Goal: Task Accomplishment & Management: Manage account settings

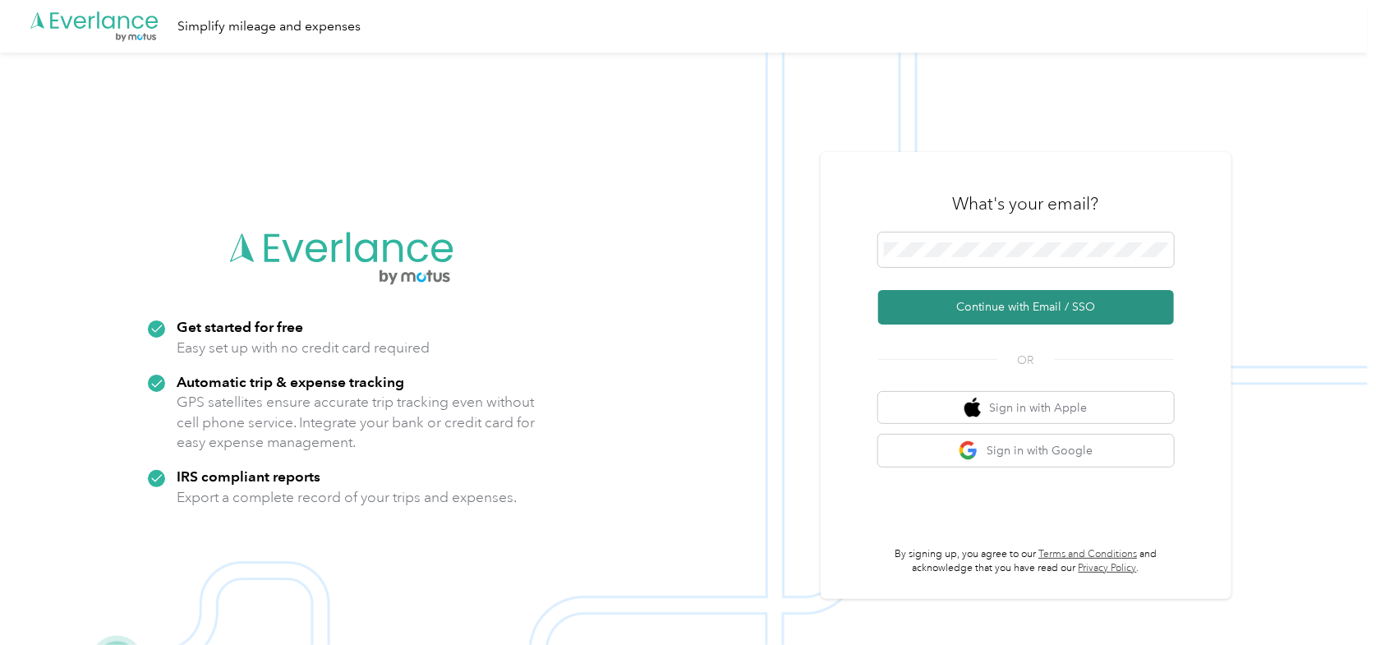
click at [937, 315] on button "Continue with Email / SSO" at bounding box center [1026, 307] width 296 height 34
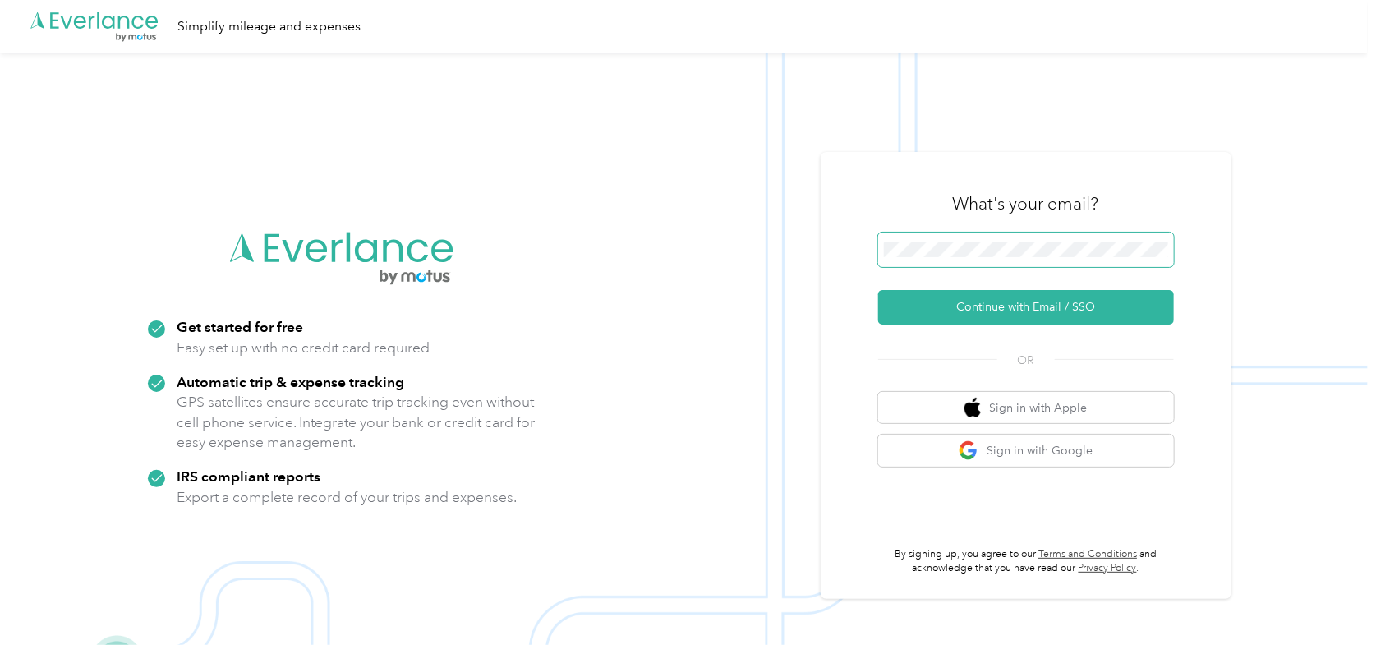
click at [1009, 236] on span at bounding box center [1026, 249] width 296 height 34
click at [1009, 237] on span at bounding box center [1026, 249] width 296 height 34
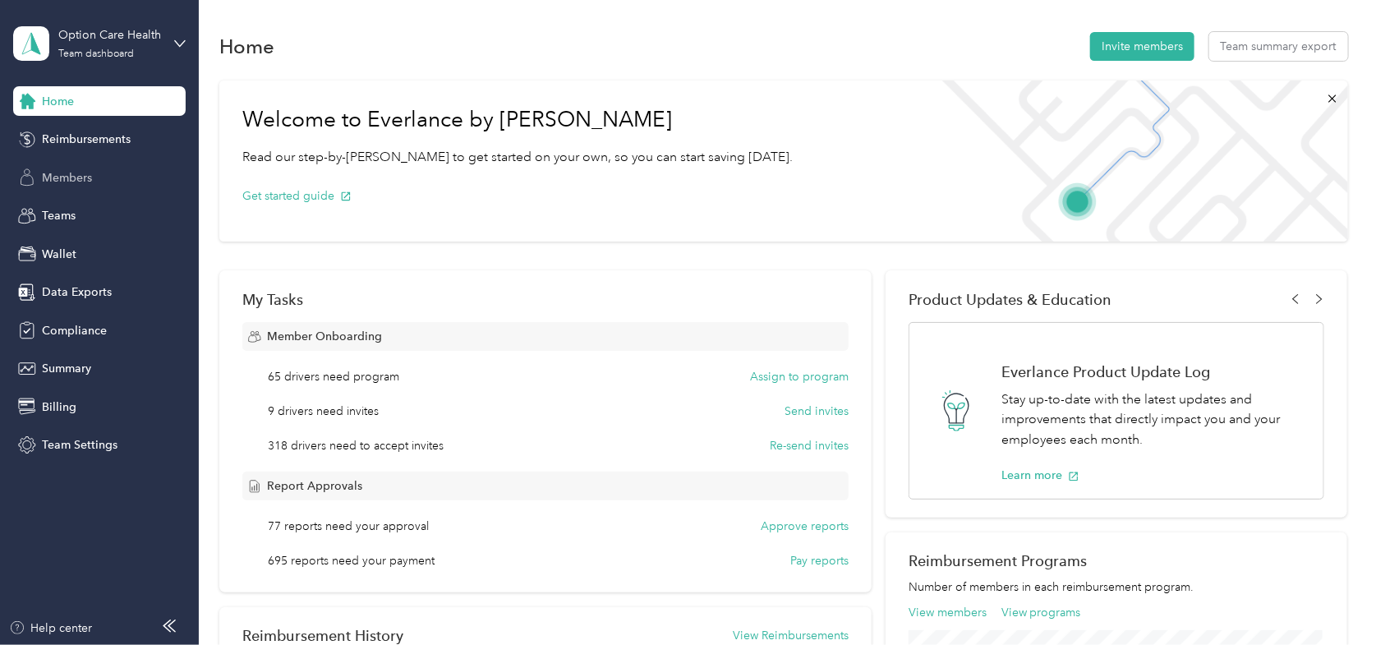
click at [79, 174] on div "Members" at bounding box center [99, 178] width 172 height 30
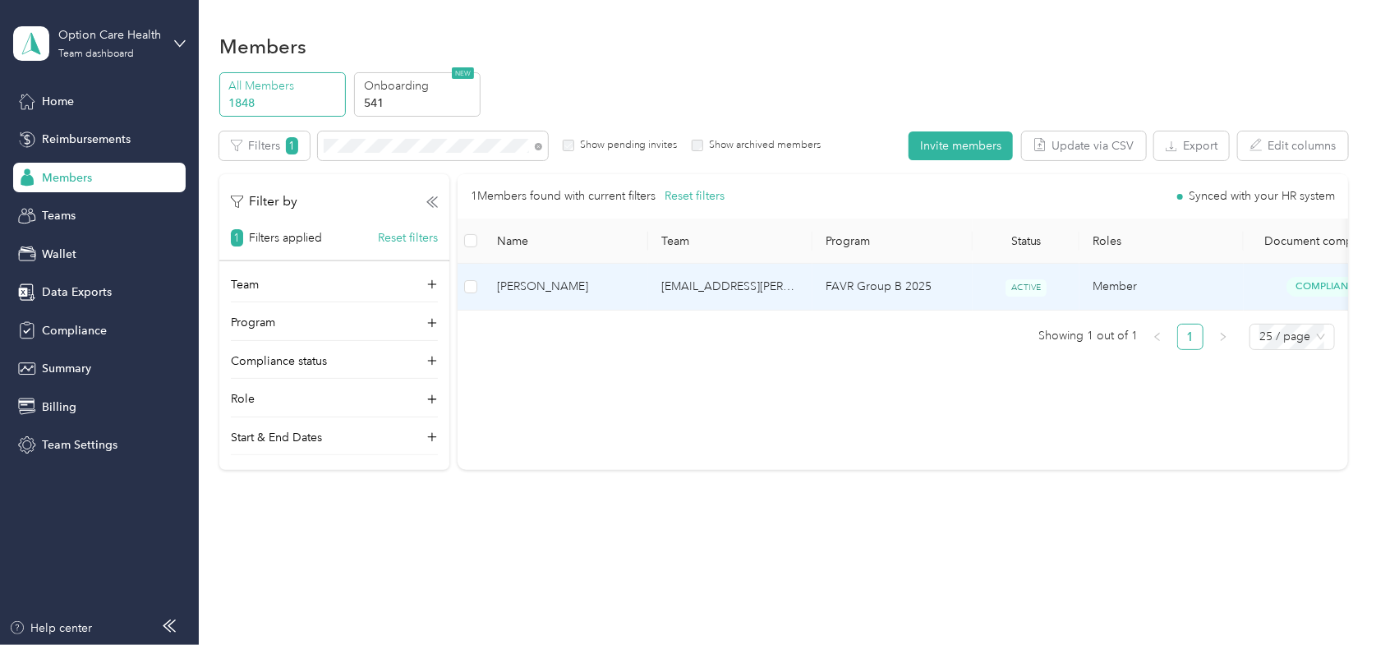
click at [537, 287] on span "[PERSON_NAME]" at bounding box center [566, 287] width 138 height 18
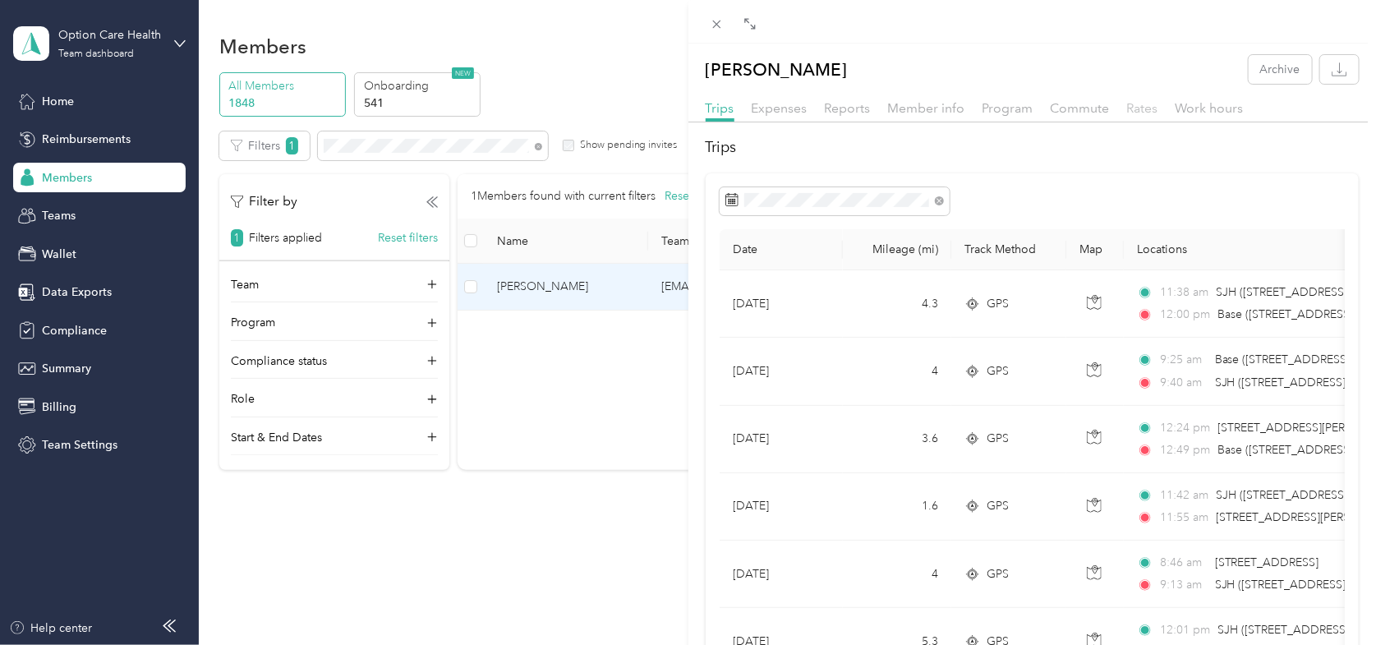
click at [1146, 100] on span "Rates" at bounding box center [1142, 108] width 31 height 16
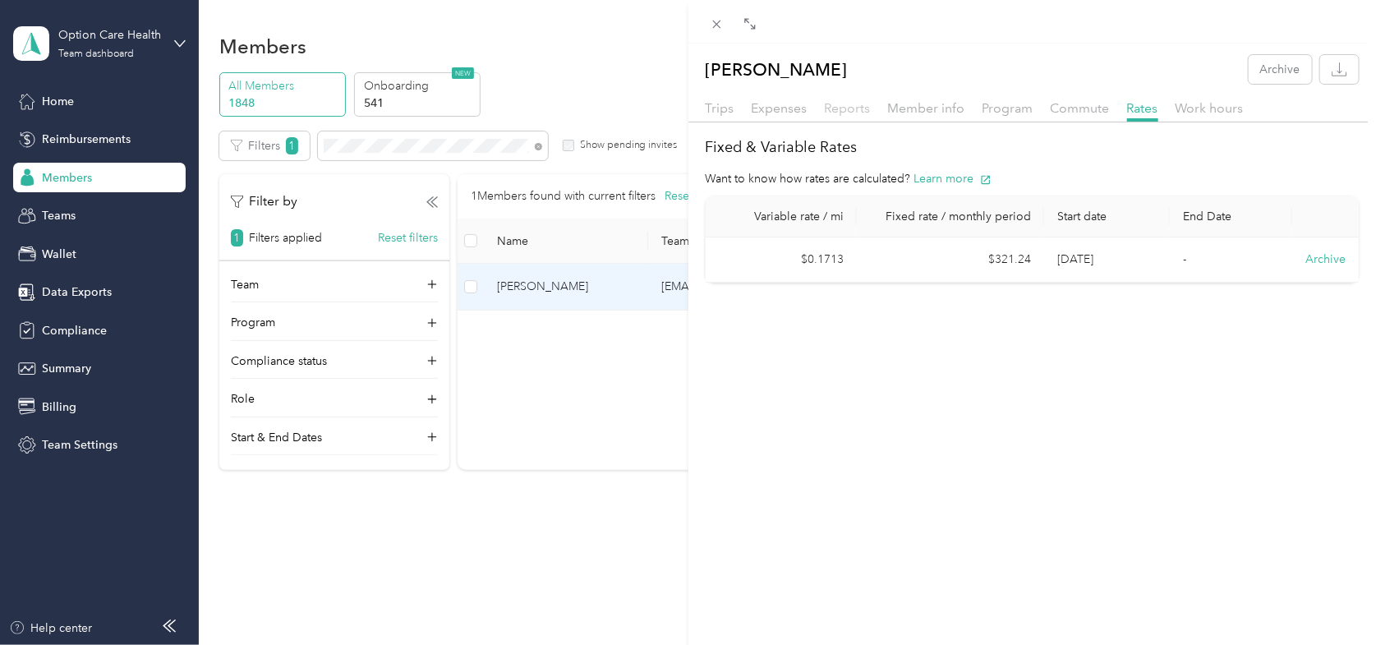
click at [844, 104] on span "Reports" at bounding box center [848, 108] width 46 height 16
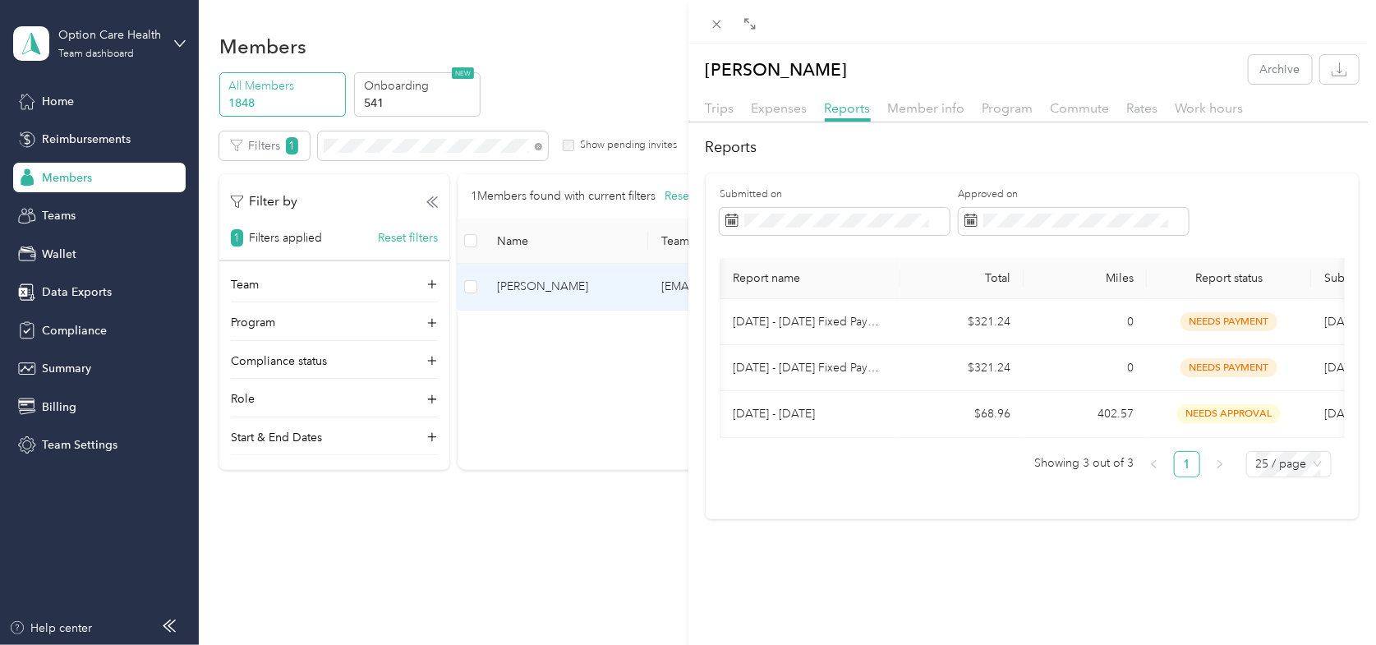
scroll to position [0, 102]
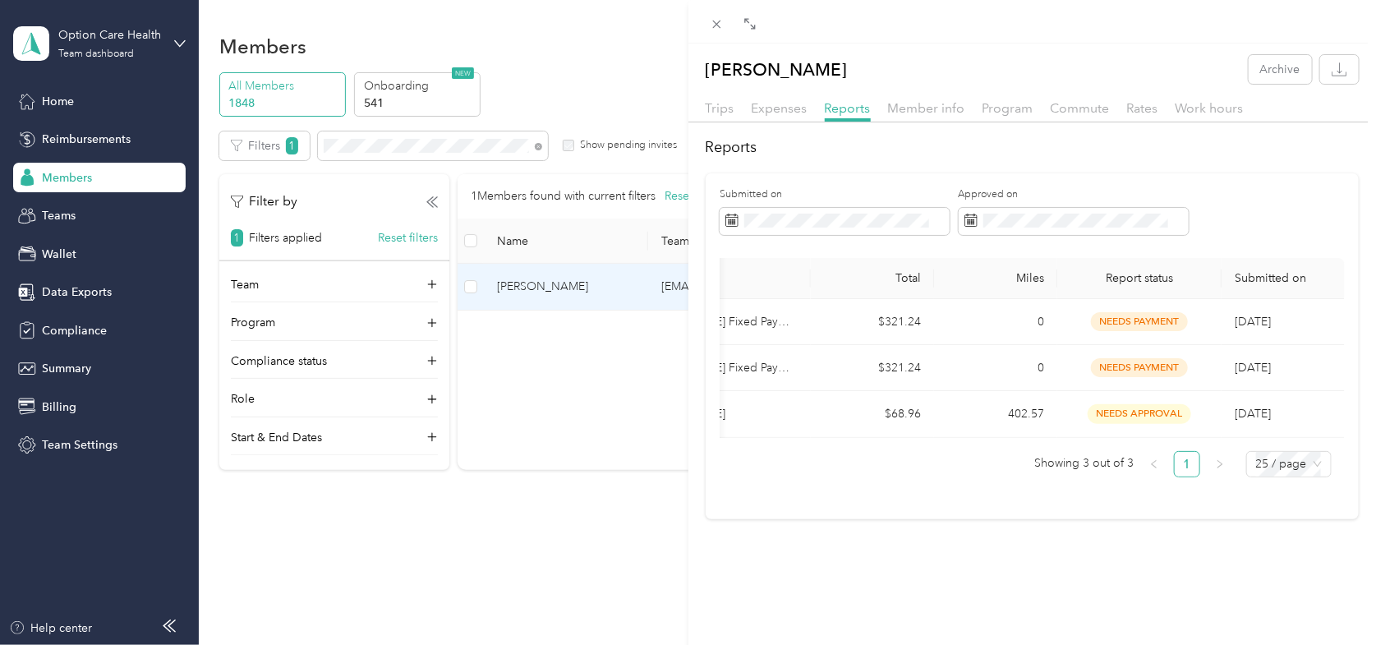
click at [59, 623] on div "[PERSON_NAME] Archive Trips Expenses Reports Member info Program Commute Rates …" at bounding box center [688, 322] width 1376 height 645
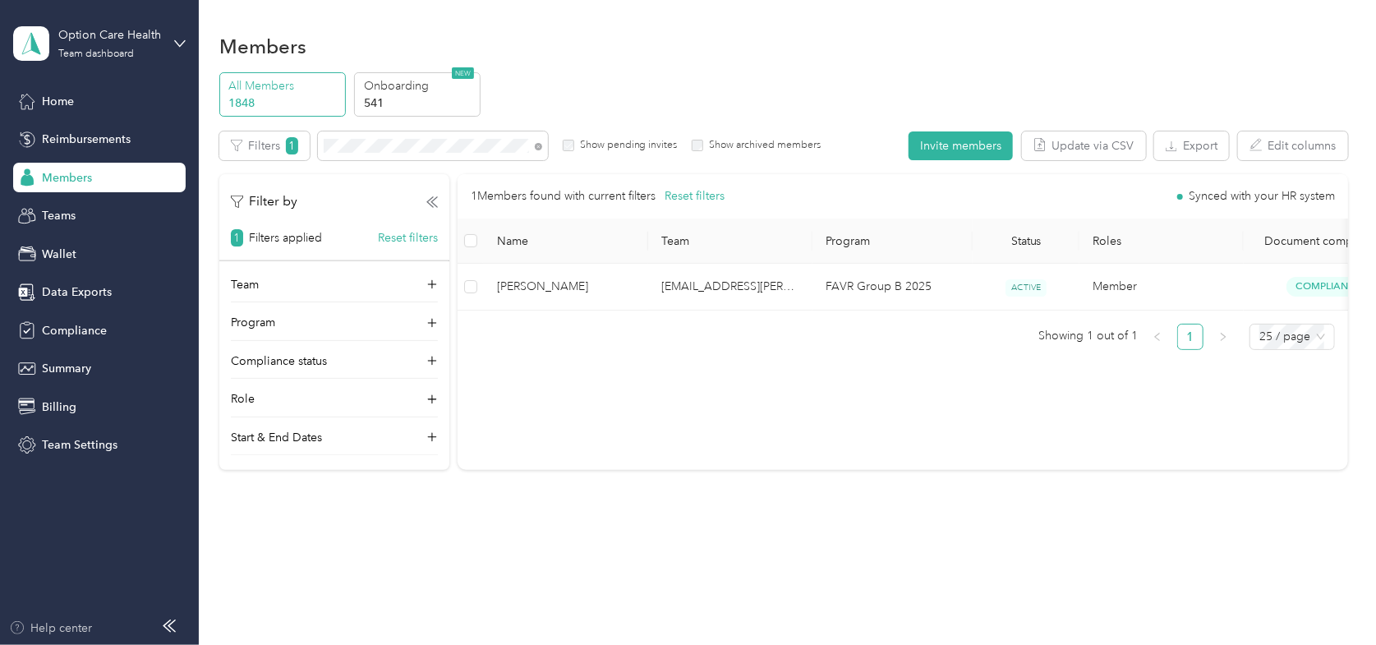
click at [56, 628] on div "Help center" at bounding box center [51, 627] width 84 height 17
click at [135, 197] on section "Option Care Health Team dashboard Home Reimbursements Members Teams Wallet Data…" at bounding box center [684, 322] width 1368 height 645
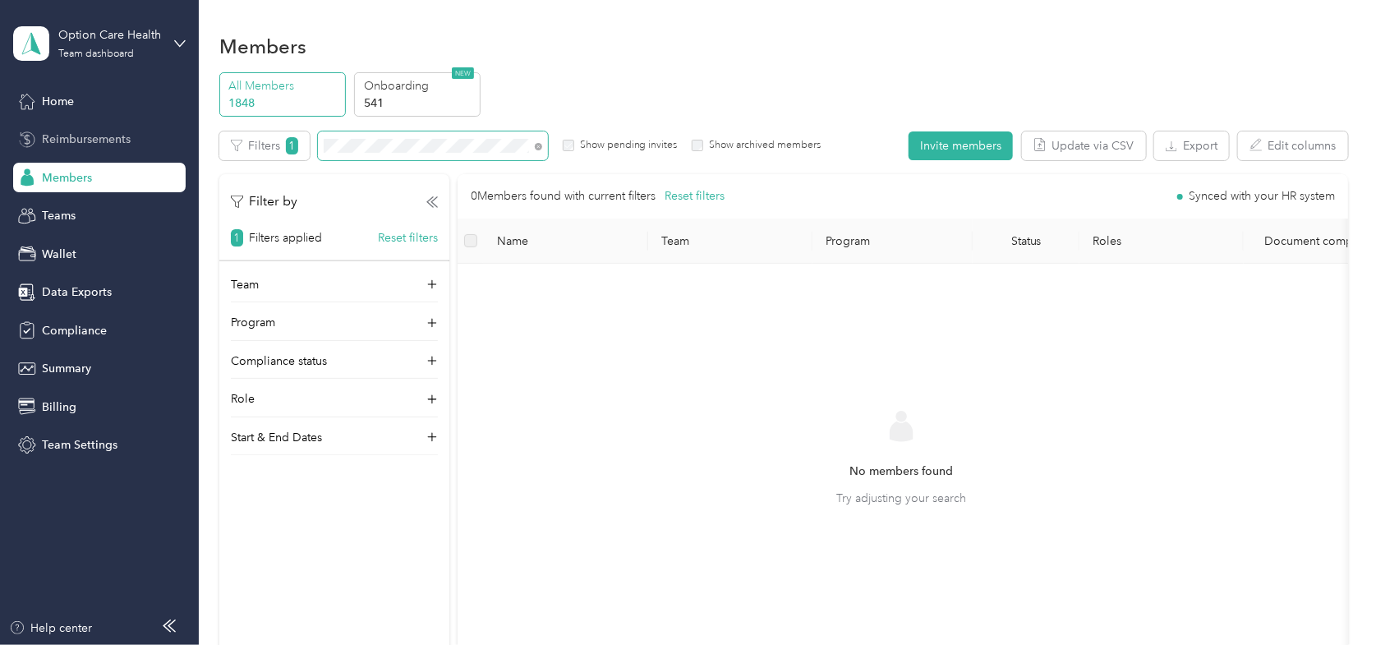
click at [41, 149] on section "Option Care Health Team dashboard Home Reimbursements Members Teams Wallet Data…" at bounding box center [684, 322] width 1368 height 645
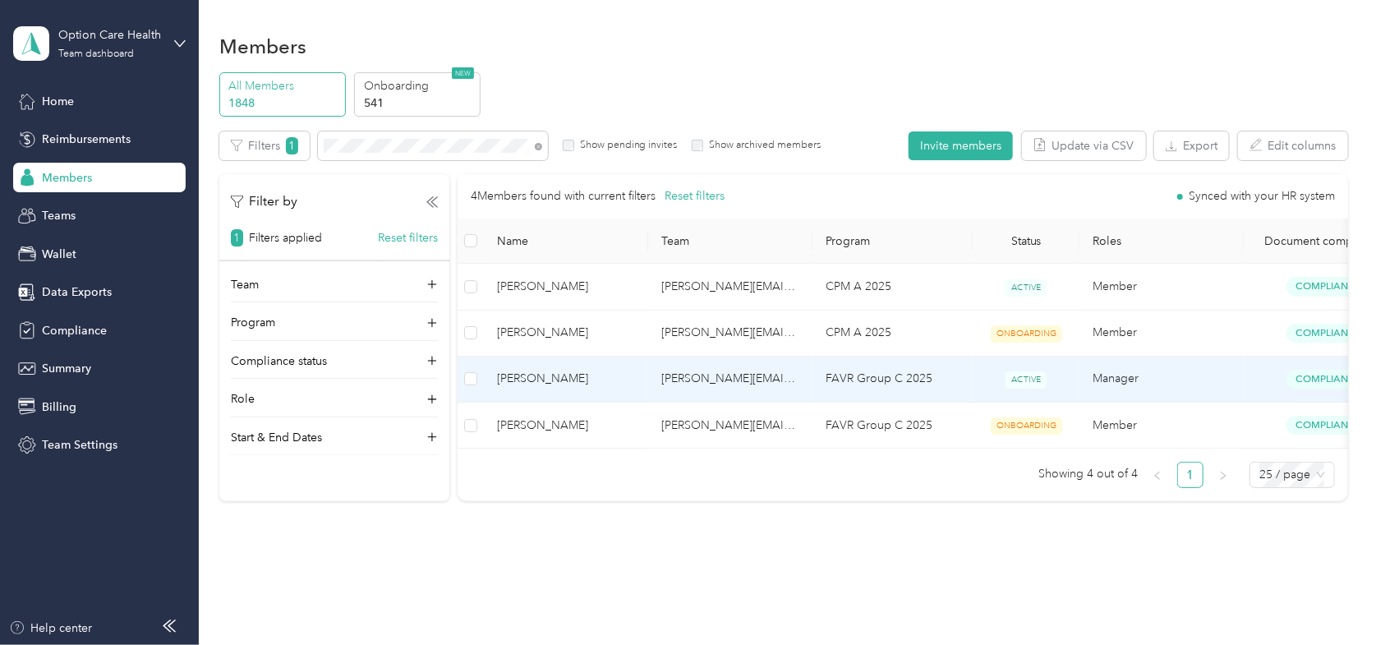
click at [533, 370] on span "[PERSON_NAME]" at bounding box center [566, 379] width 138 height 18
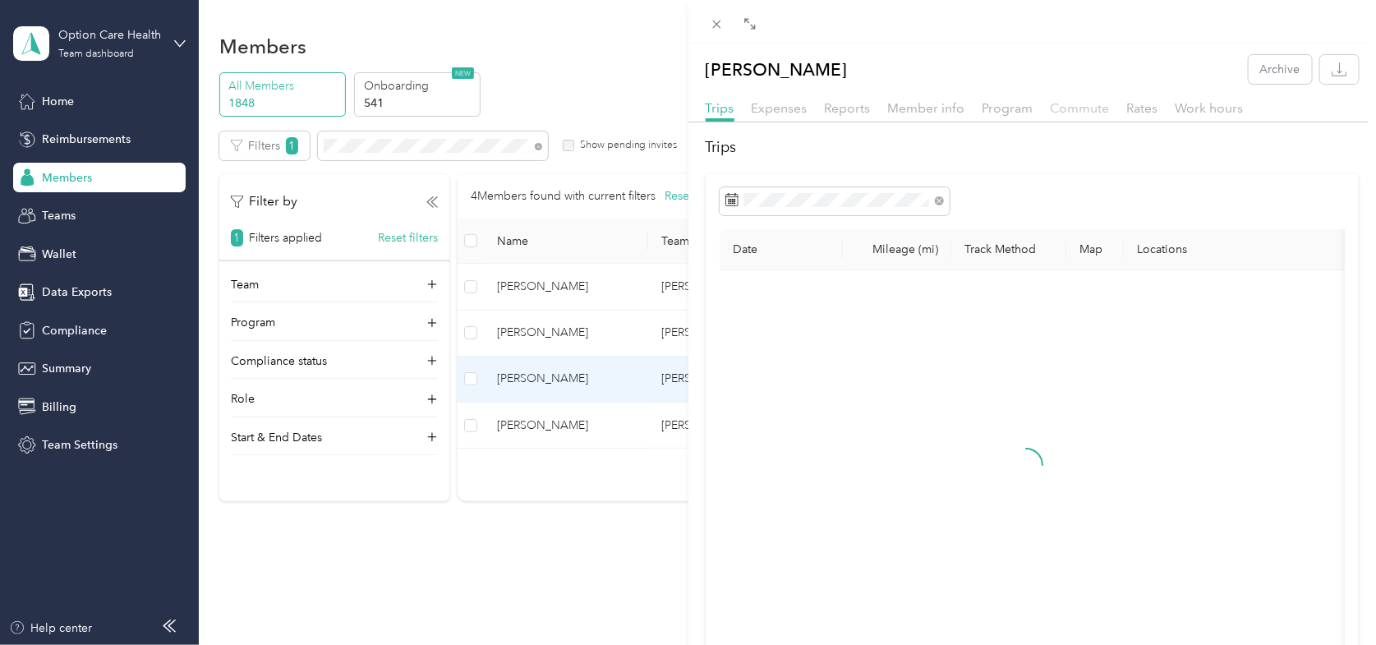
click at [1080, 109] on span "Commute" at bounding box center [1080, 108] width 59 height 16
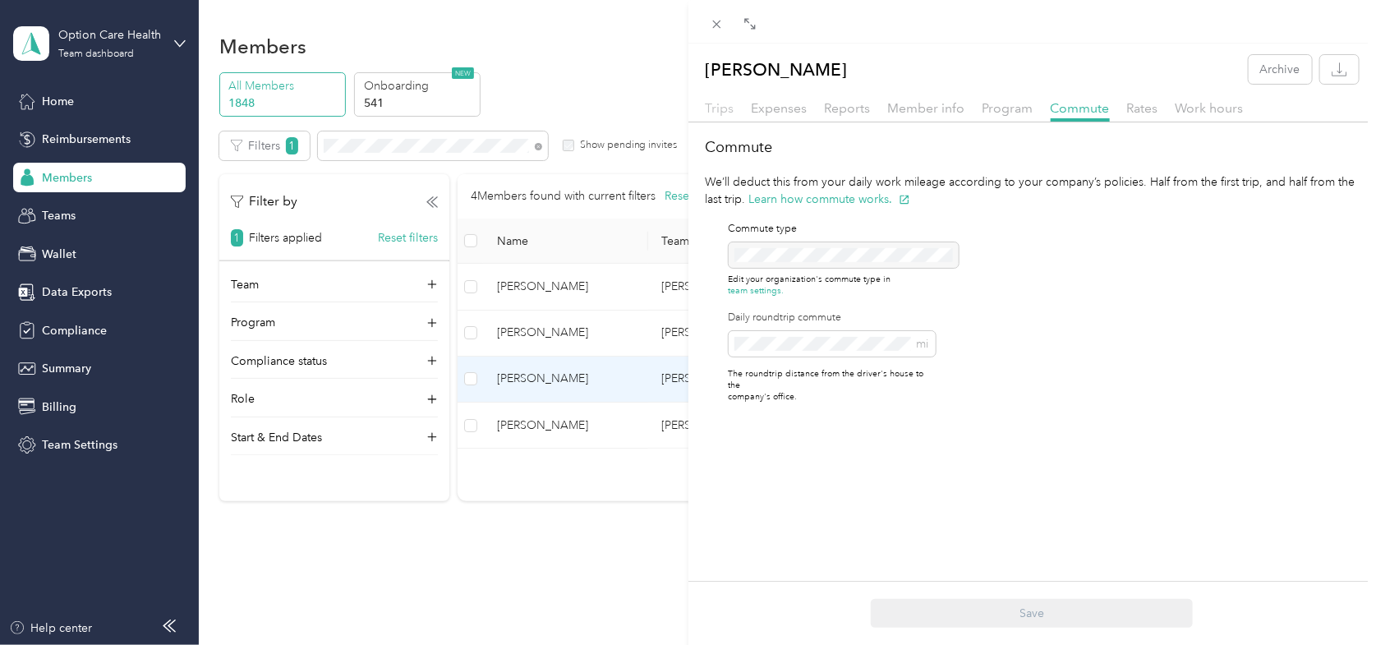
click at [723, 110] on span "Trips" at bounding box center [720, 108] width 29 height 16
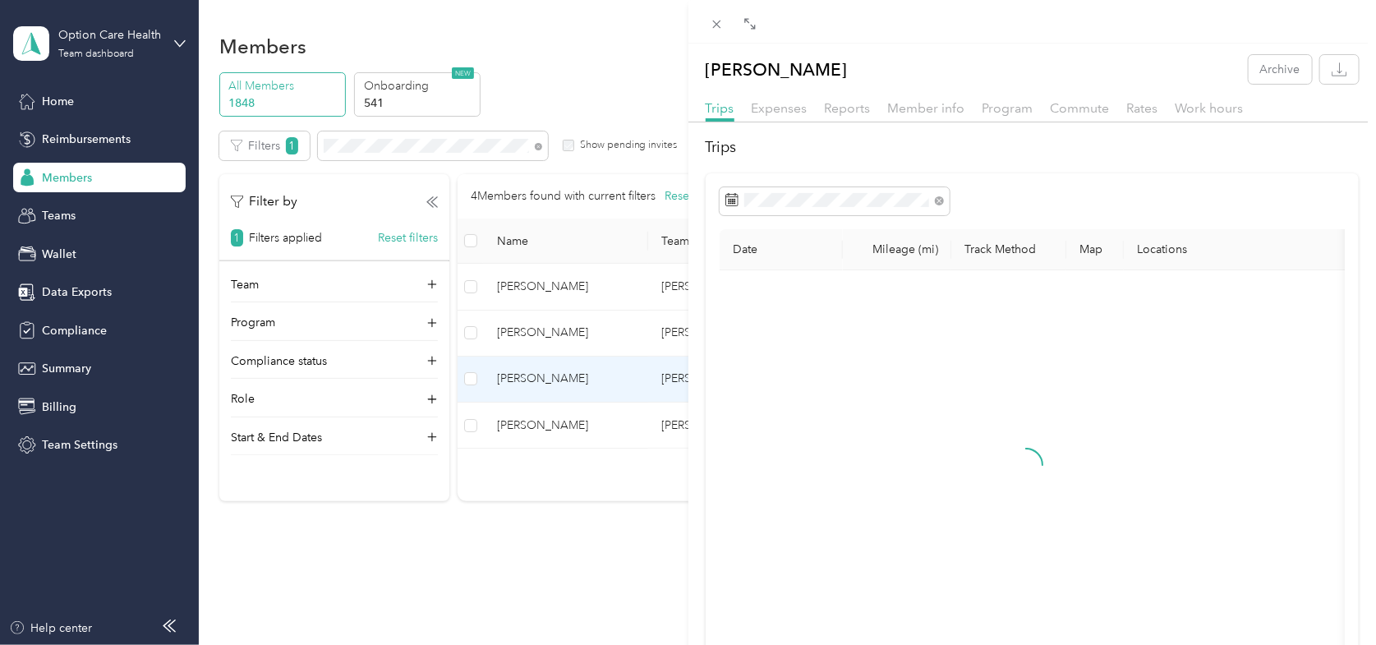
drag, startPoint x: 610, startPoint y: 36, endPoint x: 660, endPoint y: 30, distance: 50.5
click at [617, 34] on div "[PERSON_NAME] Archive Trips Expenses Reports Member info Program Commute Rates …" at bounding box center [688, 322] width 1376 height 645
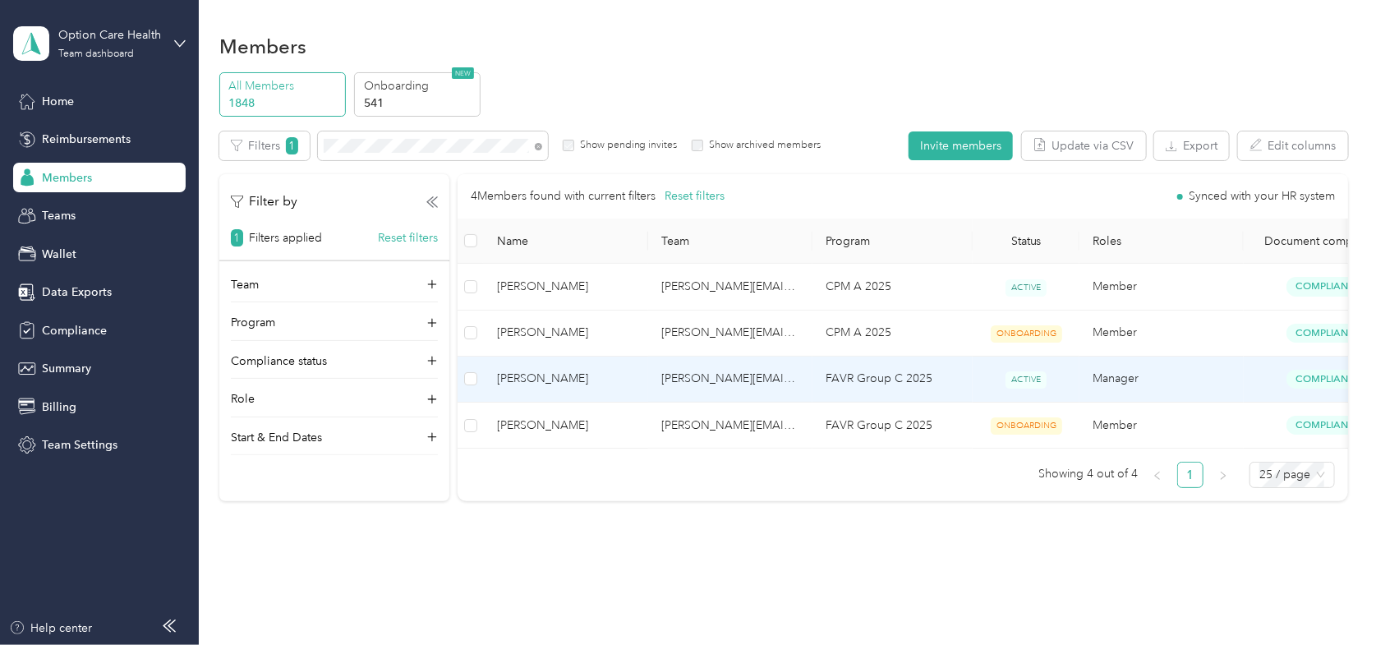
click at [529, 376] on span "[PERSON_NAME]" at bounding box center [566, 379] width 138 height 18
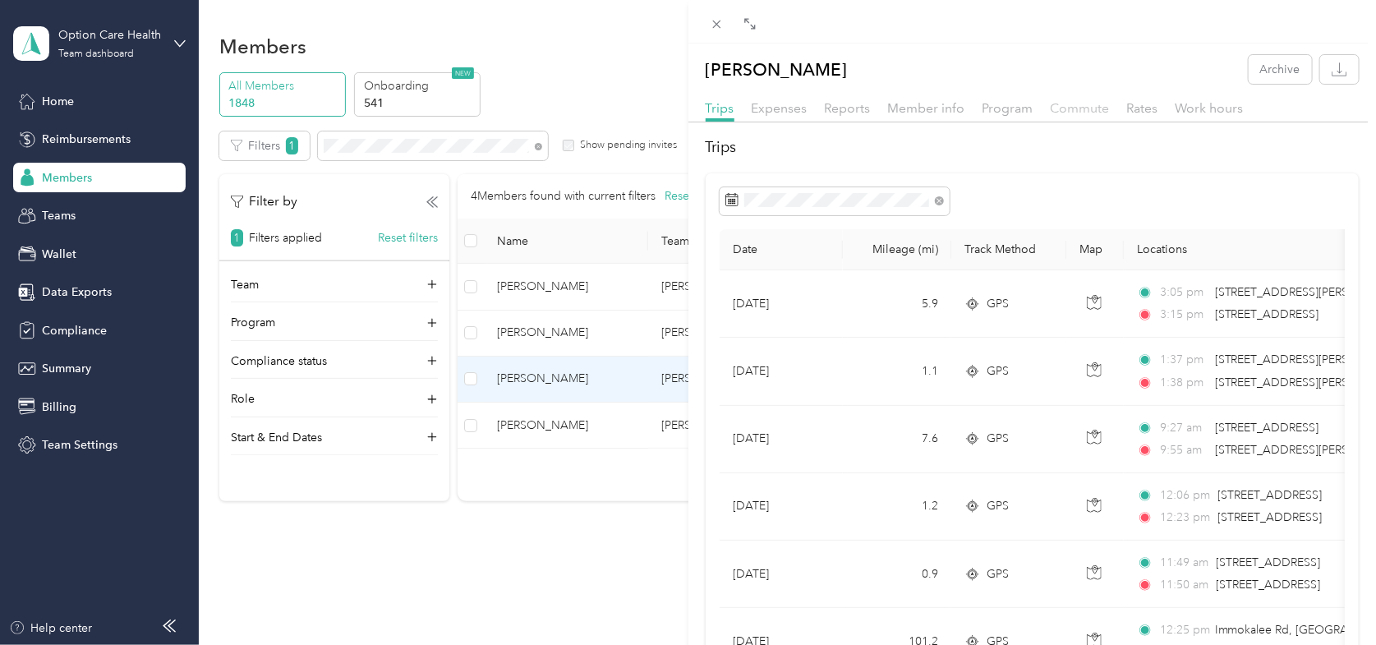
click at [1068, 110] on span "Commute" at bounding box center [1080, 108] width 59 height 16
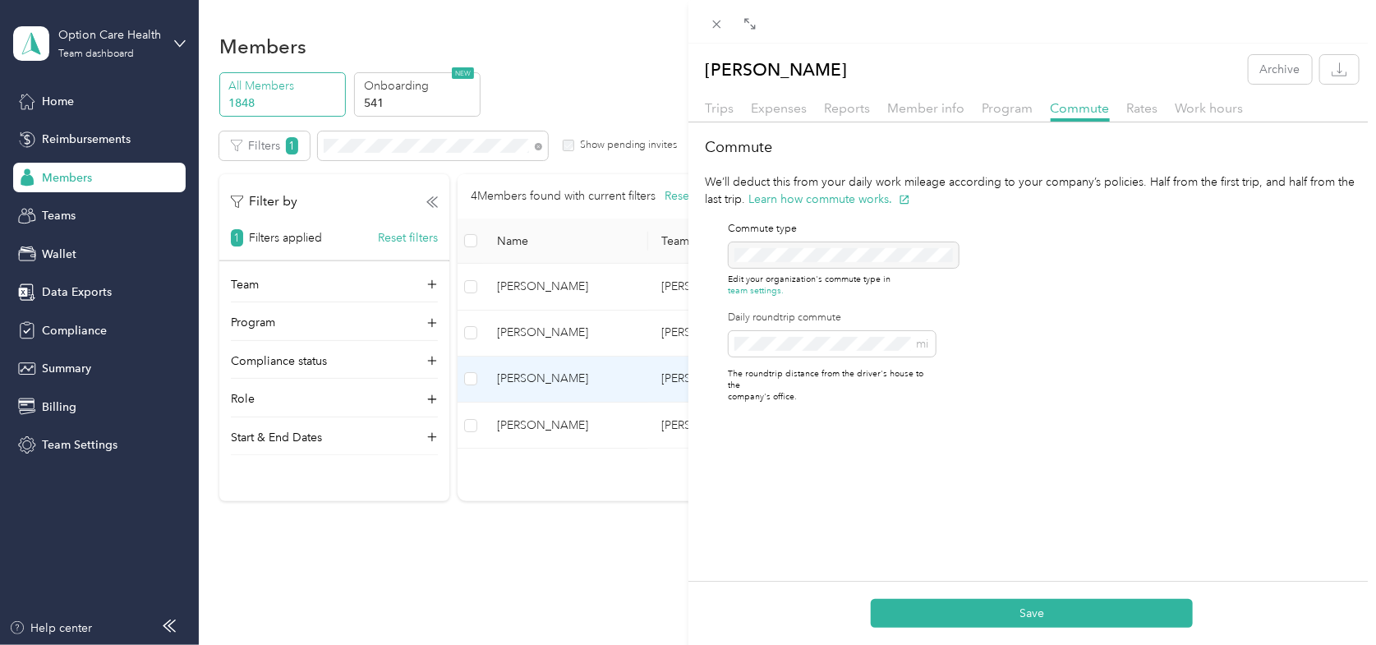
click at [1181, 439] on div "[PERSON_NAME] Archive Trips Expenses Reports Member info Program Commute Rates …" at bounding box center [1032, 366] width 688 height 645
click at [715, 23] on icon at bounding box center [716, 25] width 8 height 8
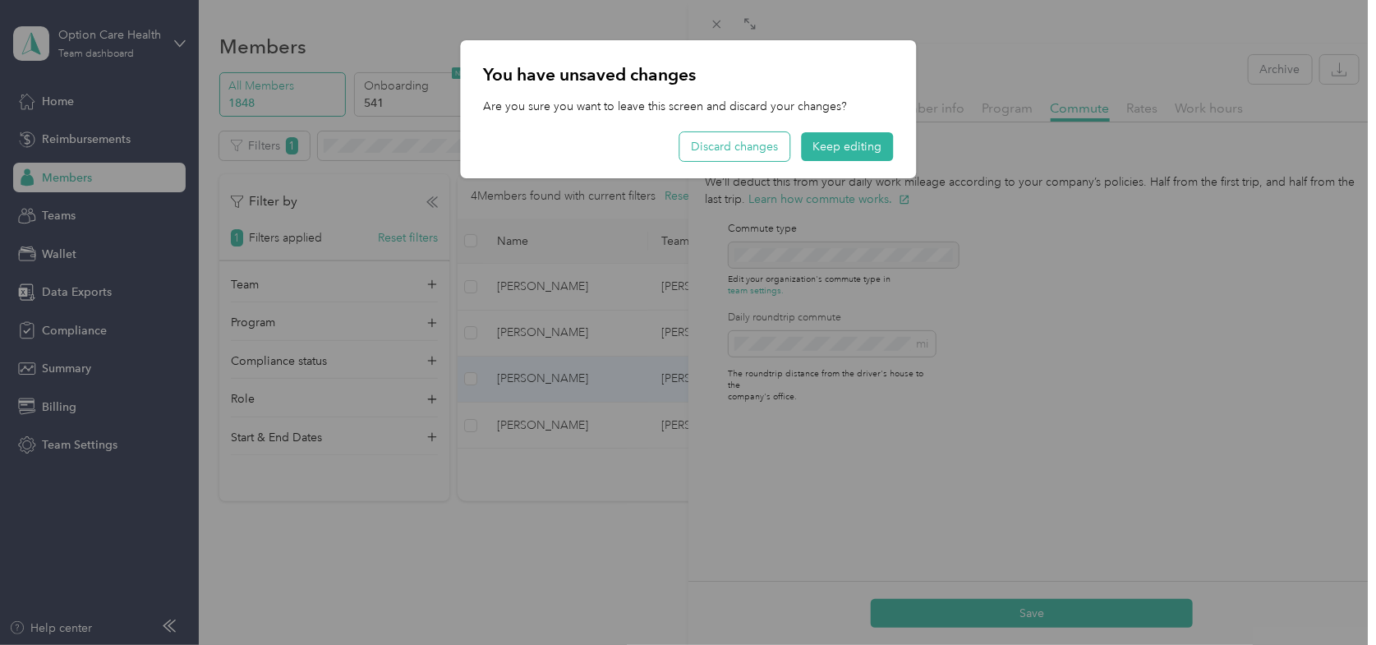
click at [730, 144] on button "Discard changes" at bounding box center [734, 146] width 110 height 29
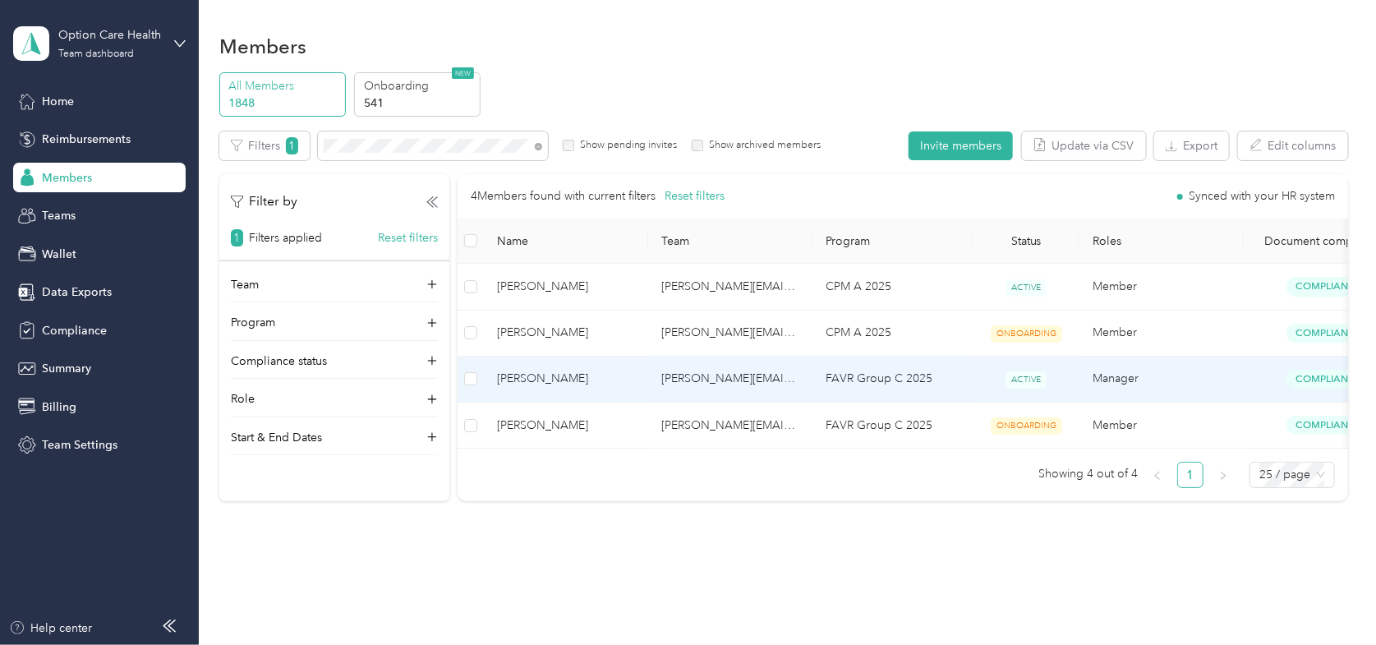
click at [549, 375] on span "[PERSON_NAME]" at bounding box center [566, 379] width 138 height 18
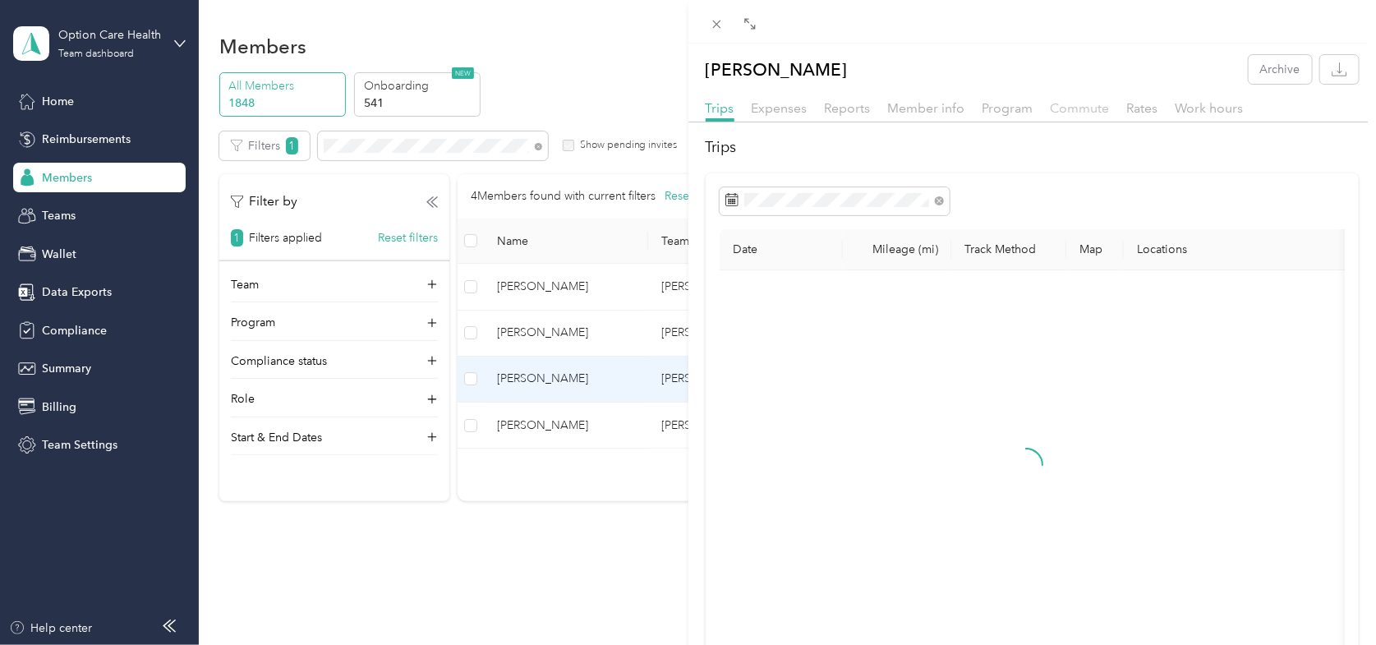
click at [1083, 103] on span "Commute" at bounding box center [1080, 108] width 59 height 16
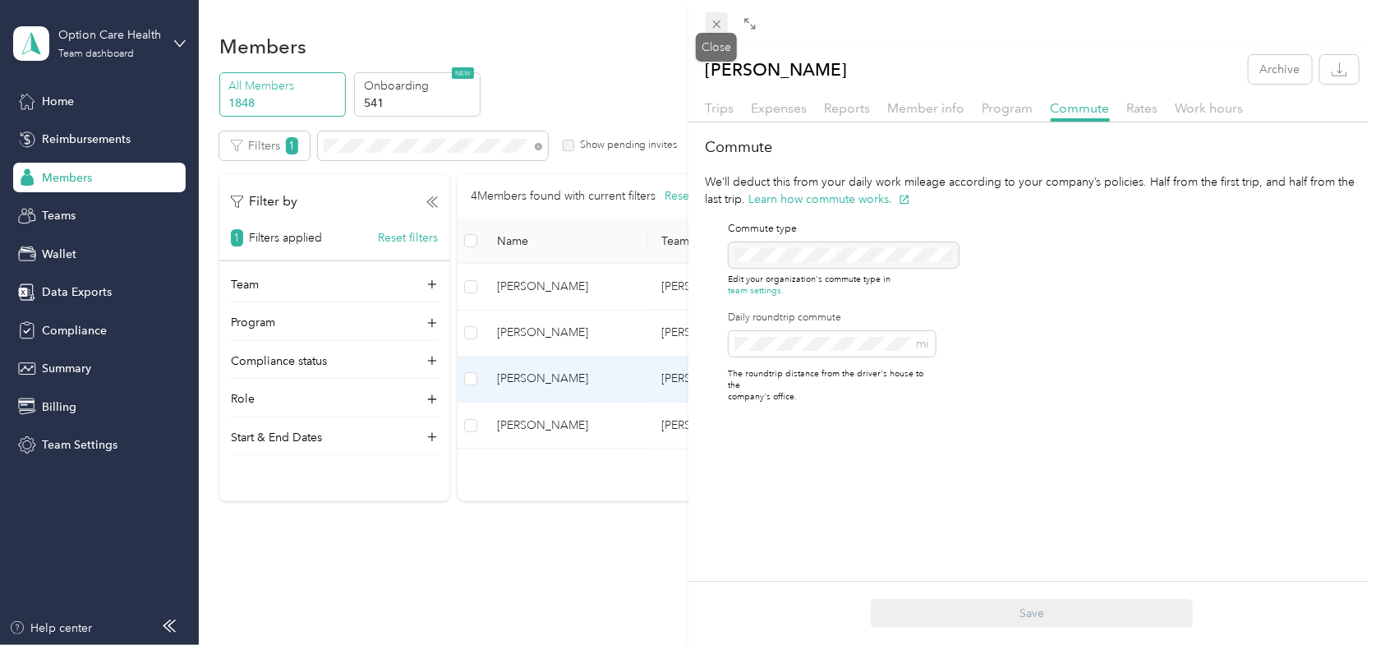
click at [721, 27] on icon at bounding box center [717, 24] width 14 height 14
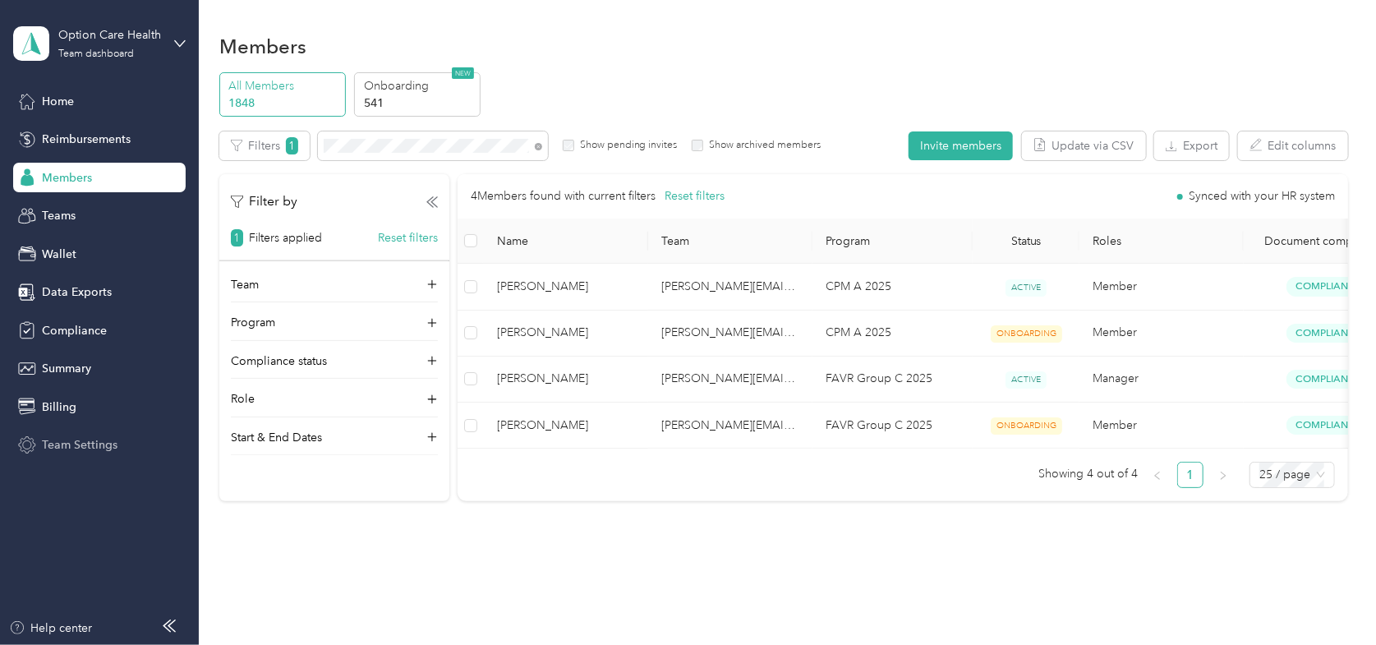
click at [58, 444] on span "Team Settings" at bounding box center [80, 444] width 76 height 17
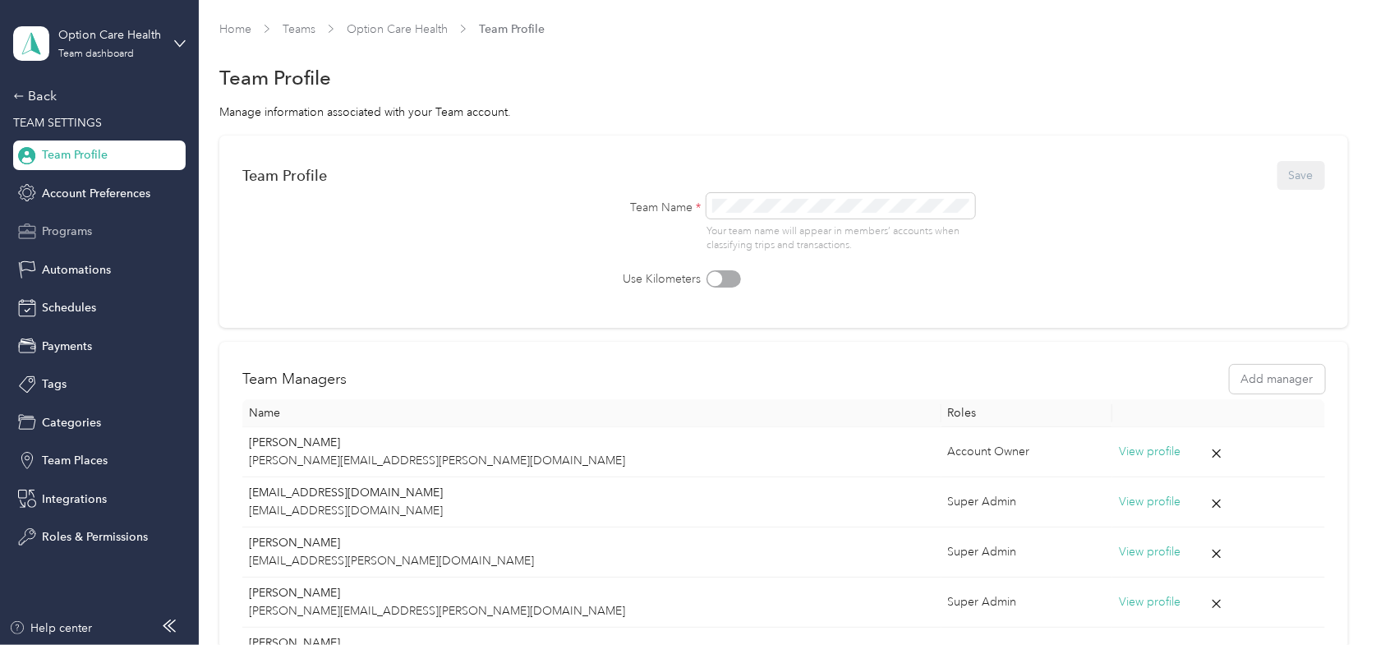
click at [71, 229] on span "Programs" at bounding box center [67, 231] width 50 height 17
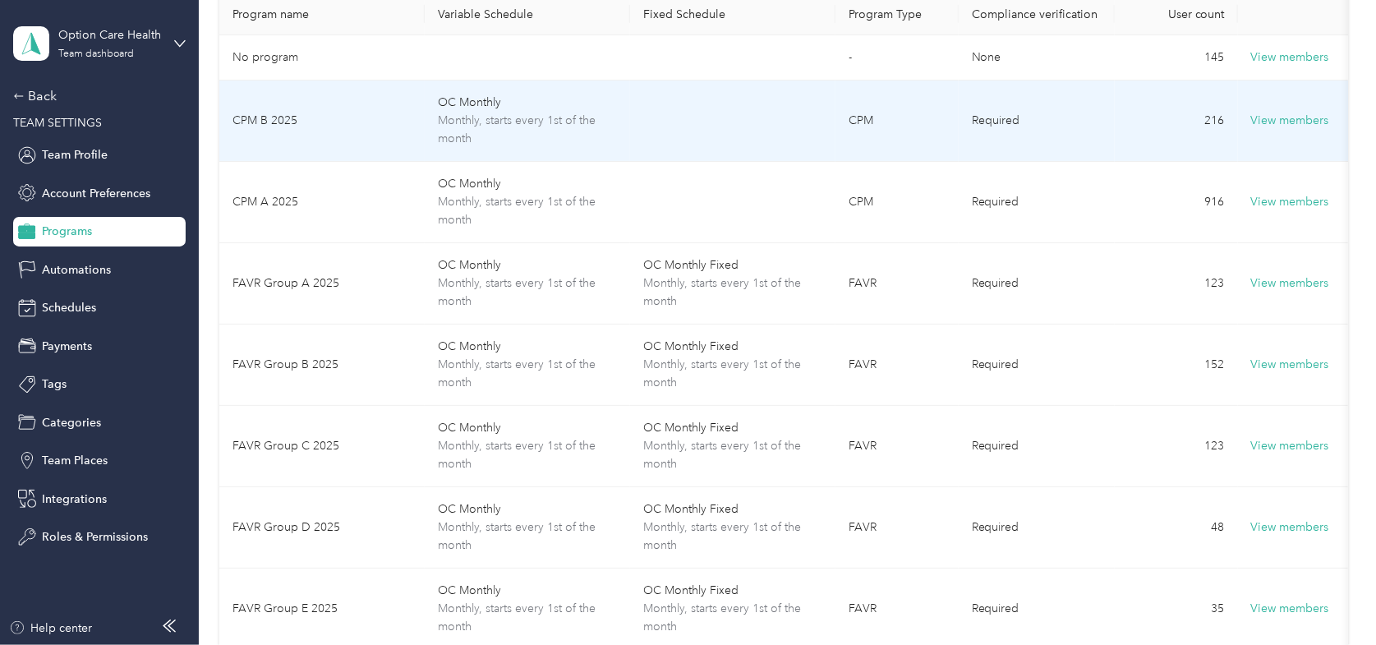
scroll to position [246, 0]
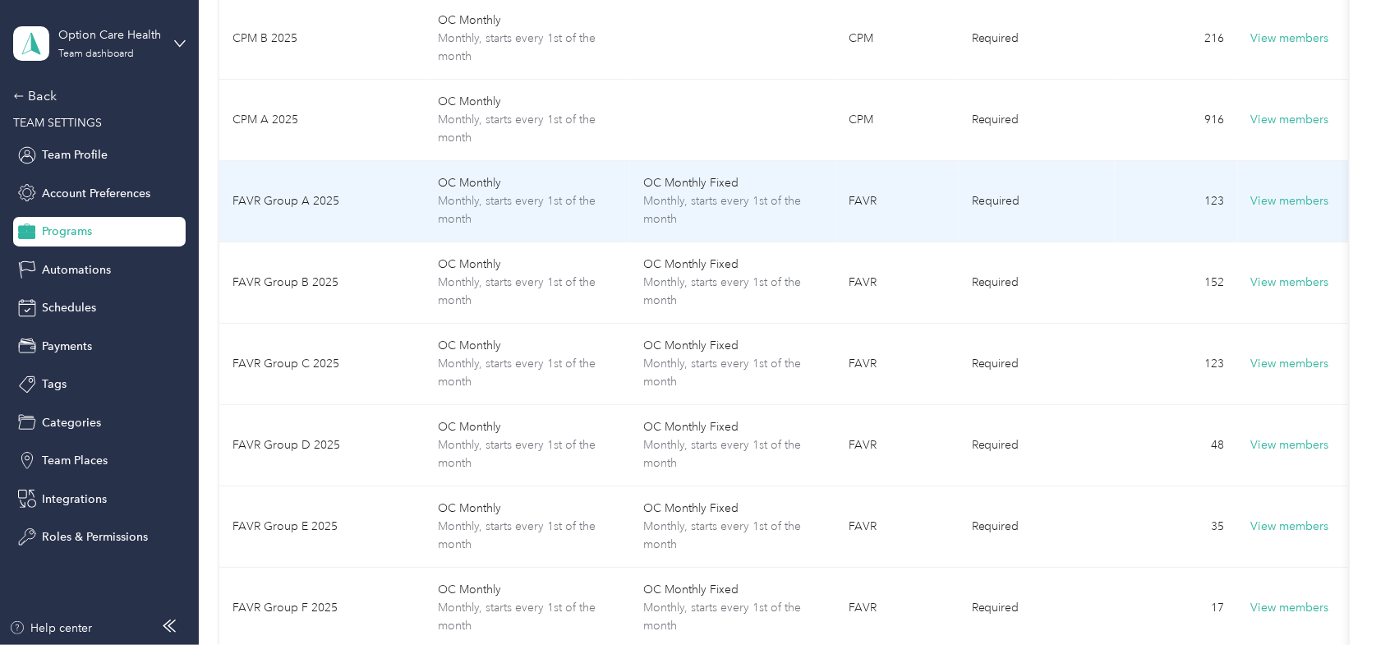
click at [287, 199] on td "FAVR Group A 2025" at bounding box center [321, 201] width 205 height 81
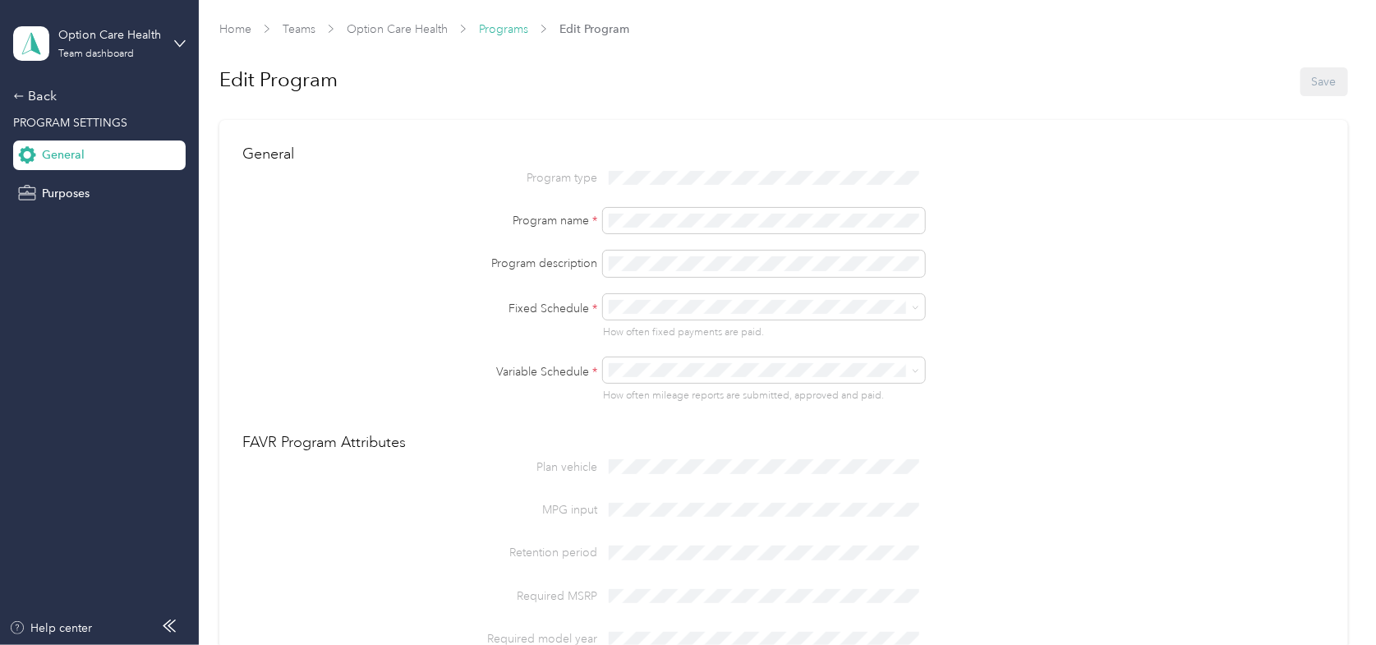
click at [505, 29] on link "Programs" at bounding box center [503, 29] width 49 height 14
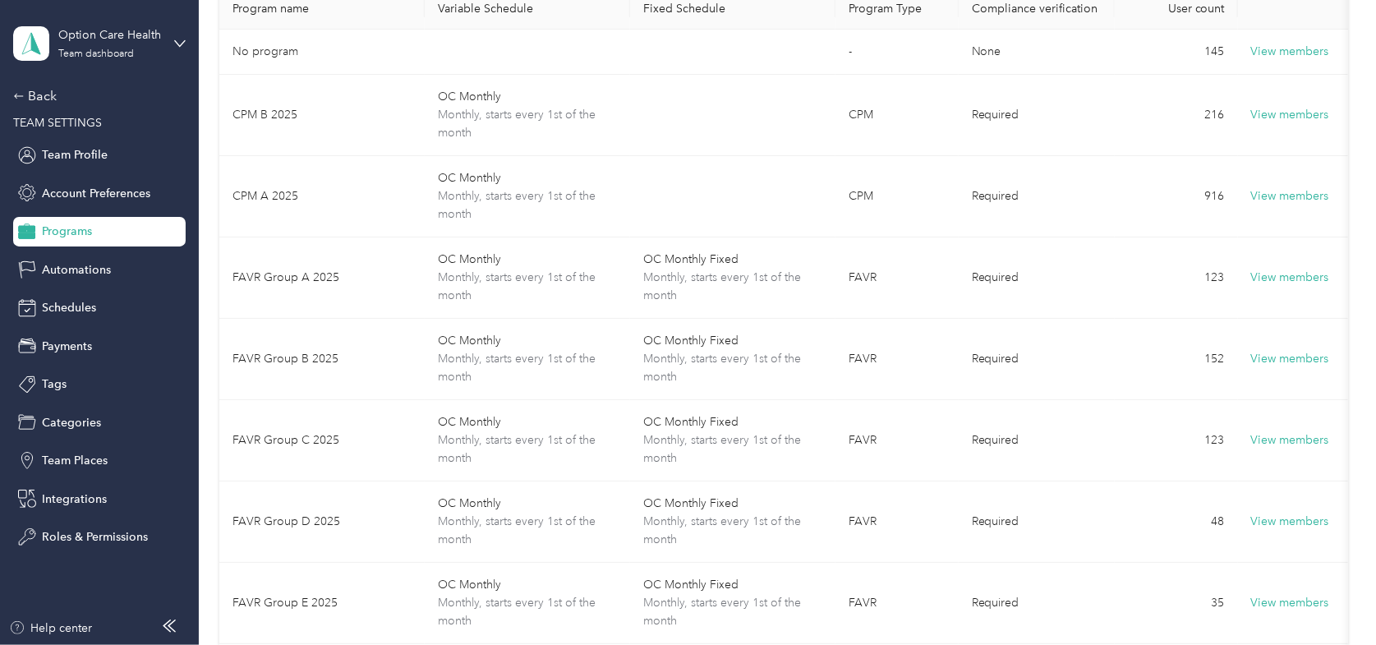
scroll to position [153, 0]
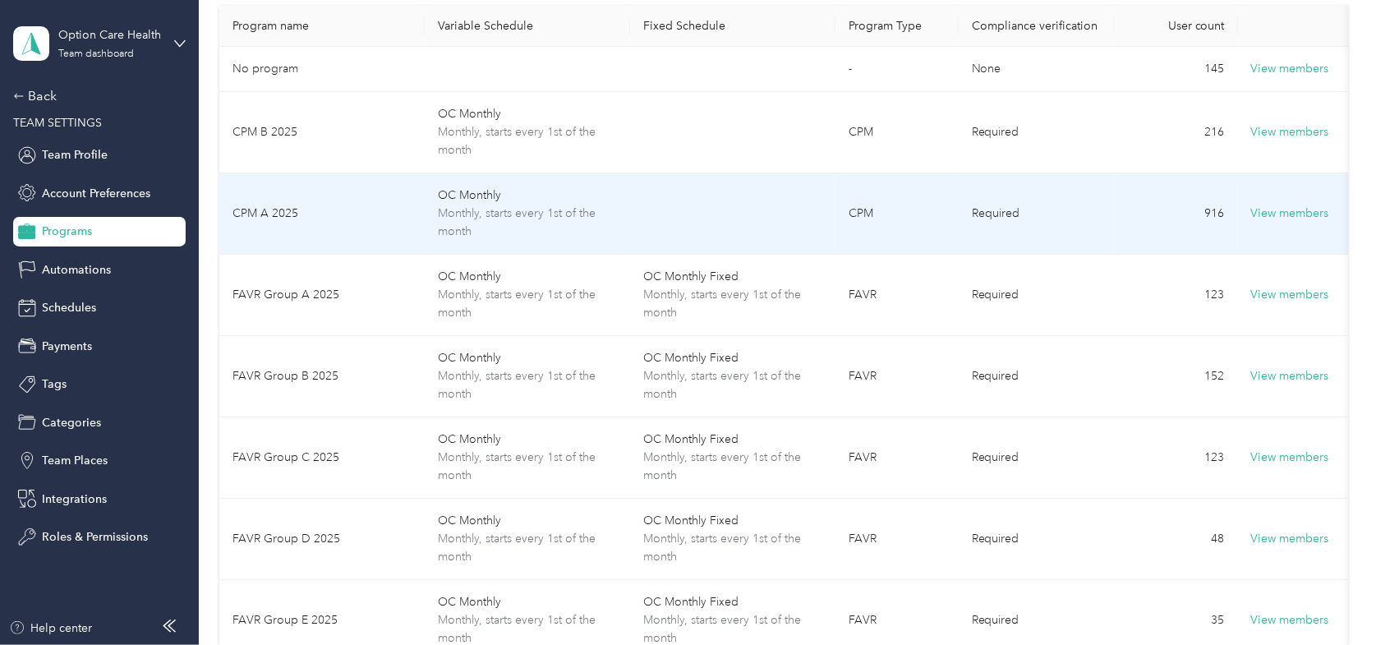
click at [258, 210] on td "CPM A 2025" at bounding box center [321, 213] width 205 height 81
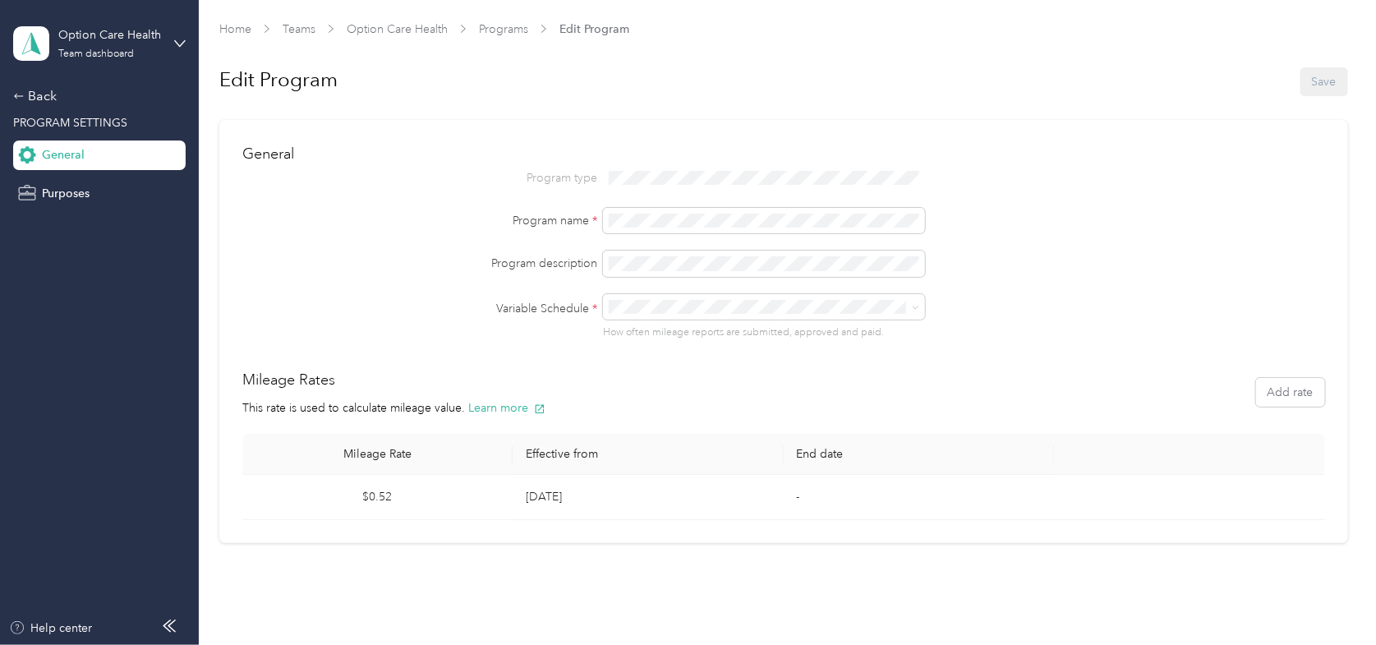
click at [297, 375] on h2 "Mileage Rates" at bounding box center [393, 380] width 303 height 22
click at [36, 94] on div "Back" at bounding box center [95, 96] width 164 height 20
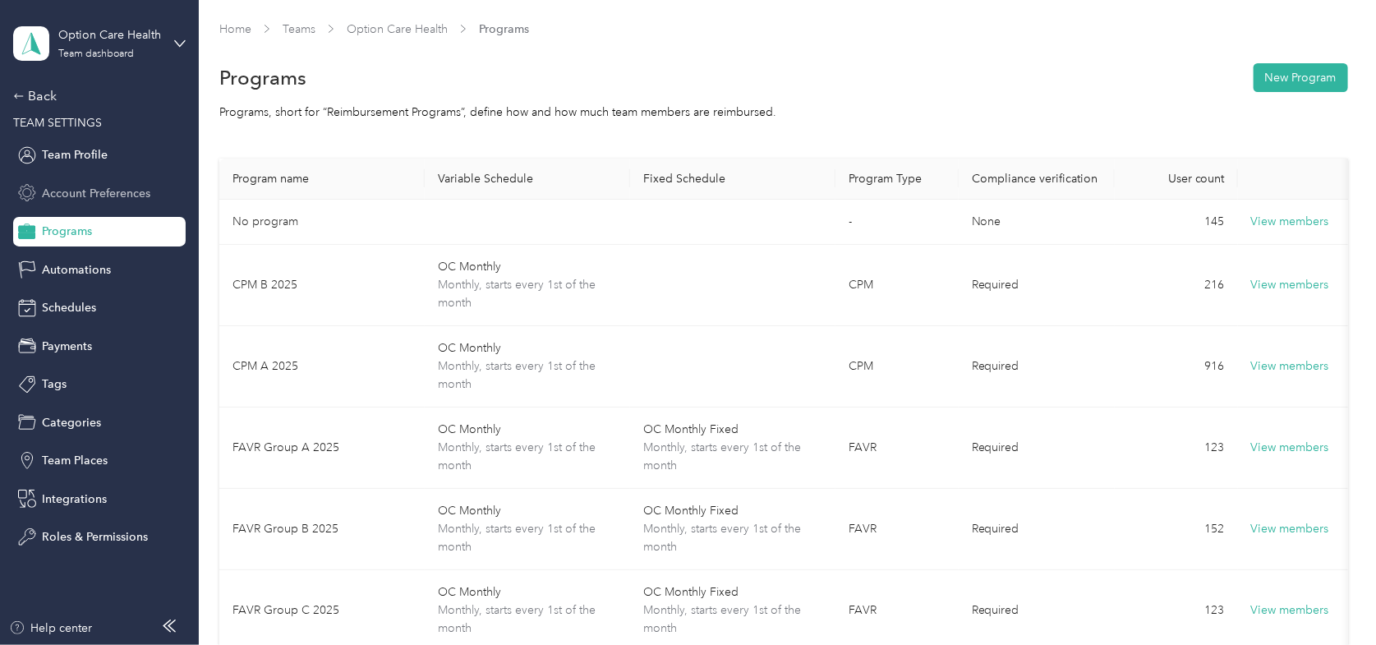
click at [94, 192] on span "Account Preferences" at bounding box center [96, 193] width 108 height 17
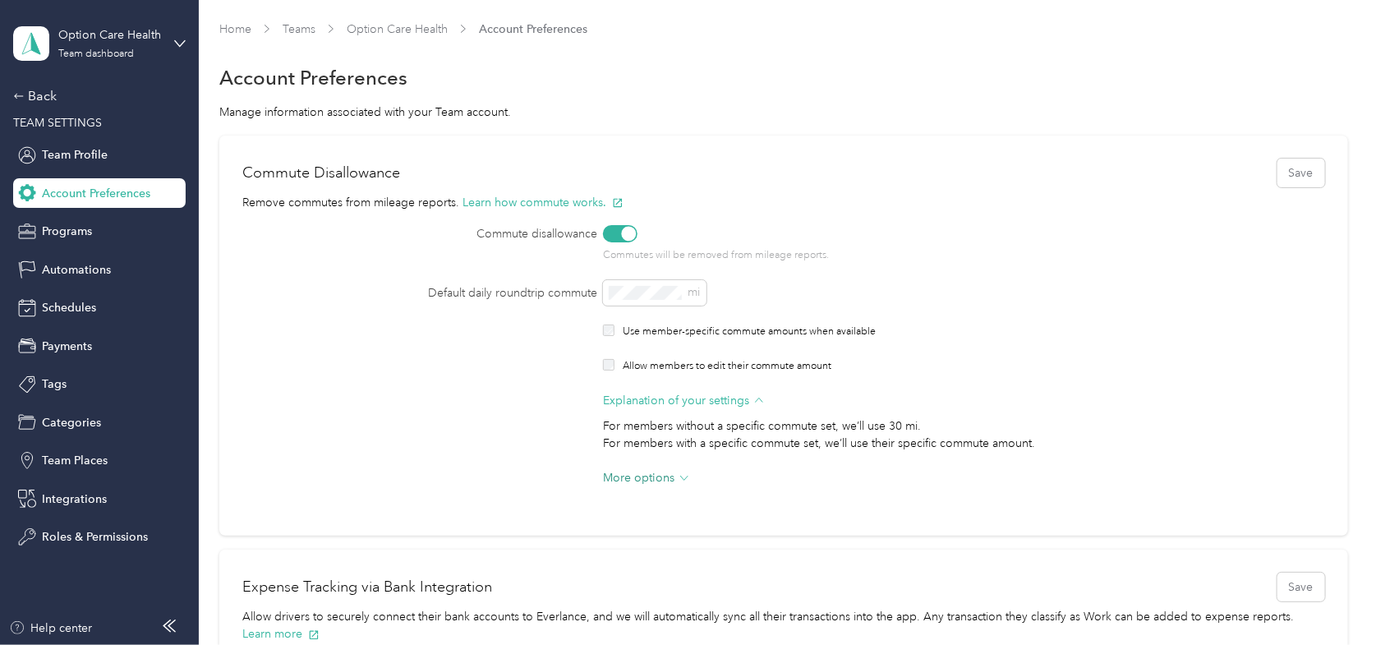
click at [656, 481] on span "More options" at bounding box center [638, 477] width 71 height 17
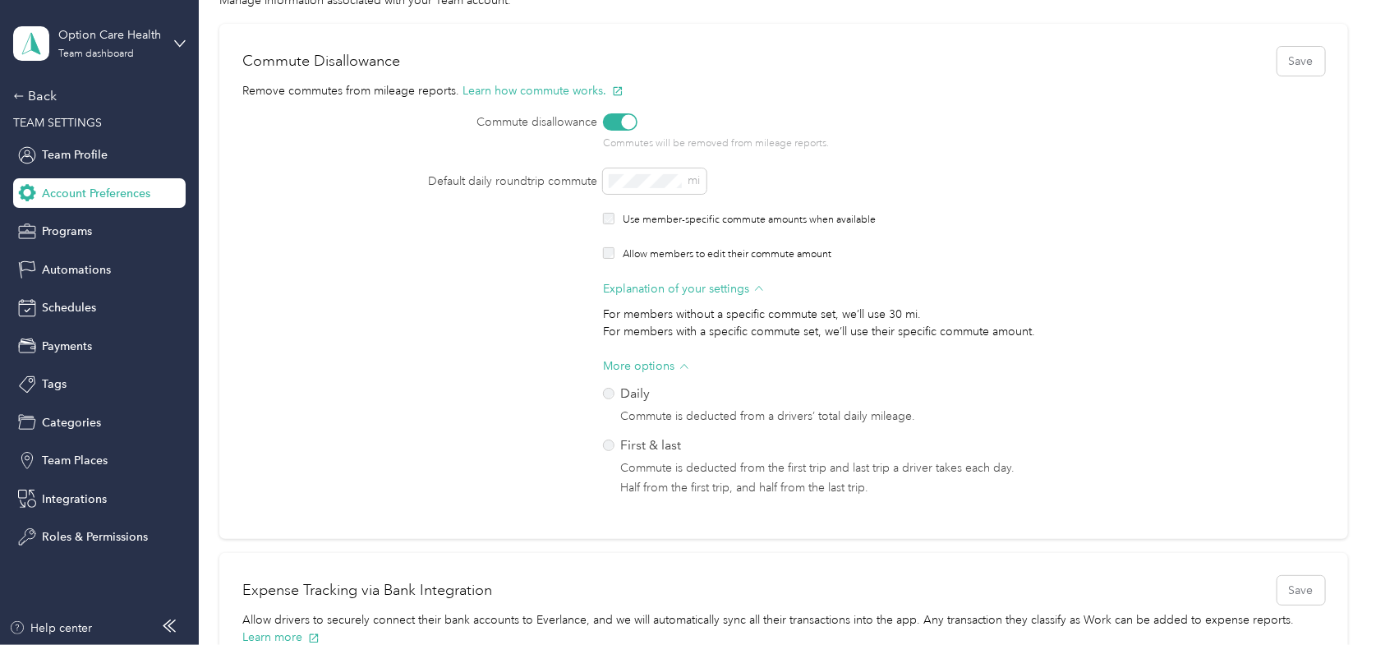
scroll to position [82, 0]
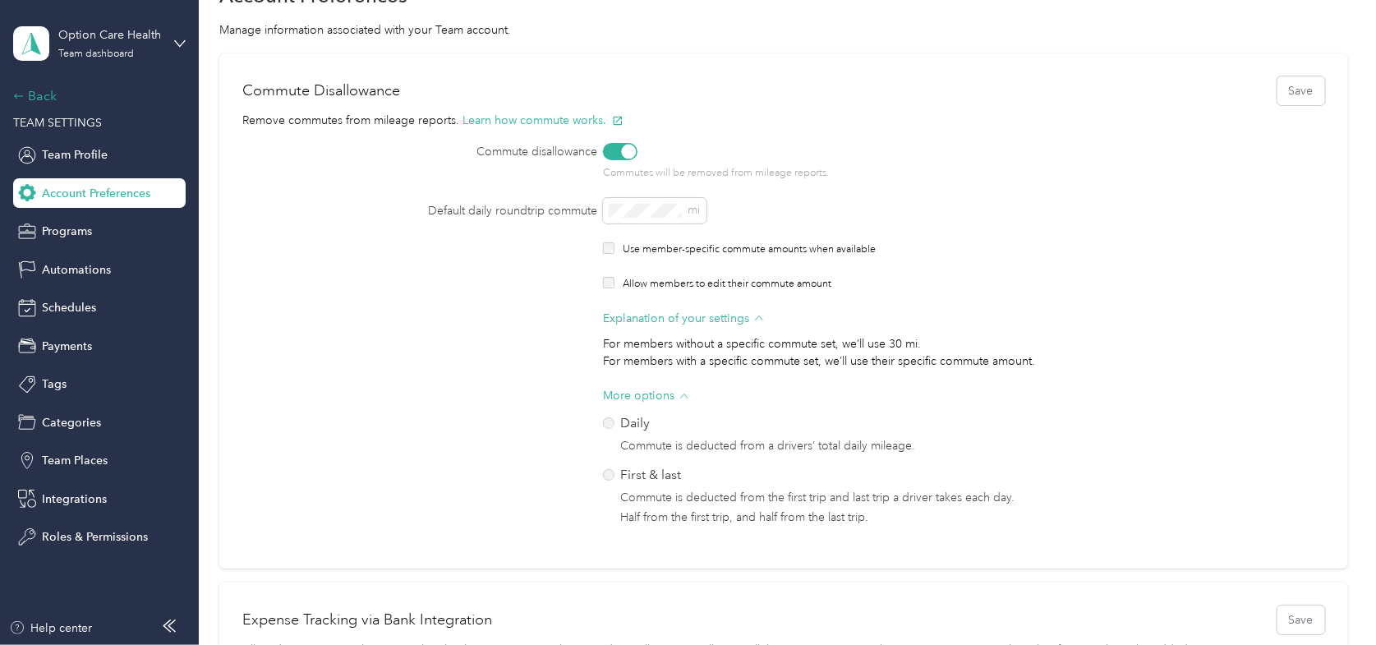
click at [43, 90] on div "Back" at bounding box center [95, 96] width 164 height 20
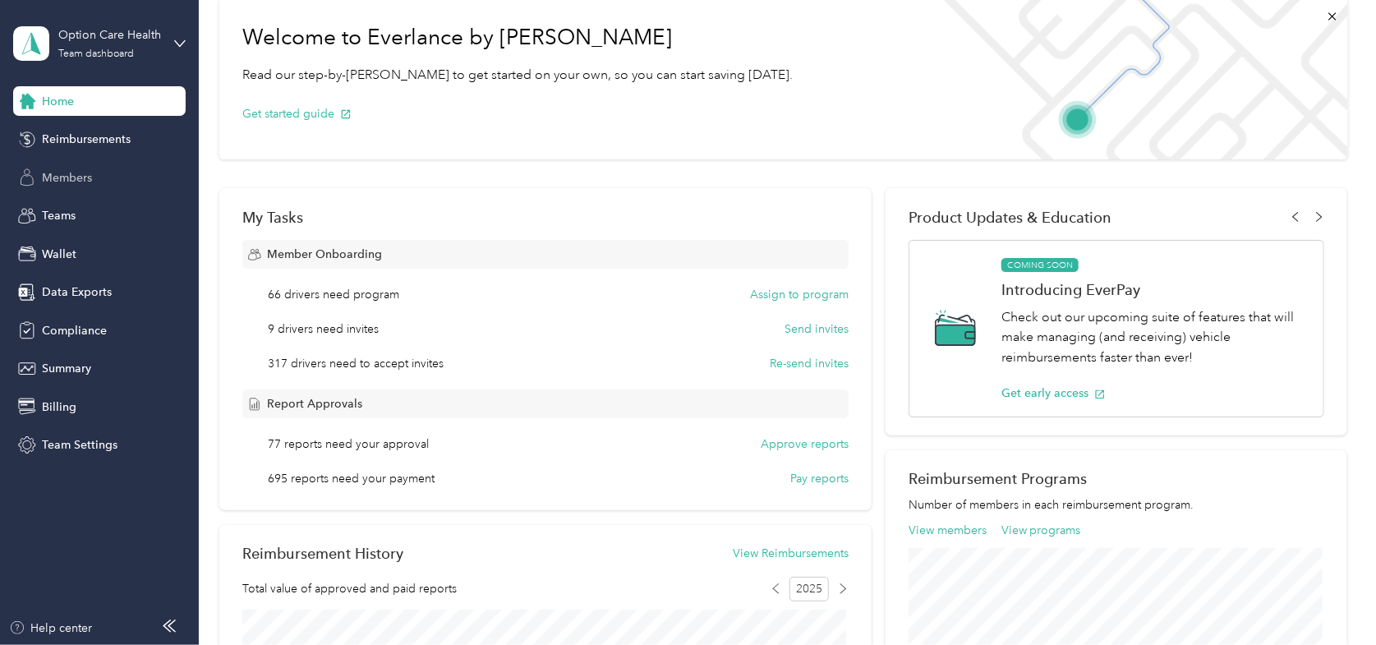
click at [41, 183] on div "Members" at bounding box center [99, 178] width 172 height 30
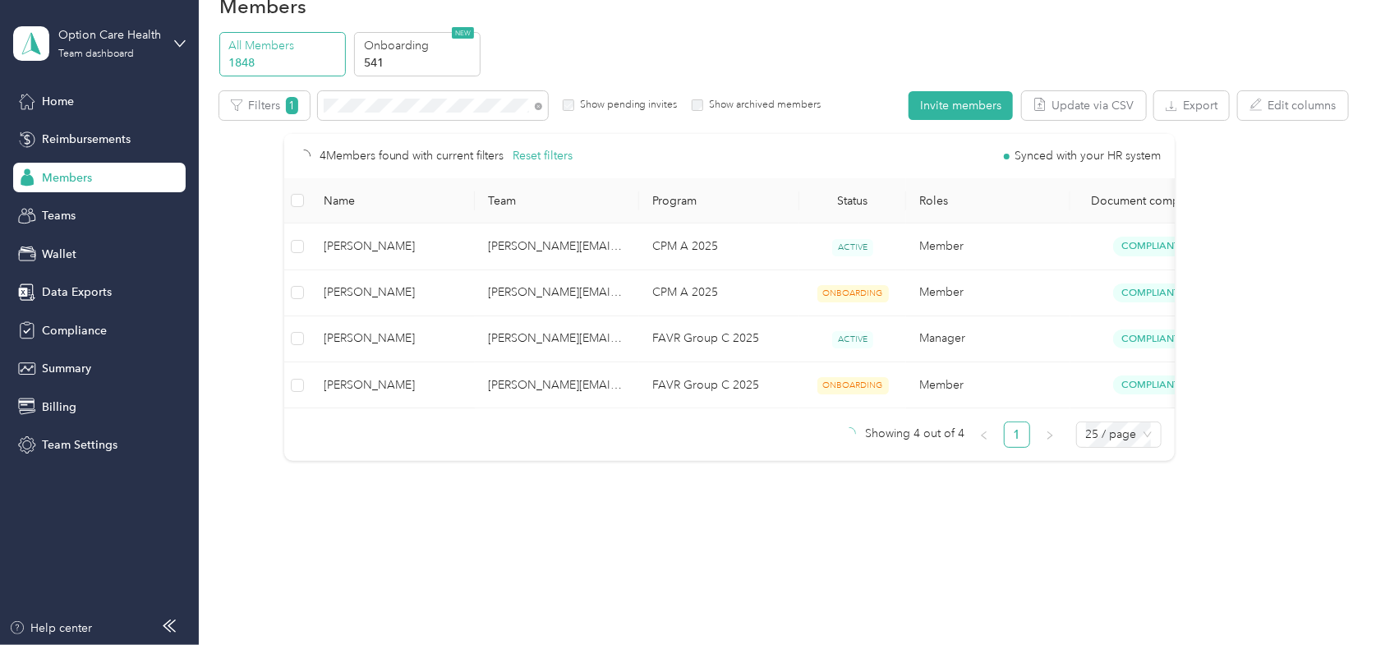
scroll to position [52, 0]
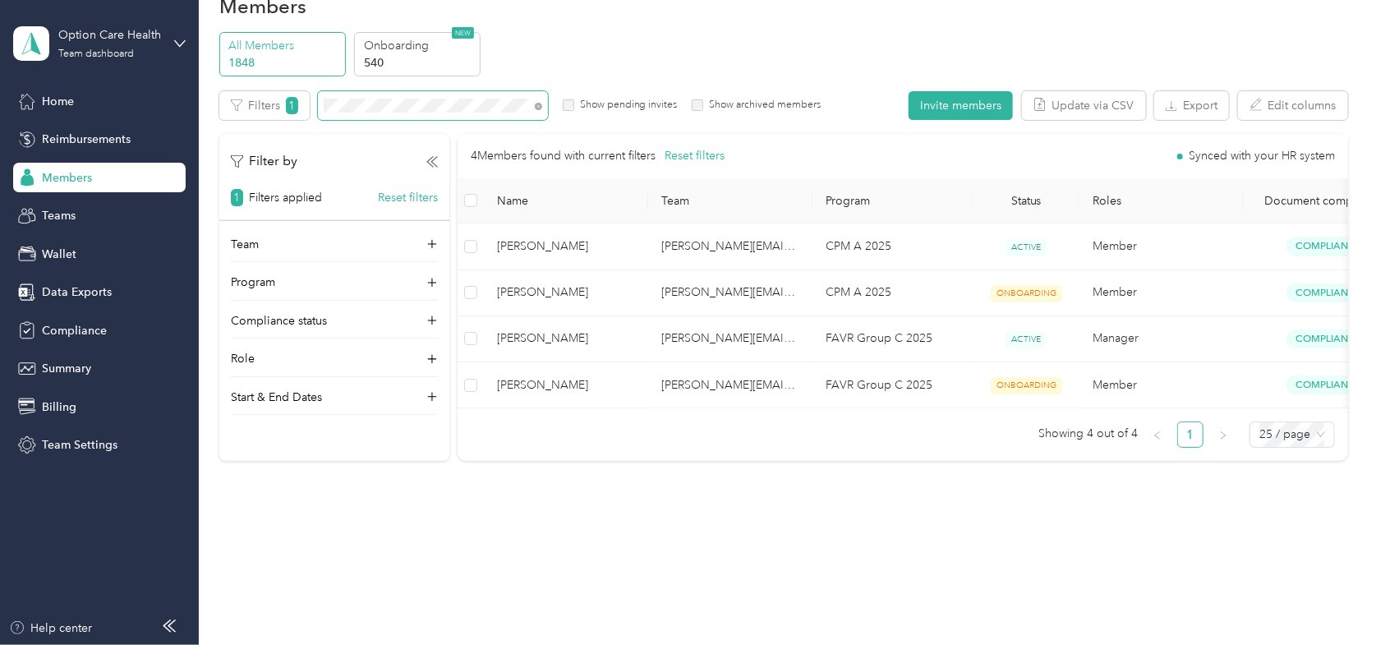
click at [535, 99] on span at bounding box center [538, 106] width 7 height 14
click at [538, 103] on icon at bounding box center [538, 106] width 7 height 7
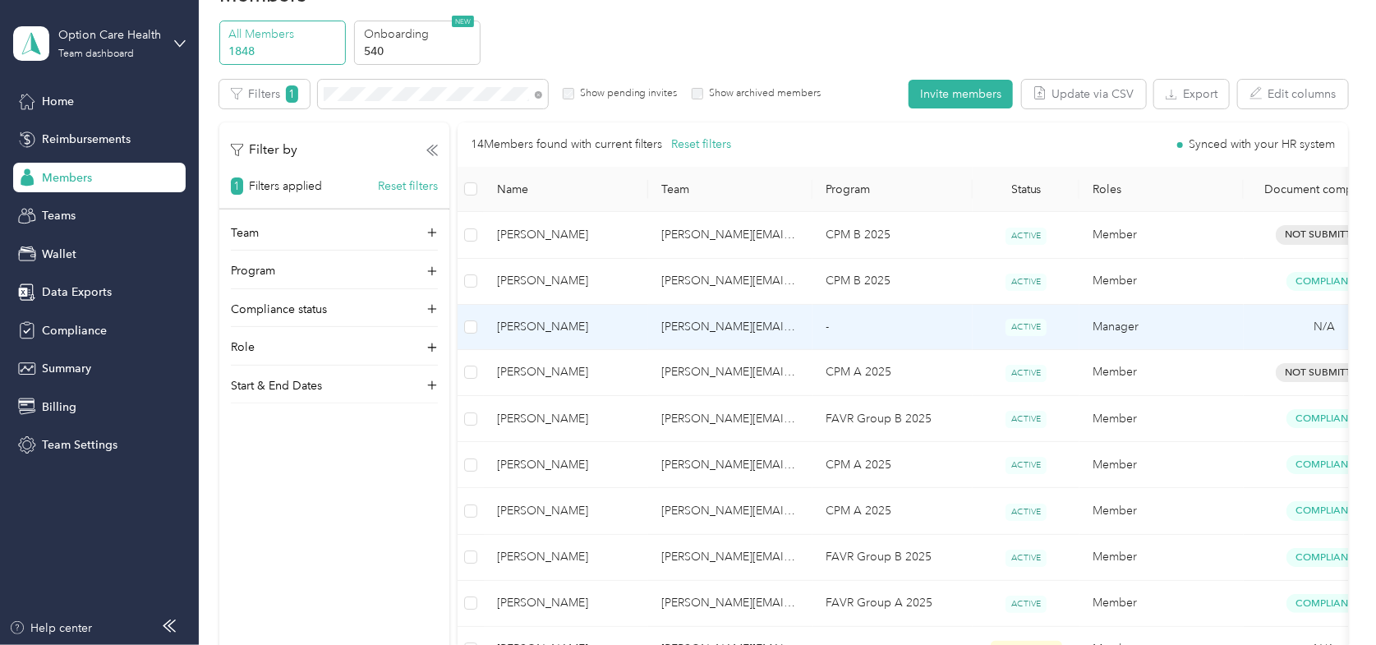
click at [536, 332] on span "[PERSON_NAME]" at bounding box center [566, 327] width 138 height 18
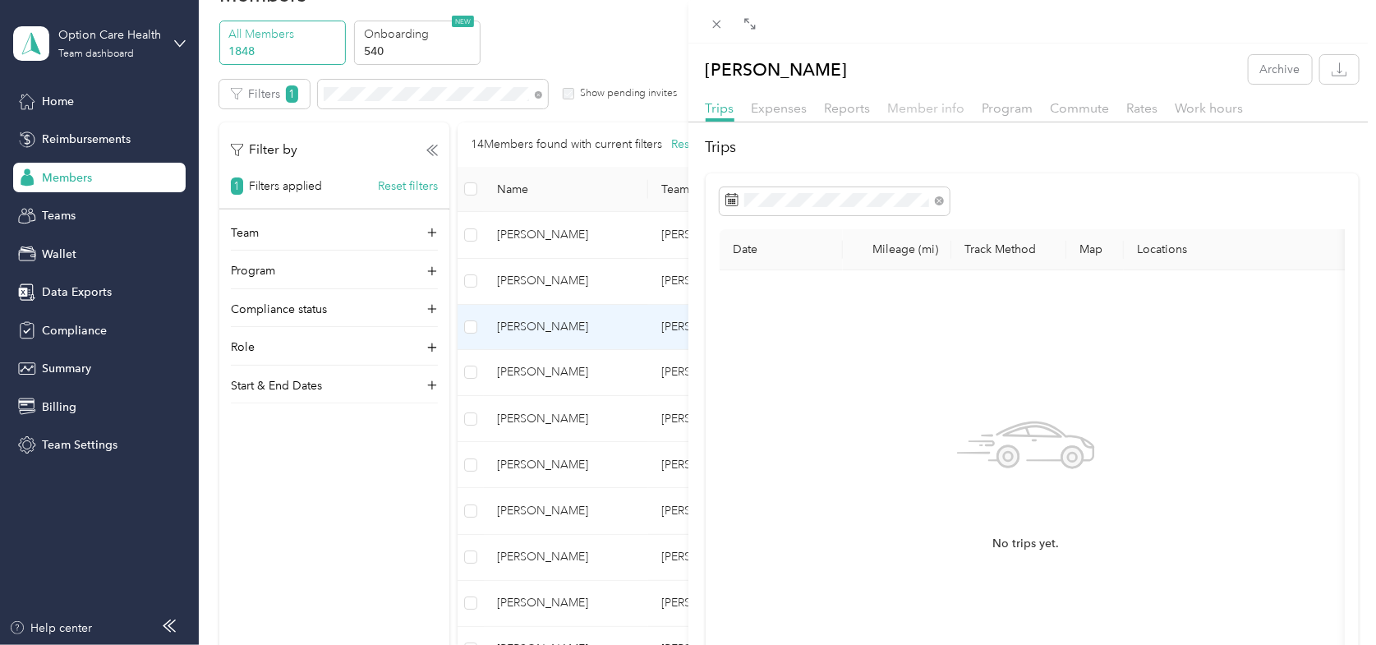
click at [942, 103] on span "Member info" at bounding box center [926, 108] width 77 height 16
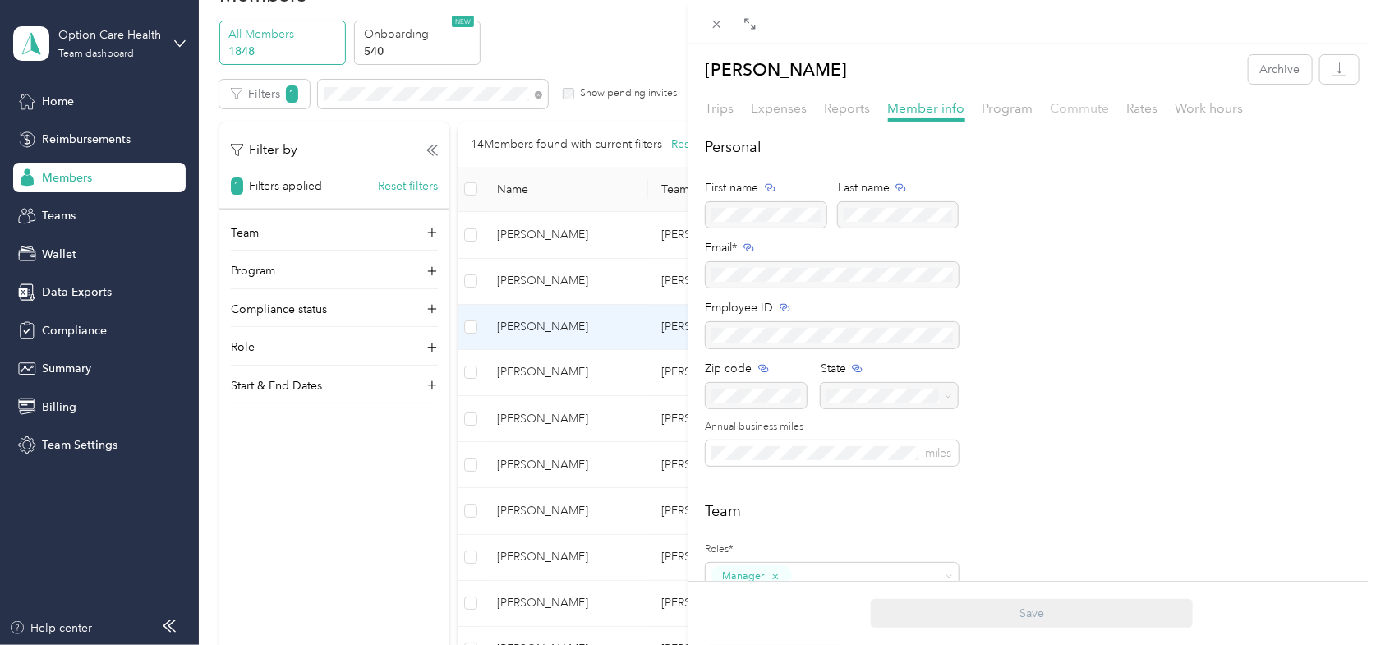
click at [1064, 106] on span "Commute" at bounding box center [1080, 108] width 59 height 16
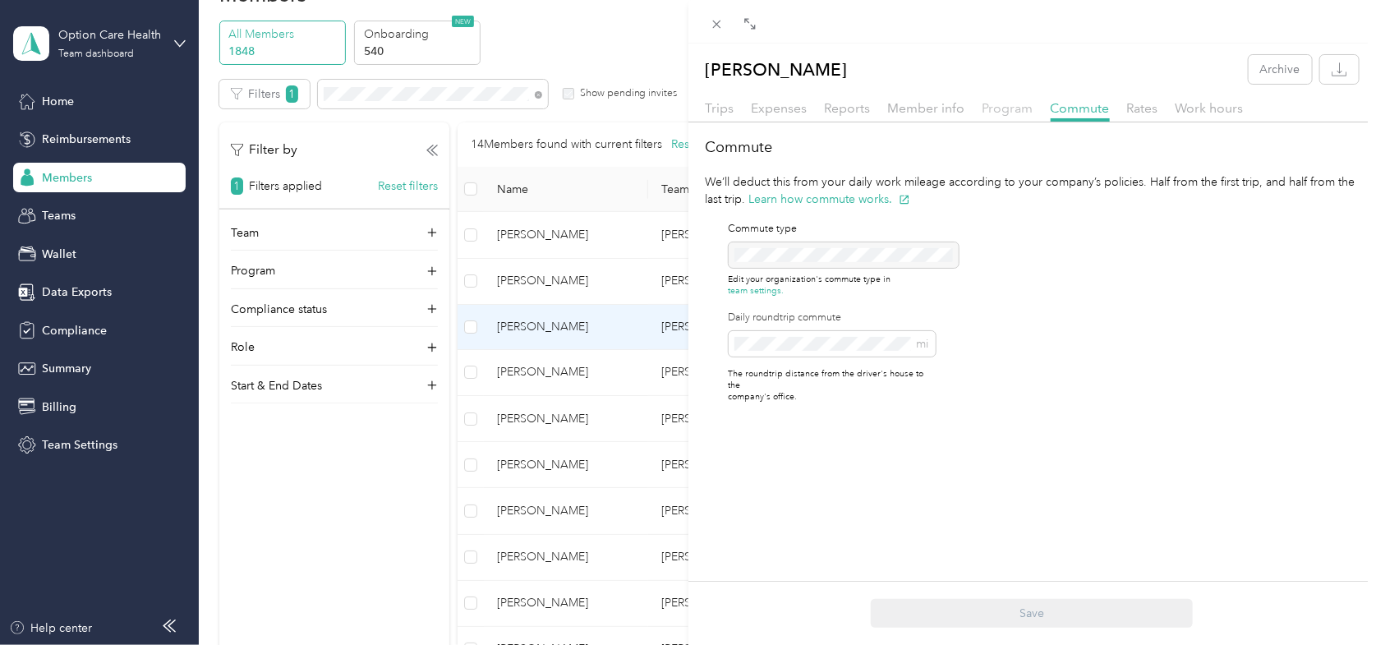
click at [995, 113] on span "Program" at bounding box center [1007, 108] width 51 height 16
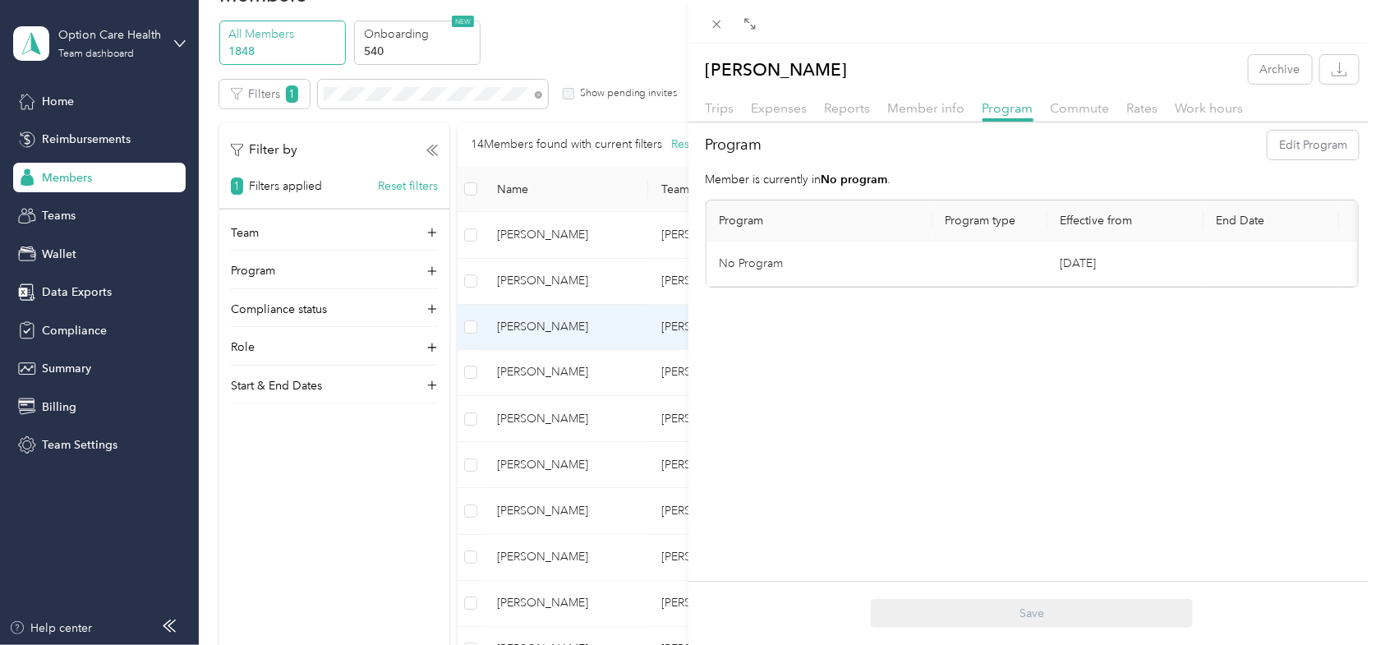
click at [390, 92] on div "[PERSON_NAME] Archive Trips Expenses Reports Member info Program Commute Rates …" at bounding box center [688, 322] width 1376 height 645
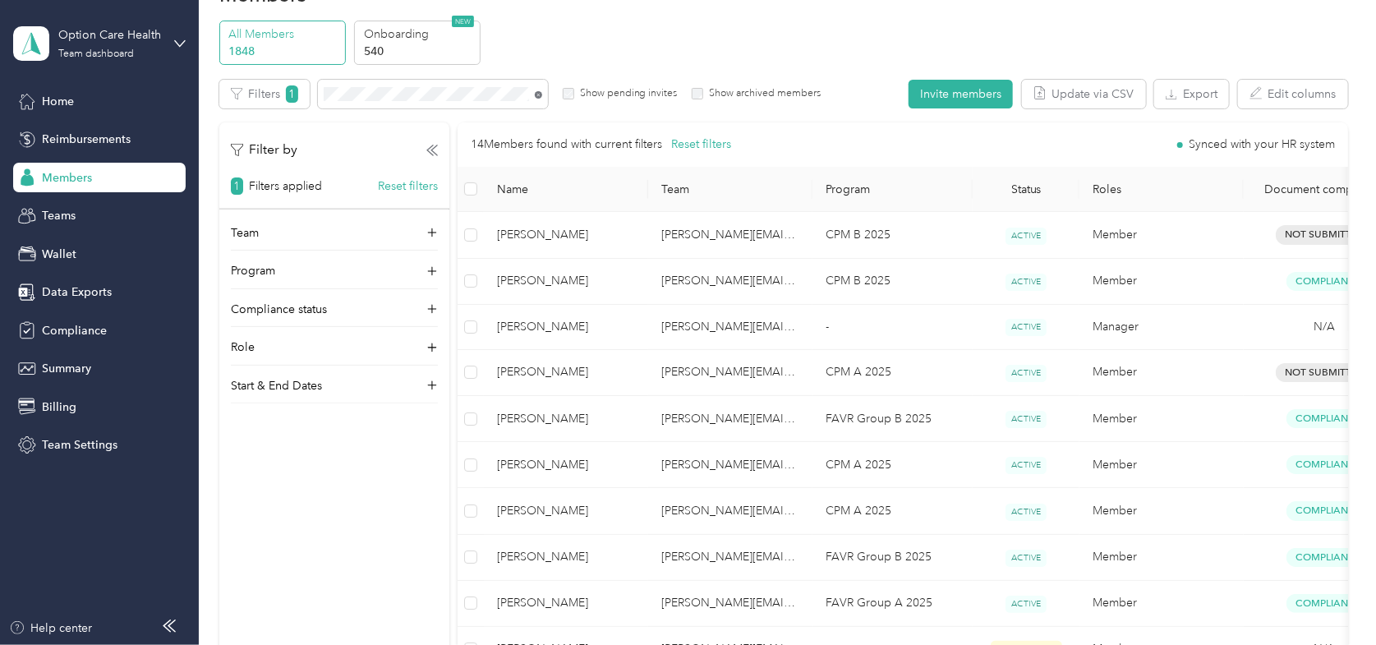
click at [540, 96] on icon at bounding box center [538, 94] width 7 height 7
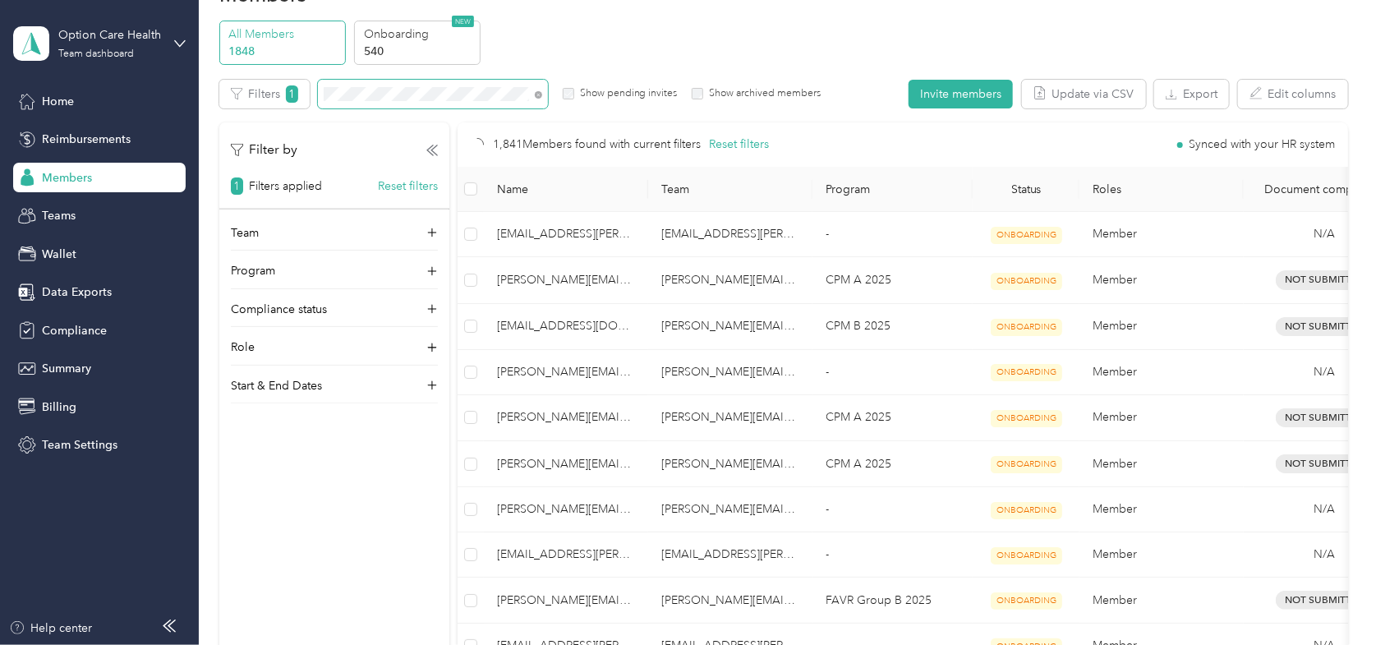
scroll to position [7, 0]
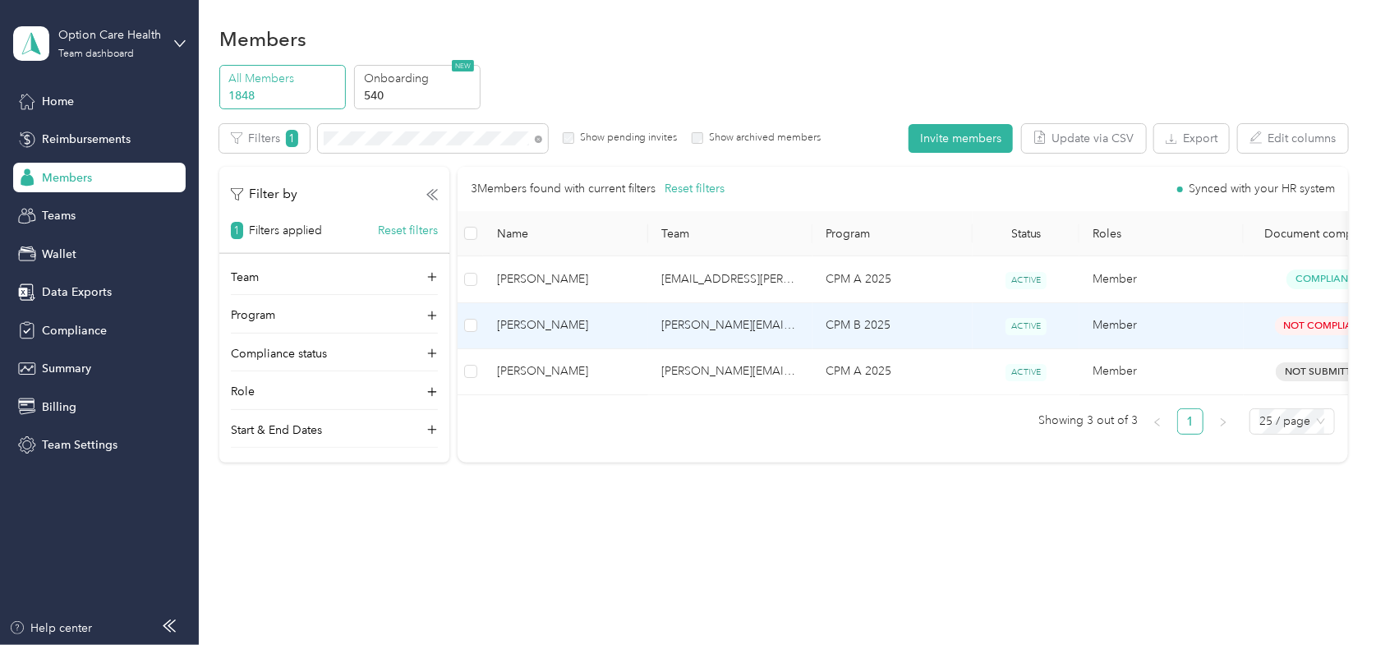
click at [557, 320] on span "[PERSON_NAME]" at bounding box center [566, 325] width 138 height 18
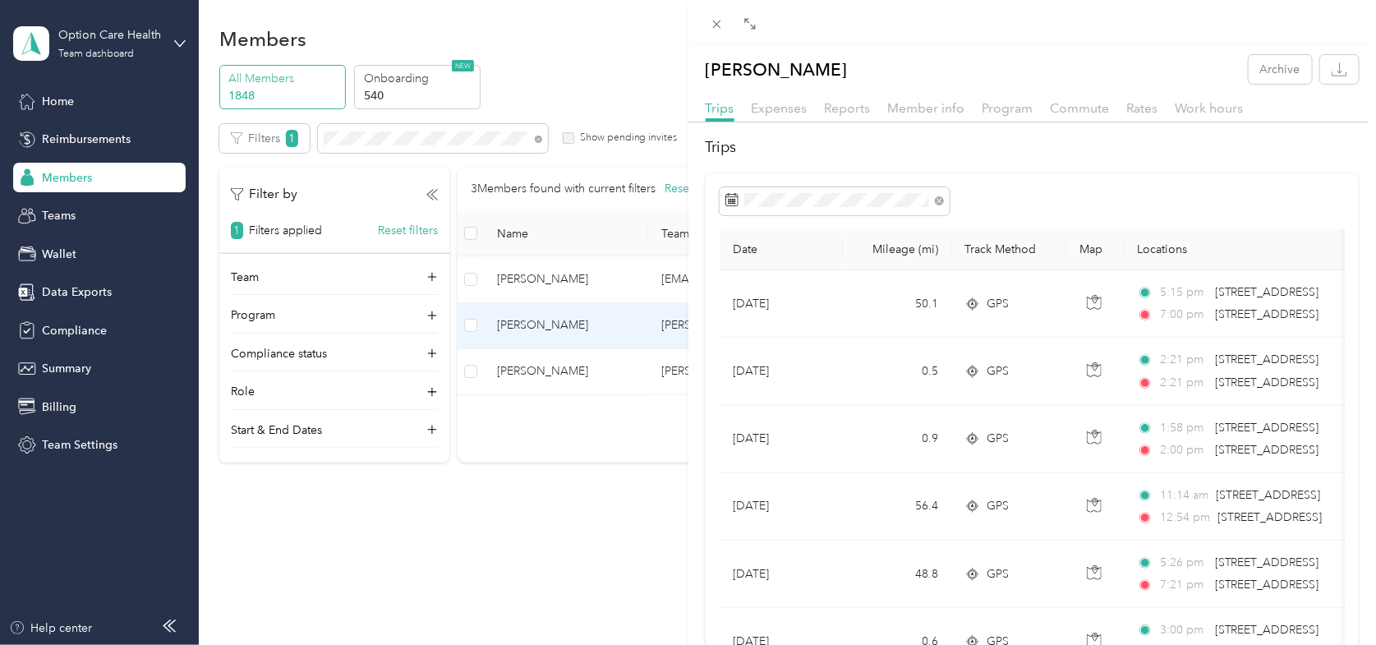
click at [538, 140] on div "Gio [PERSON_NAME] Archive Trips Expenses Reports Member info Program Commute Ra…" at bounding box center [688, 322] width 1376 height 645
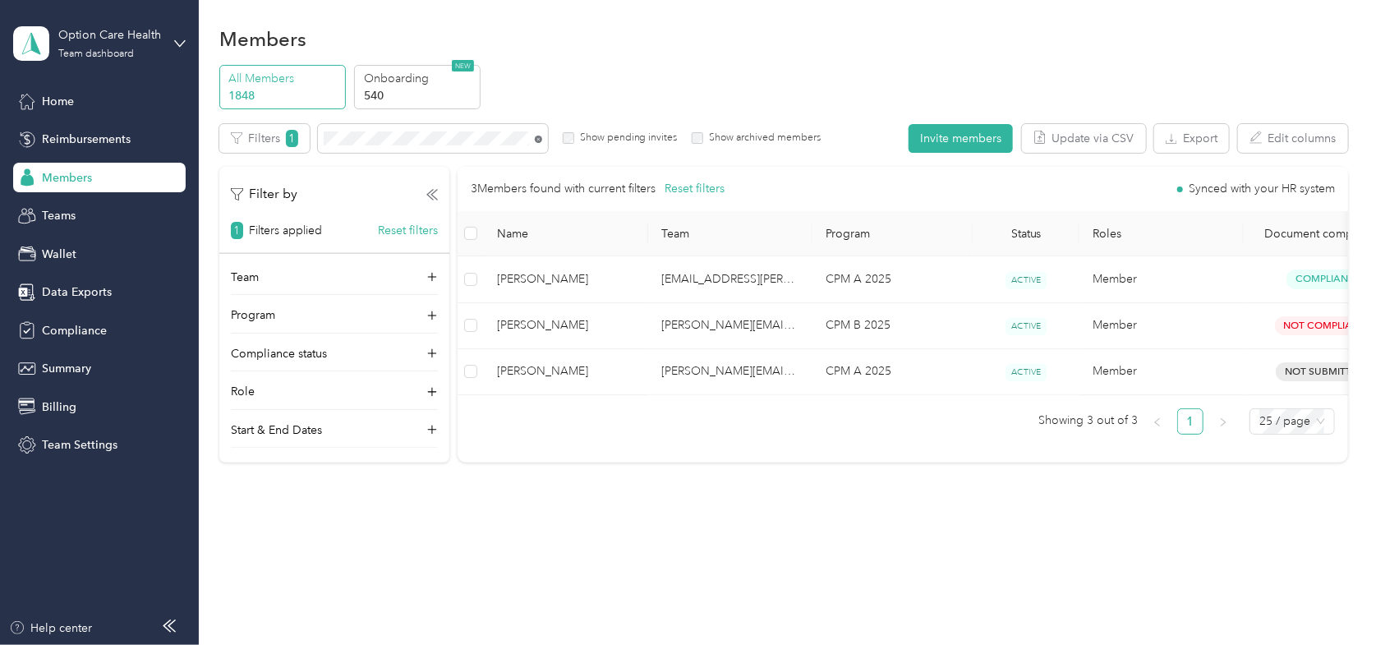
click at [536, 140] on icon at bounding box center [538, 139] width 7 height 7
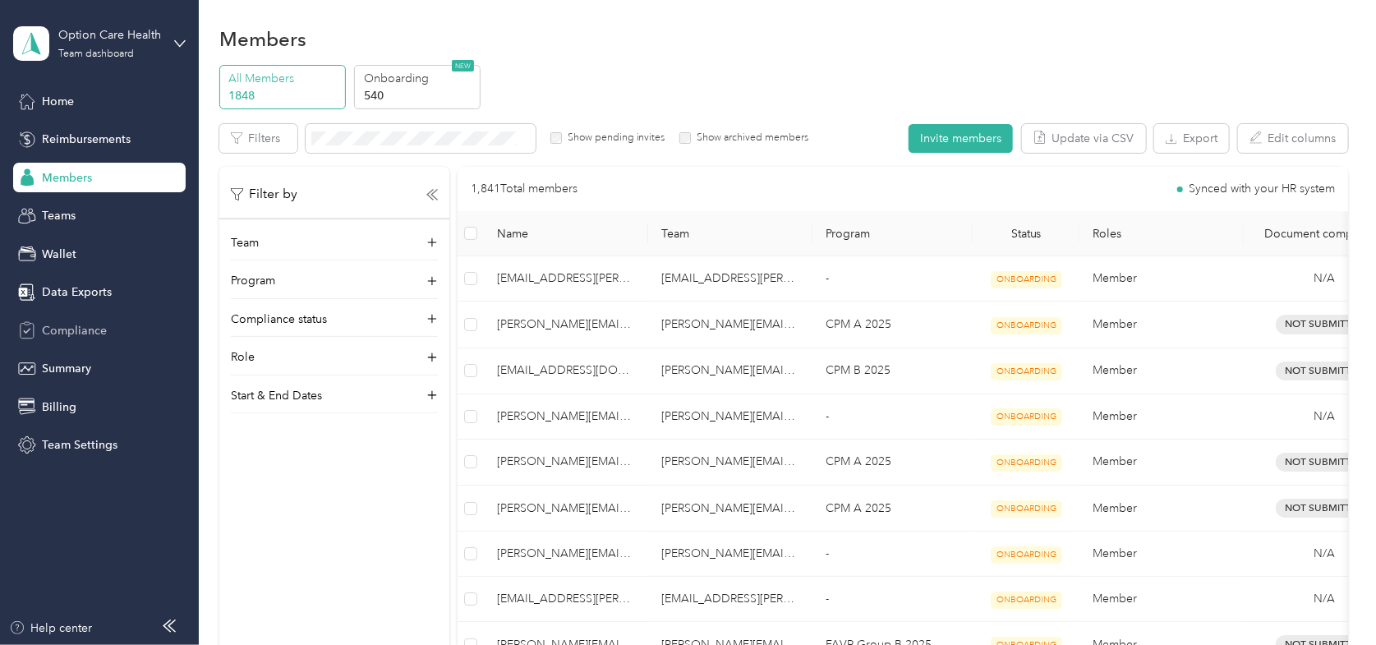
click at [46, 329] on span "Compliance" at bounding box center [74, 330] width 65 height 17
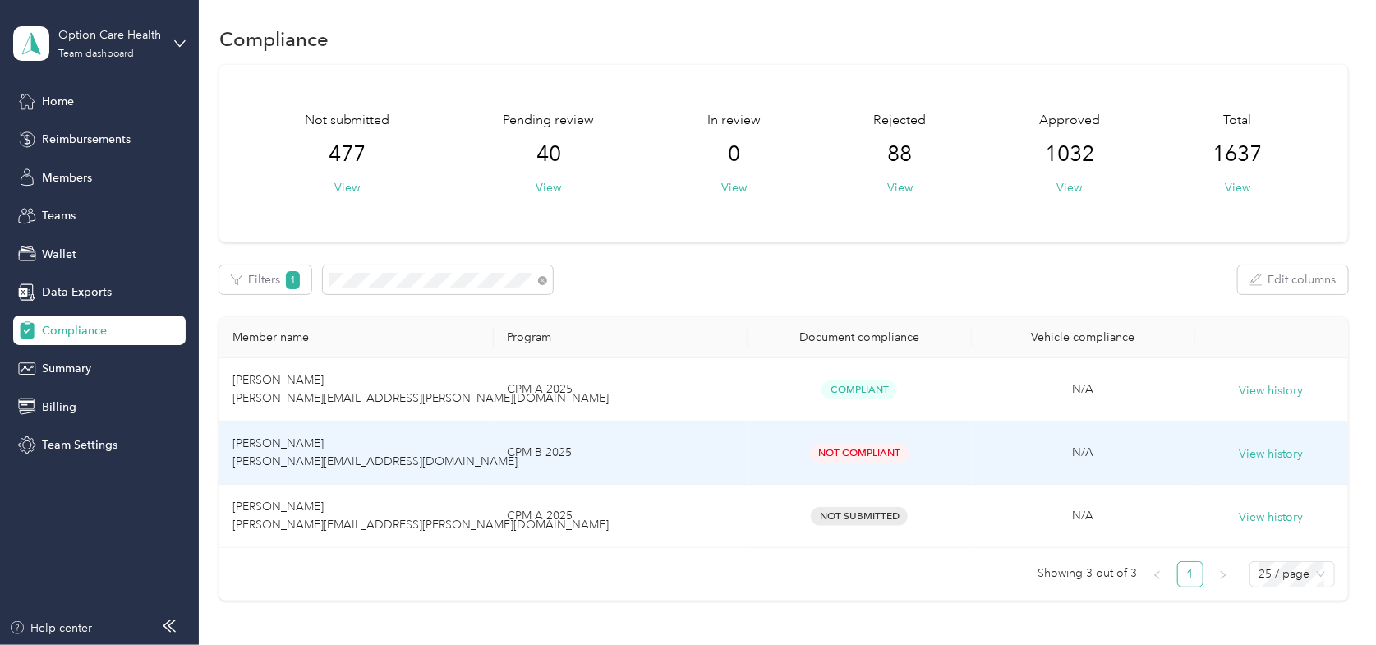
click at [283, 449] on td "[PERSON_NAME] [PERSON_NAME][EMAIL_ADDRESS][DOMAIN_NAME]" at bounding box center [356, 452] width 274 height 63
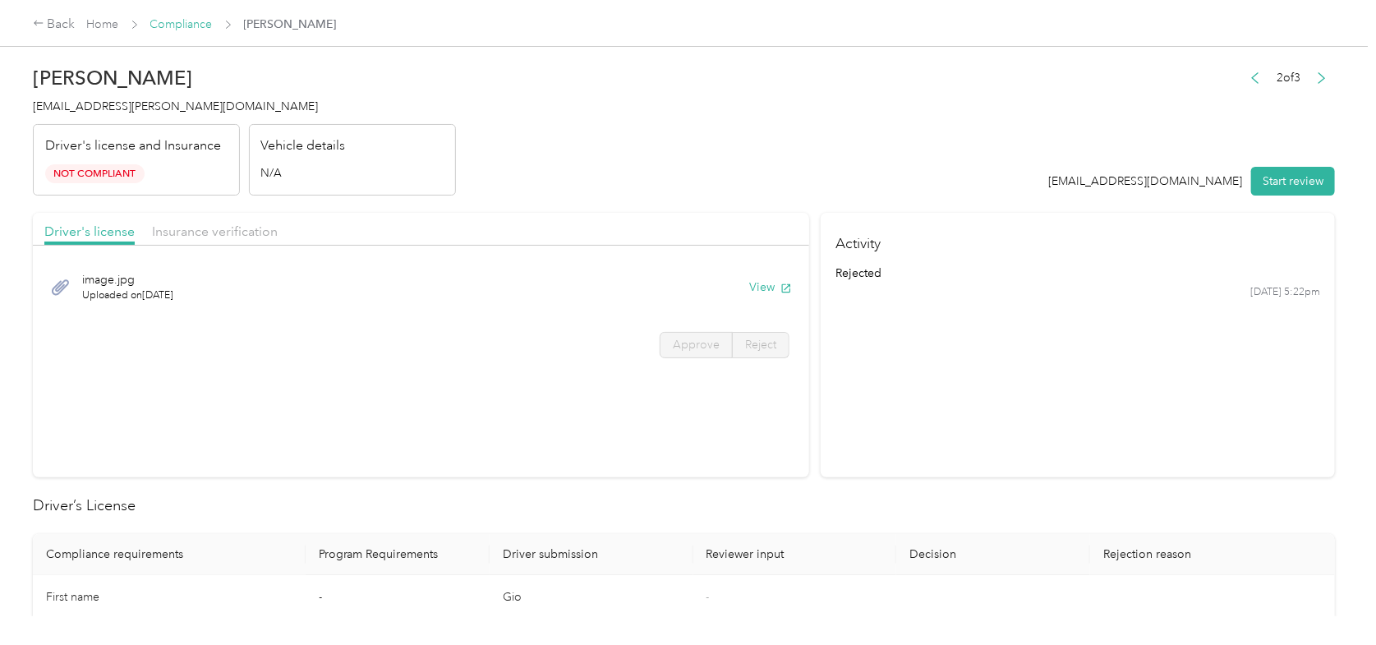
click at [199, 20] on link "Compliance" at bounding box center [181, 24] width 62 height 14
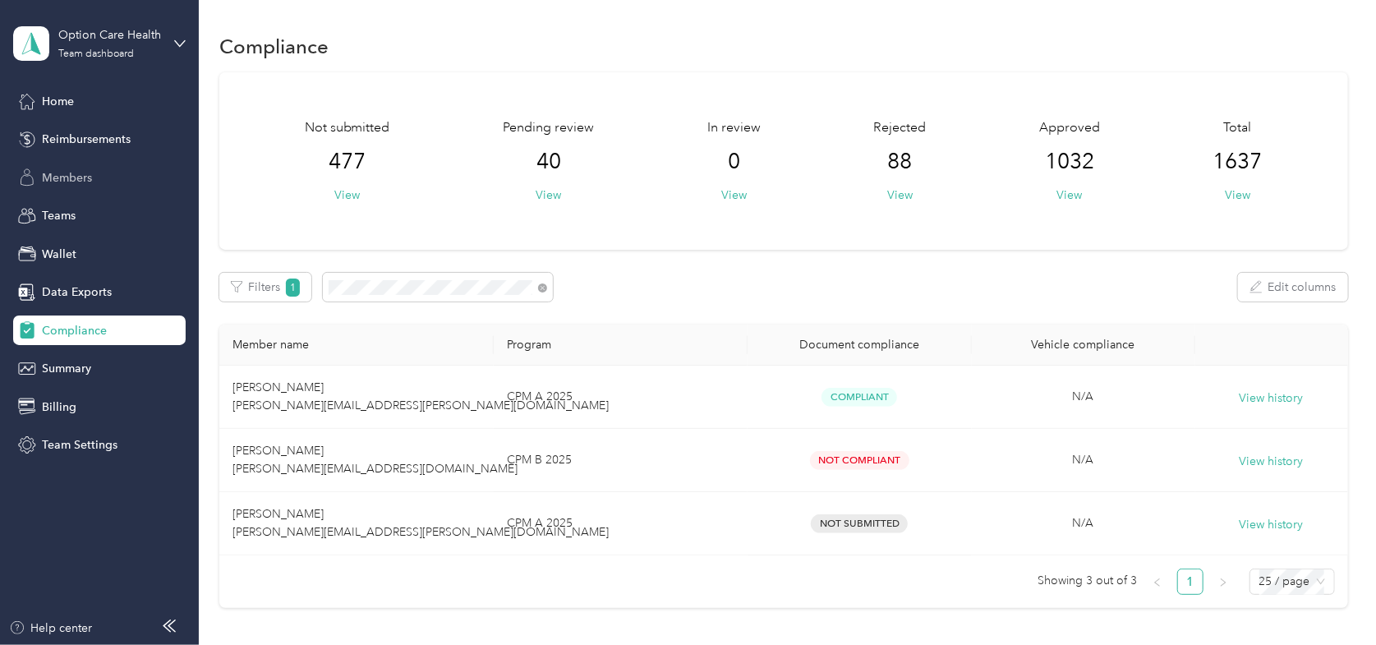
click at [57, 169] on span "Members" at bounding box center [67, 177] width 50 height 17
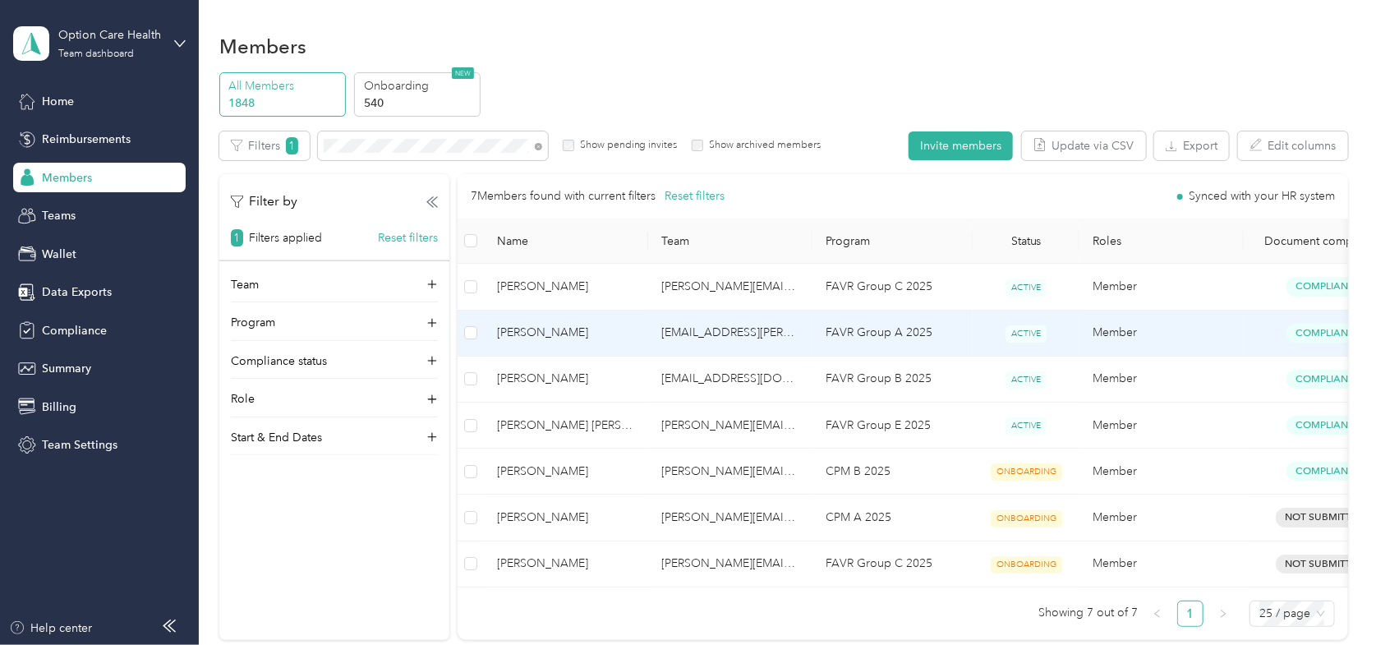
click at [516, 335] on span "[PERSON_NAME]" at bounding box center [566, 333] width 138 height 18
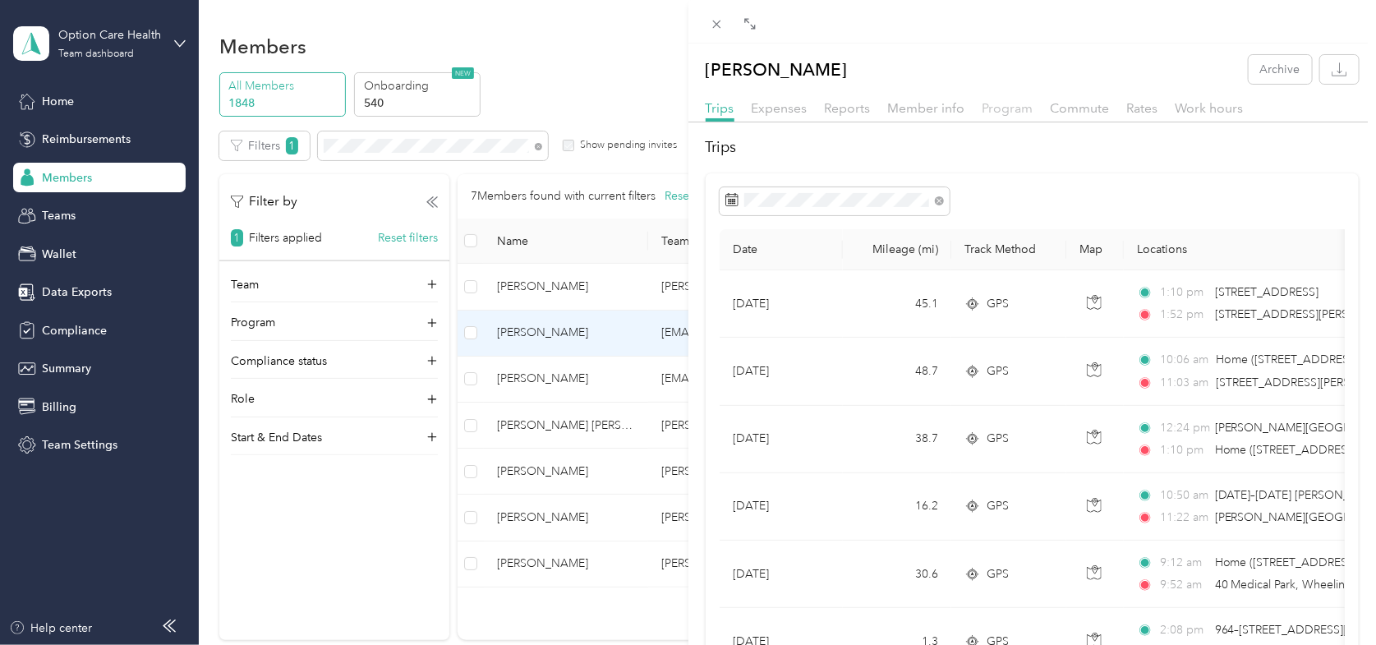
click at [1012, 112] on span "Program" at bounding box center [1007, 108] width 51 height 16
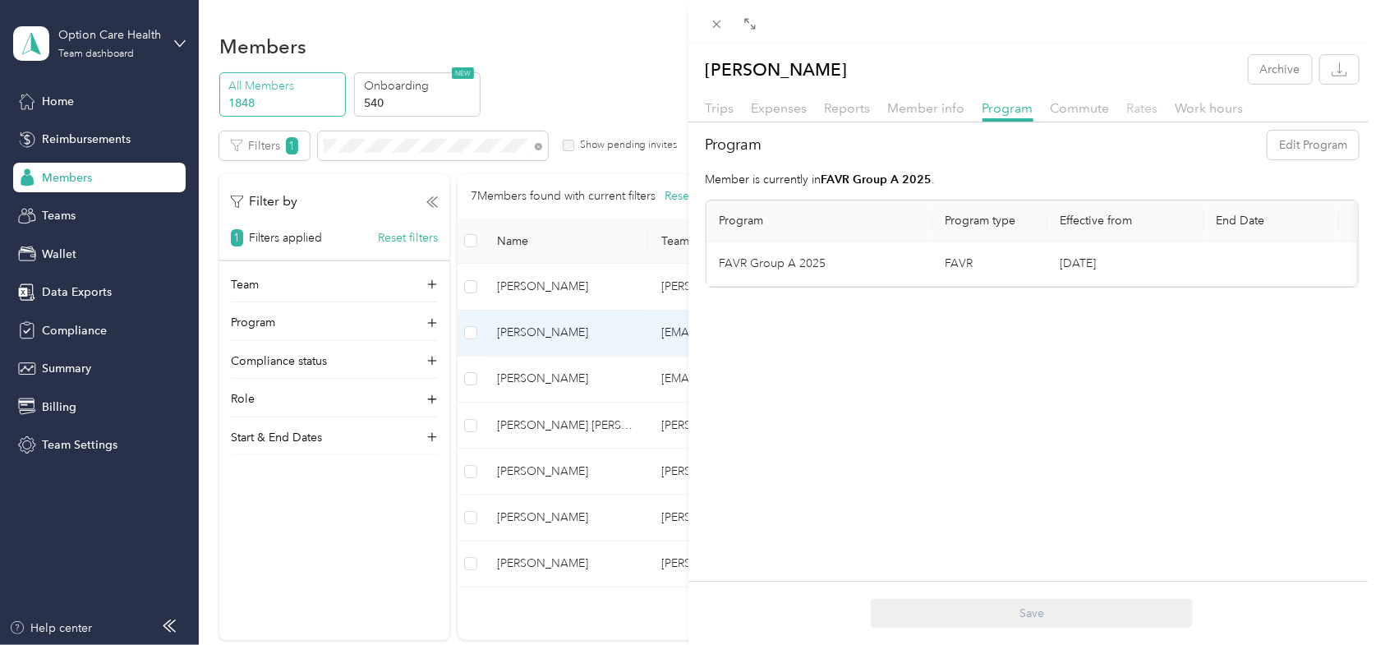
click at [1139, 100] on span "Rates" at bounding box center [1142, 108] width 31 height 16
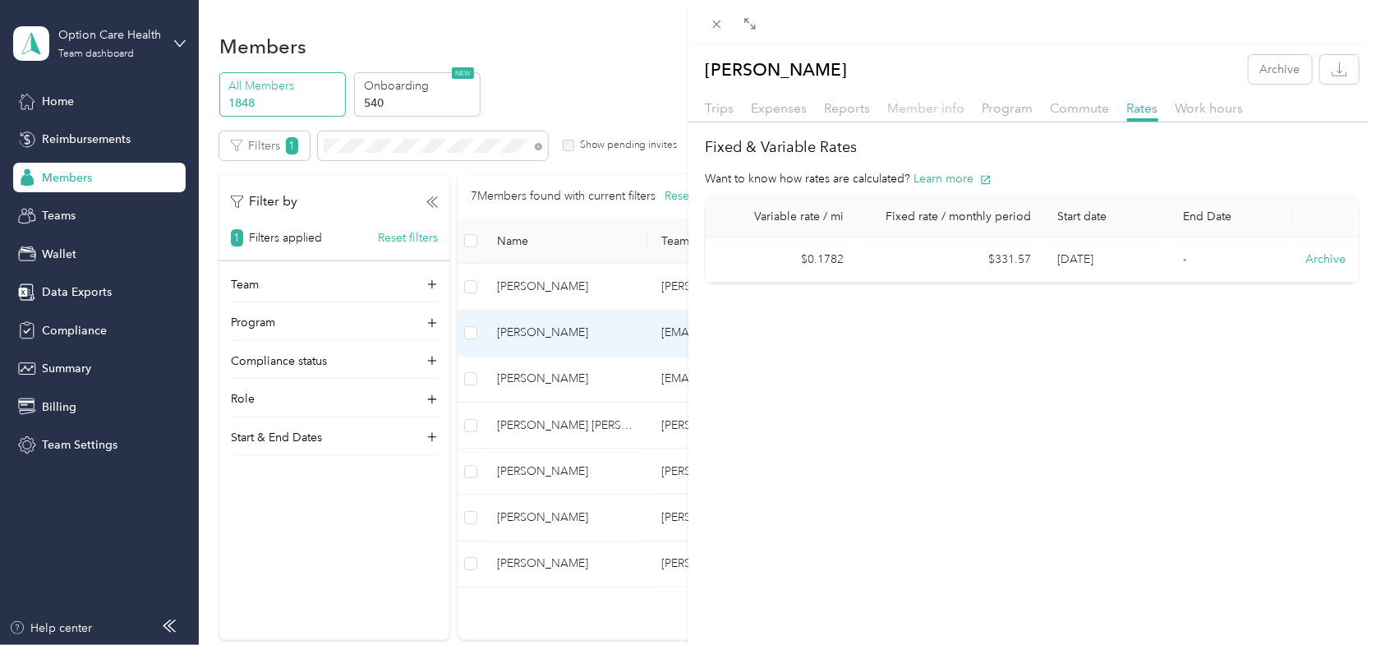
click at [921, 106] on span "Member info" at bounding box center [926, 108] width 77 height 16
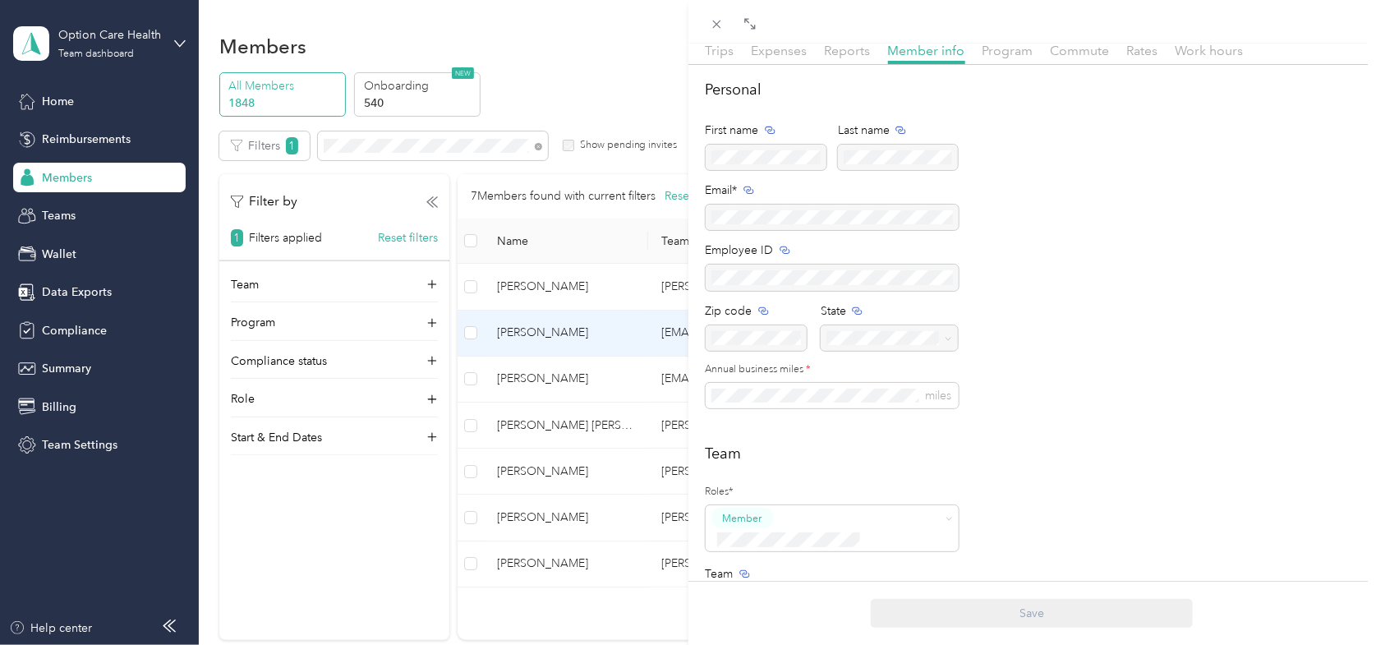
scroll to position [82, 0]
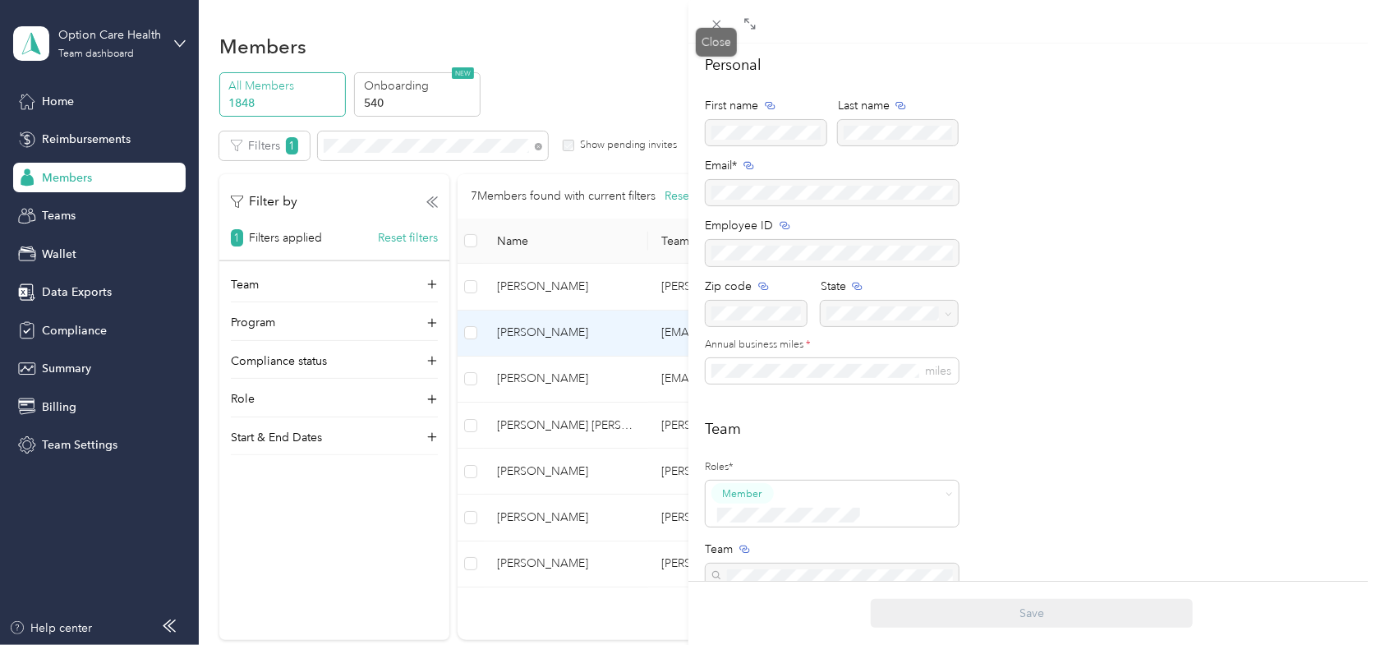
drag, startPoint x: 706, startPoint y: 25, endPoint x: 545, endPoint y: 64, distance: 164.9
click at [707, 26] on span at bounding box center [717, 23] width 23 height 23
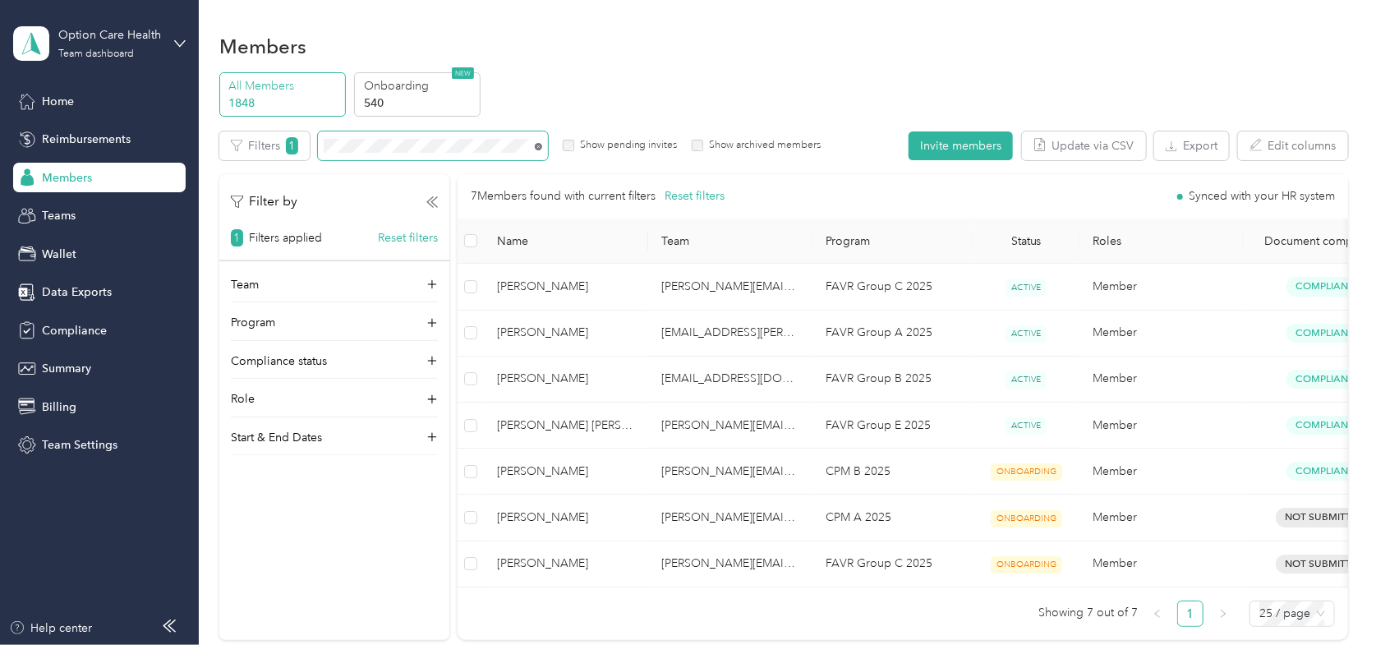
click at [536, 145] on icon at bounding box center [538, 146] width 7 height 7
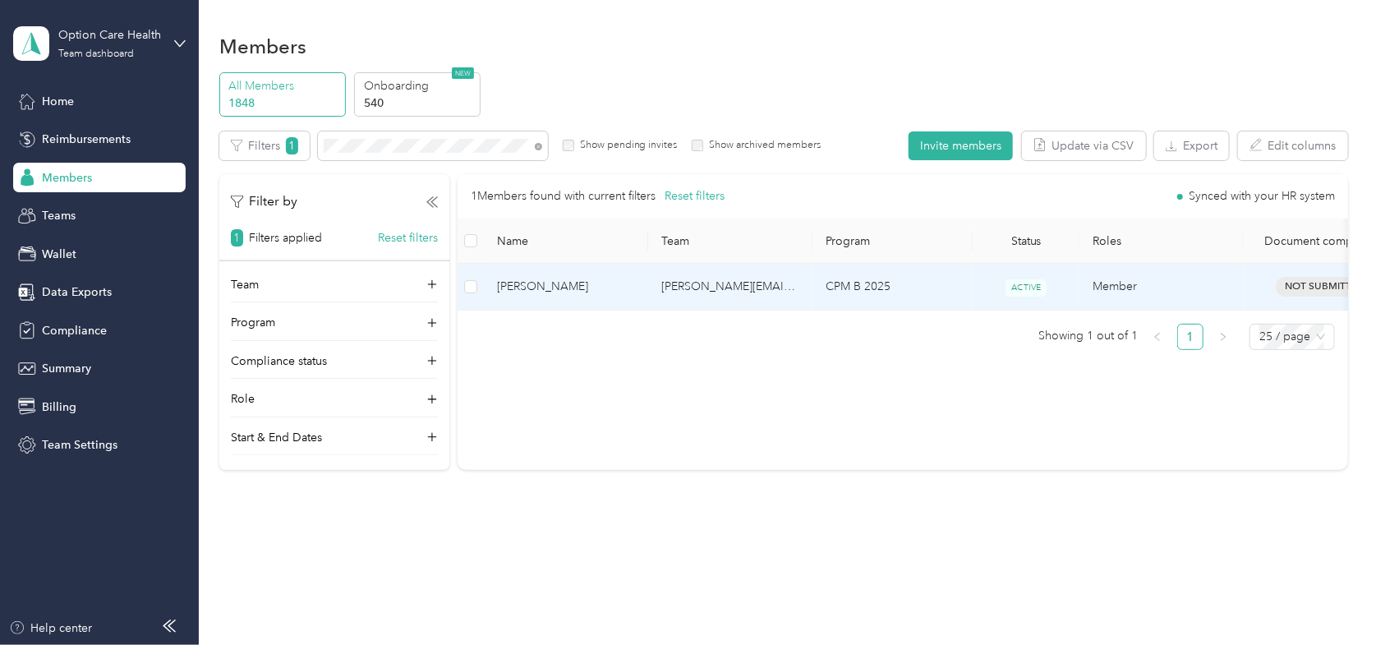
click at [529, 279] on span "[PERSON_NAME]" at bounding box center [566, 287] width 138 height 18
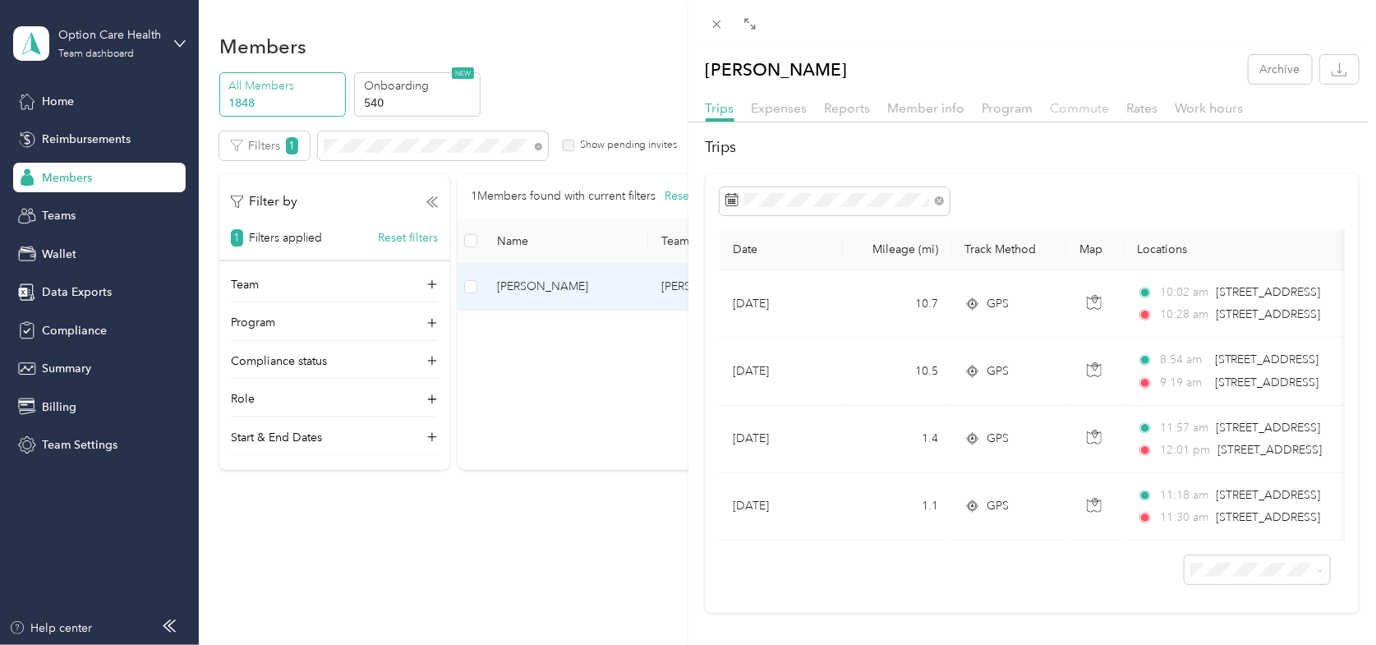
click at [1093, 112] on span "Commute" at bounding box center [1080, 108] width 59 height 16
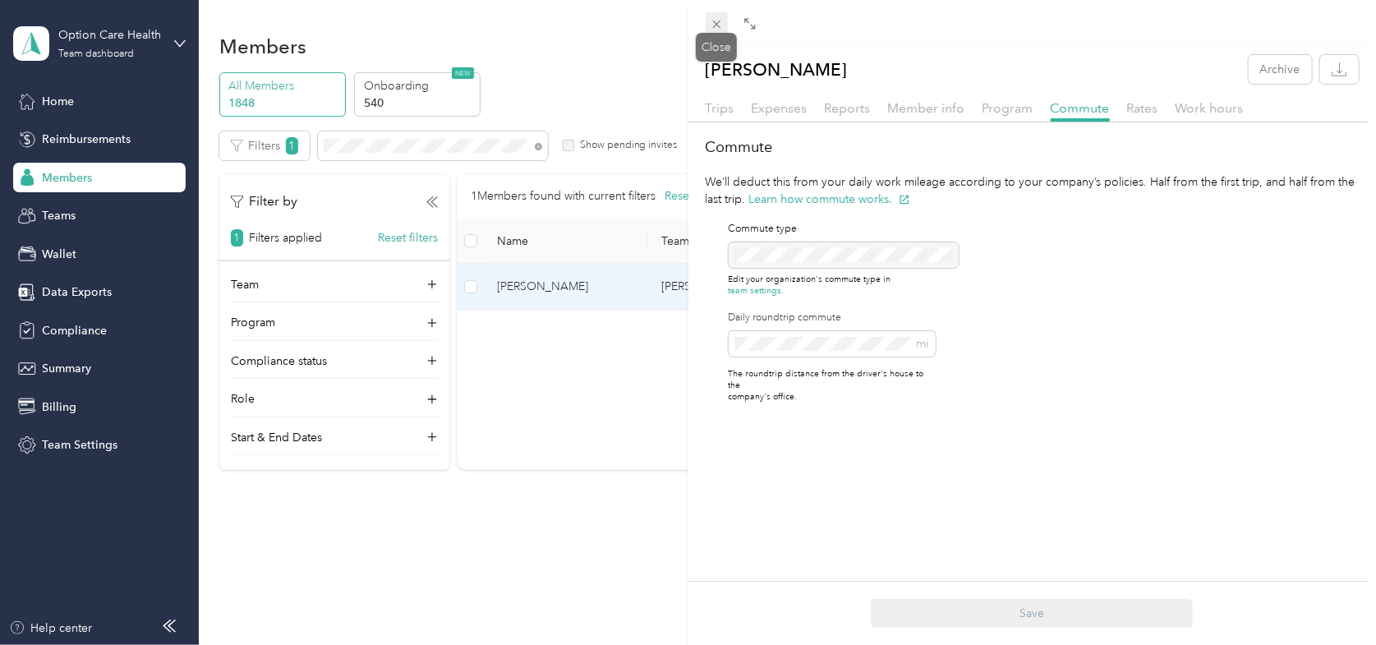
click at [715, 19] on icon at bounding box center [717, 24] width 14 height 14
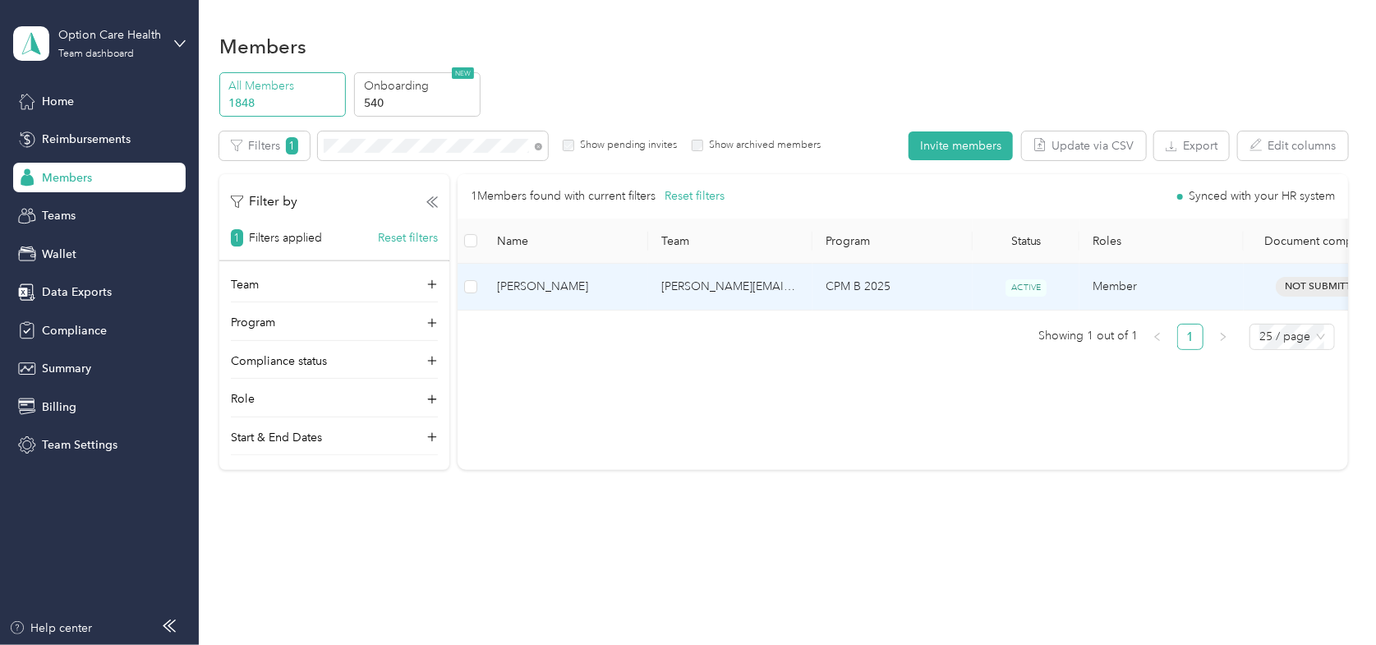
click at [507, 289] on span "[PERSON_NAME]" at bounding box center [566, 287] width 138 height 18
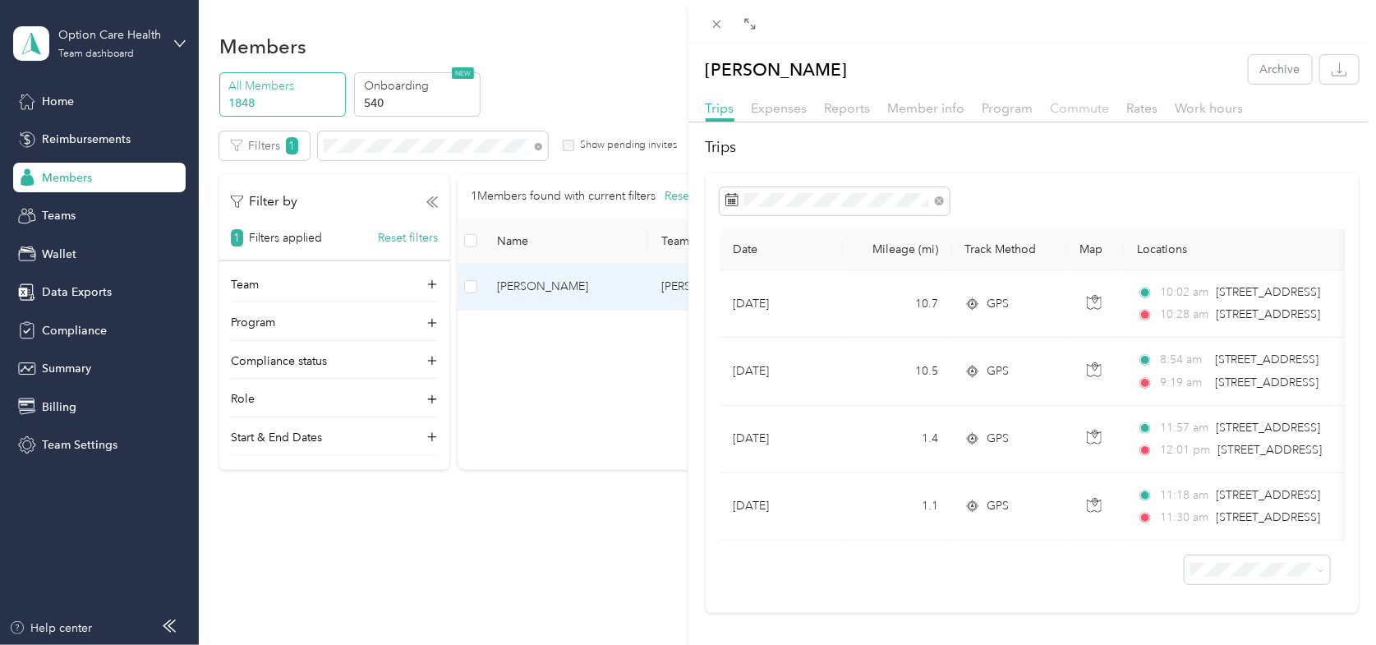
click at [1083, 108] on span "Commute" at bounding box center [1080, 108] width 59 height 16
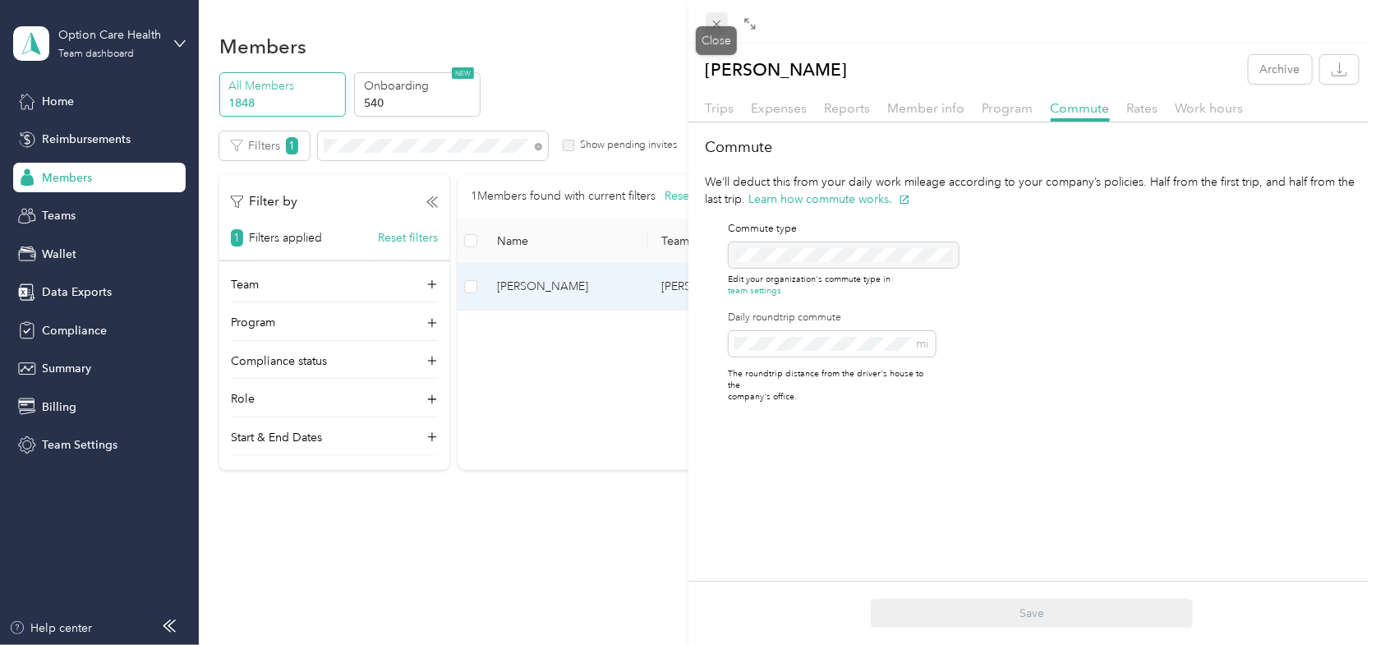
click at [710, 26] on icon at bounding box center [717, 24] width 14 height 14
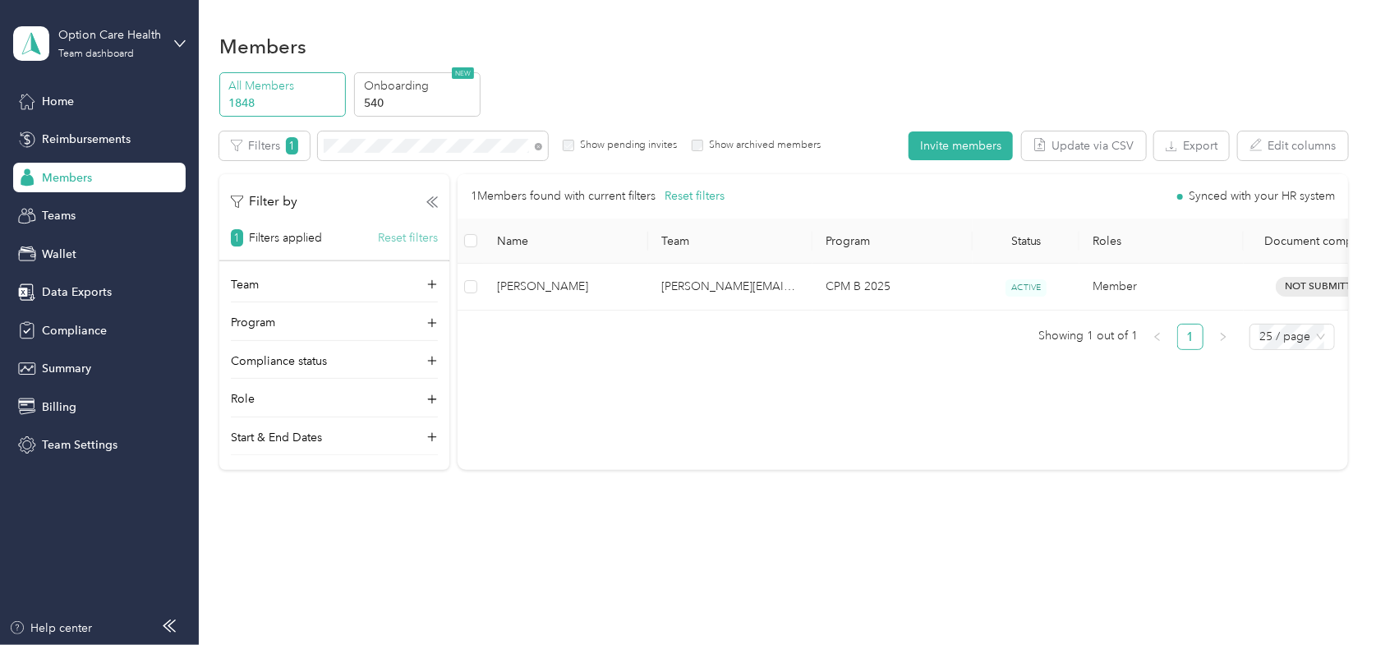
click at [393, 237] on button "Reset filters" at bounding box center [408, 237] width 60 height 17
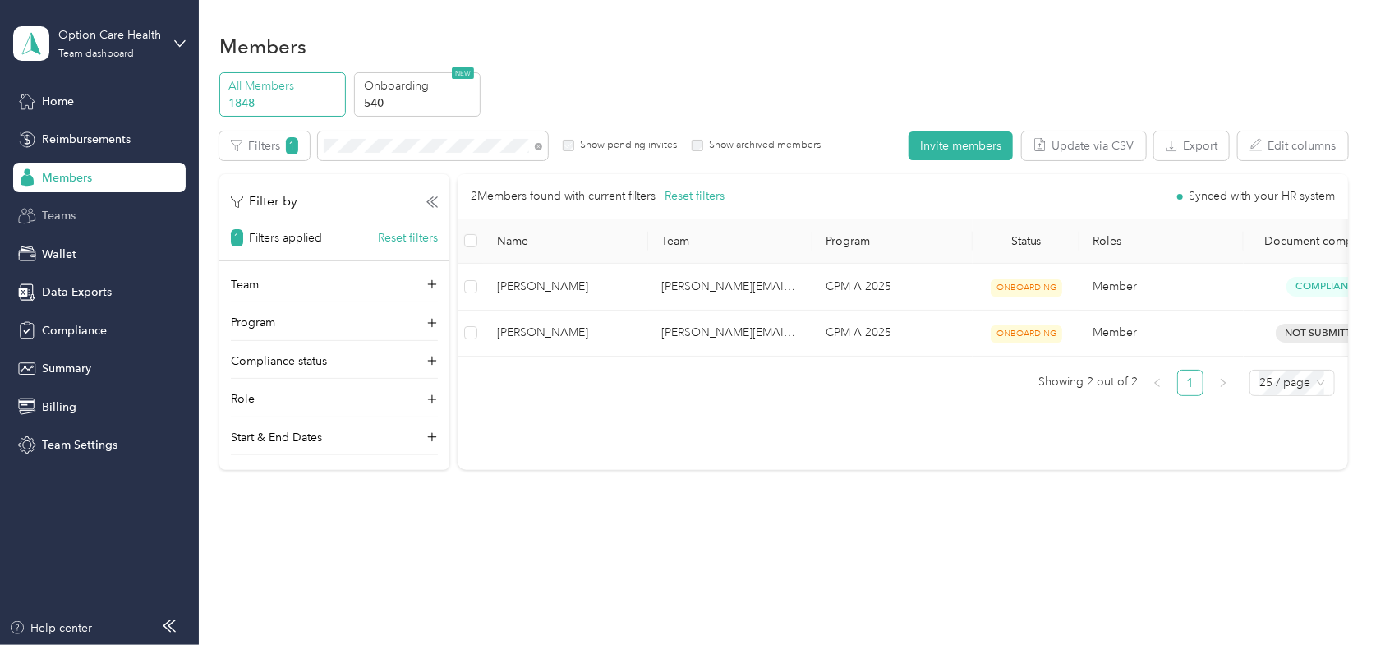
click at [58, 211] on span "Teams" at bounding box center [59, 215] width 34 height 17
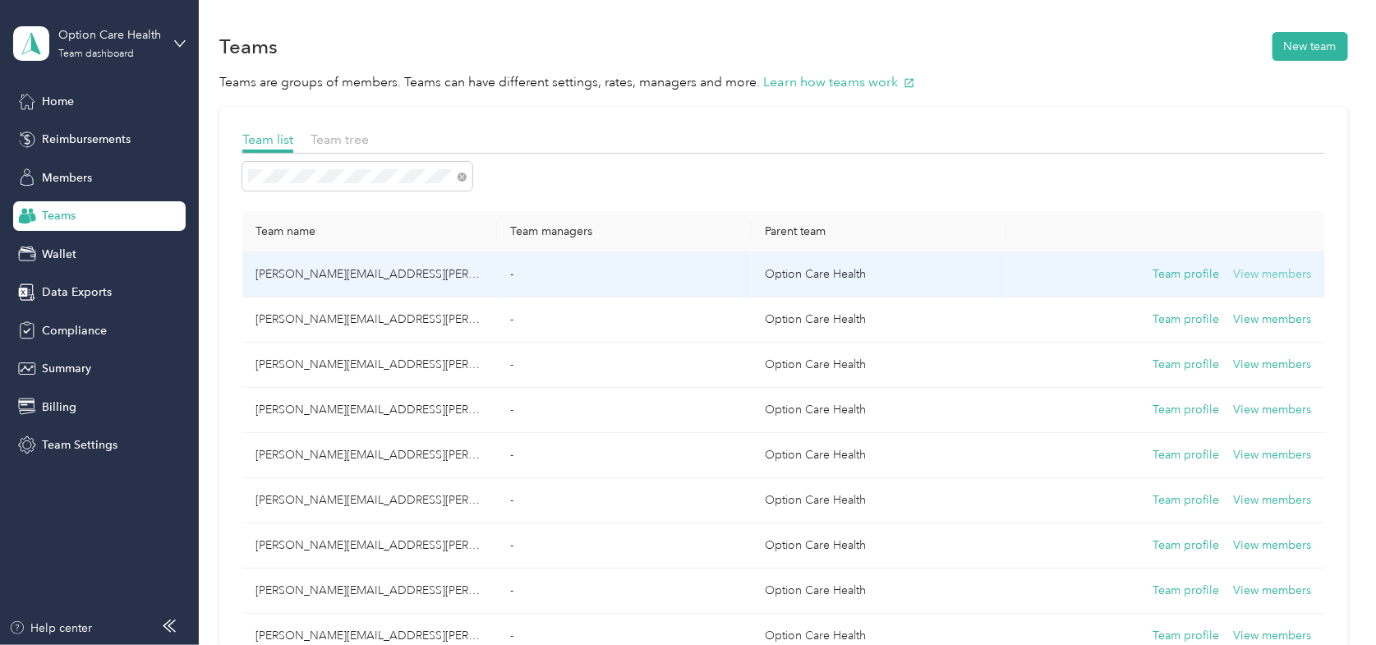
click at [1287, 270] on button "View members" at bounding box center [1273, 274] width 78 height 18
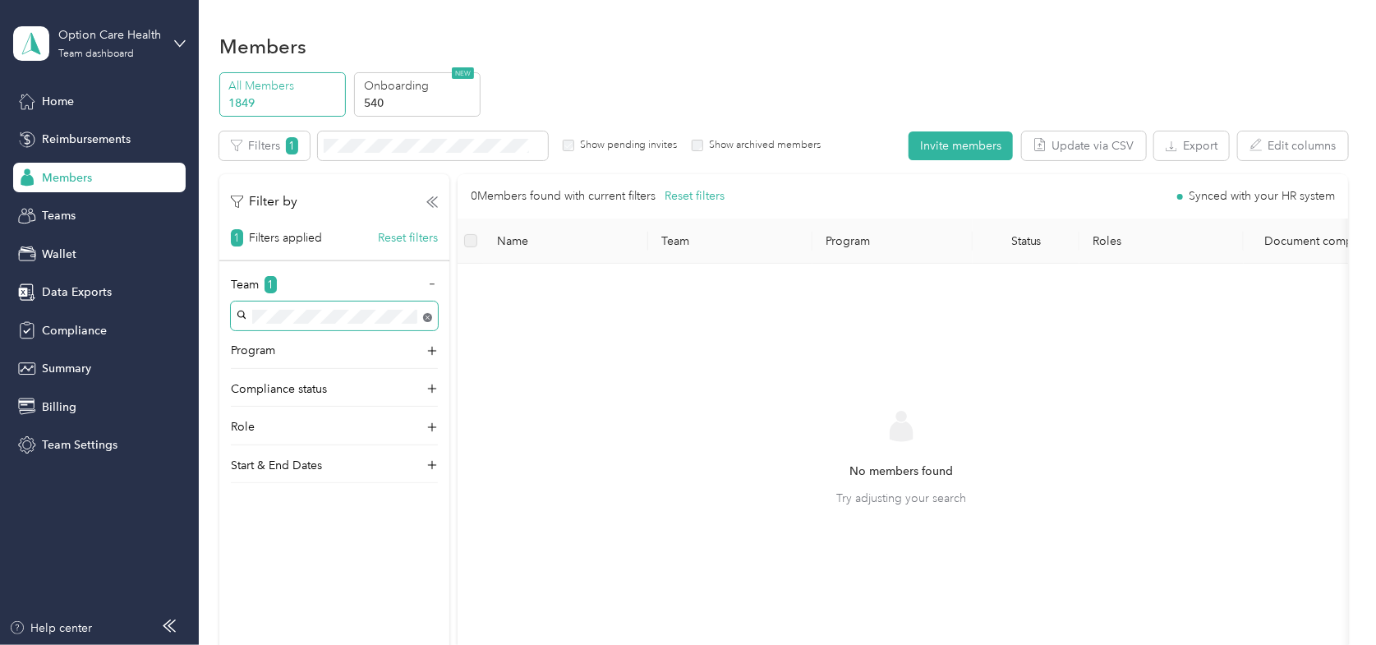
click at [424, 317] on body "Option Care Health Team dashboard Home Reimbursements Members Teams Wallet Data…" at bounding box center [684, 322] width 1368 height 645
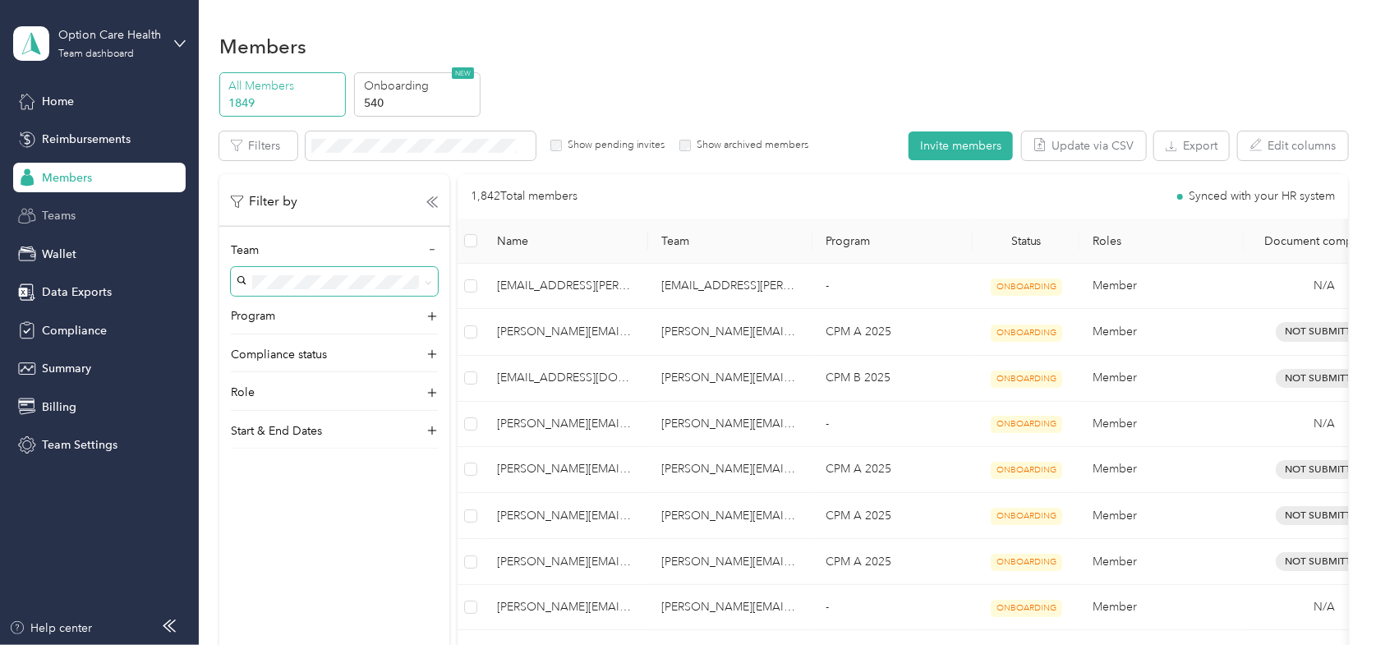
click at [68, 218] on span "Teams" at bounding box center [59, 215] width 34 height 17
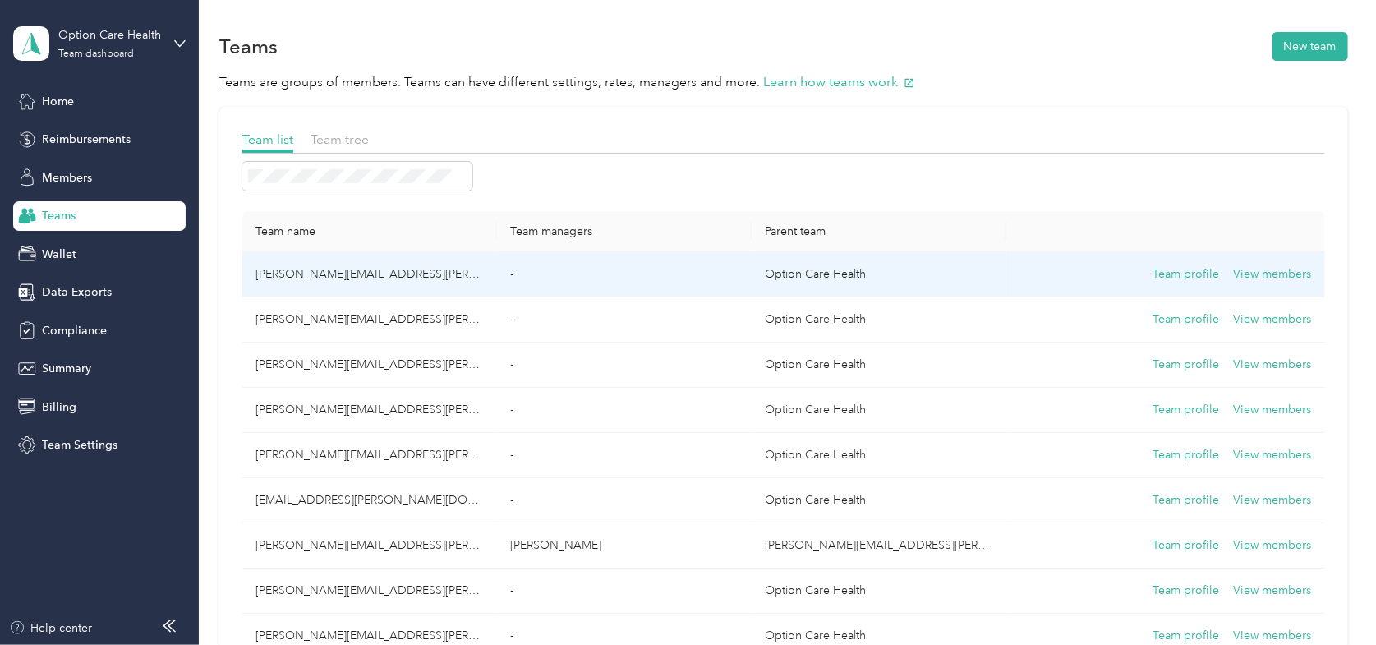
click at [315, 269] on td "[PERSON_NAME][EMAIL_ADDRESS][PERSON_NAME][DOMAIN_NAME]" at bounding box center [369, 274] width 255 height 45
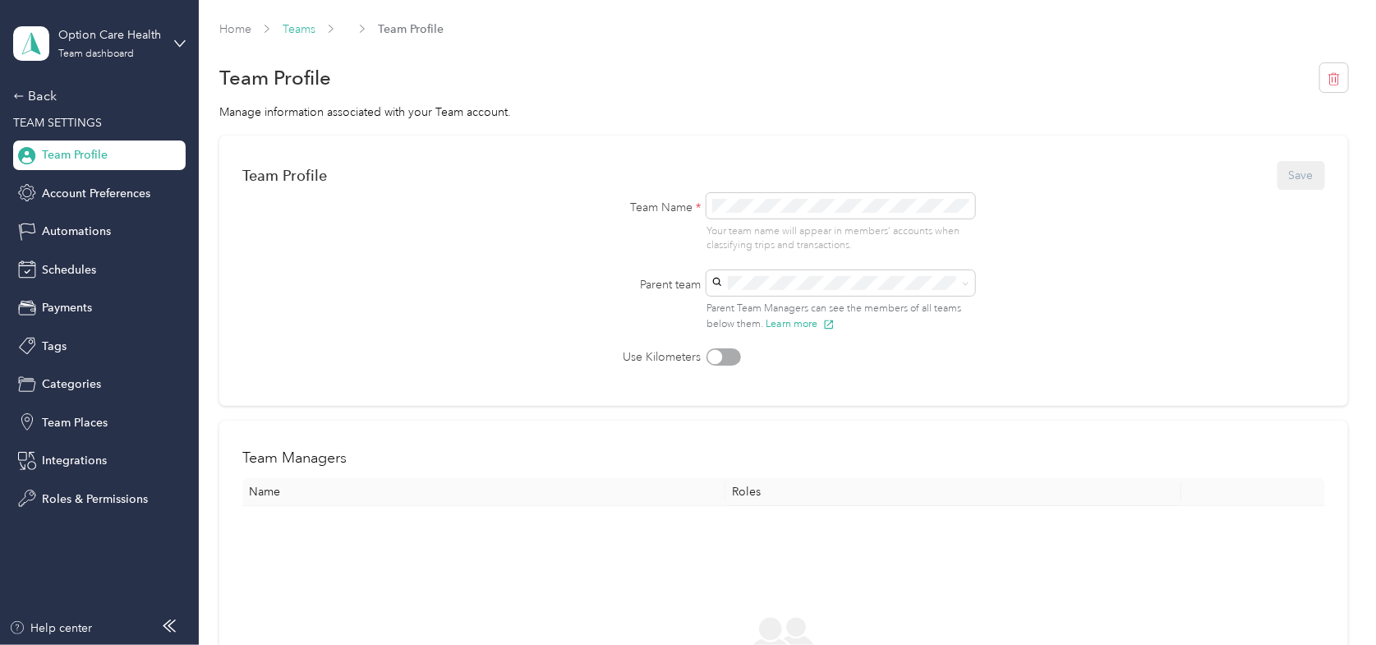
click at [300, 25] on link "Teams" at bounding box center [299, 29] width 33 height 14
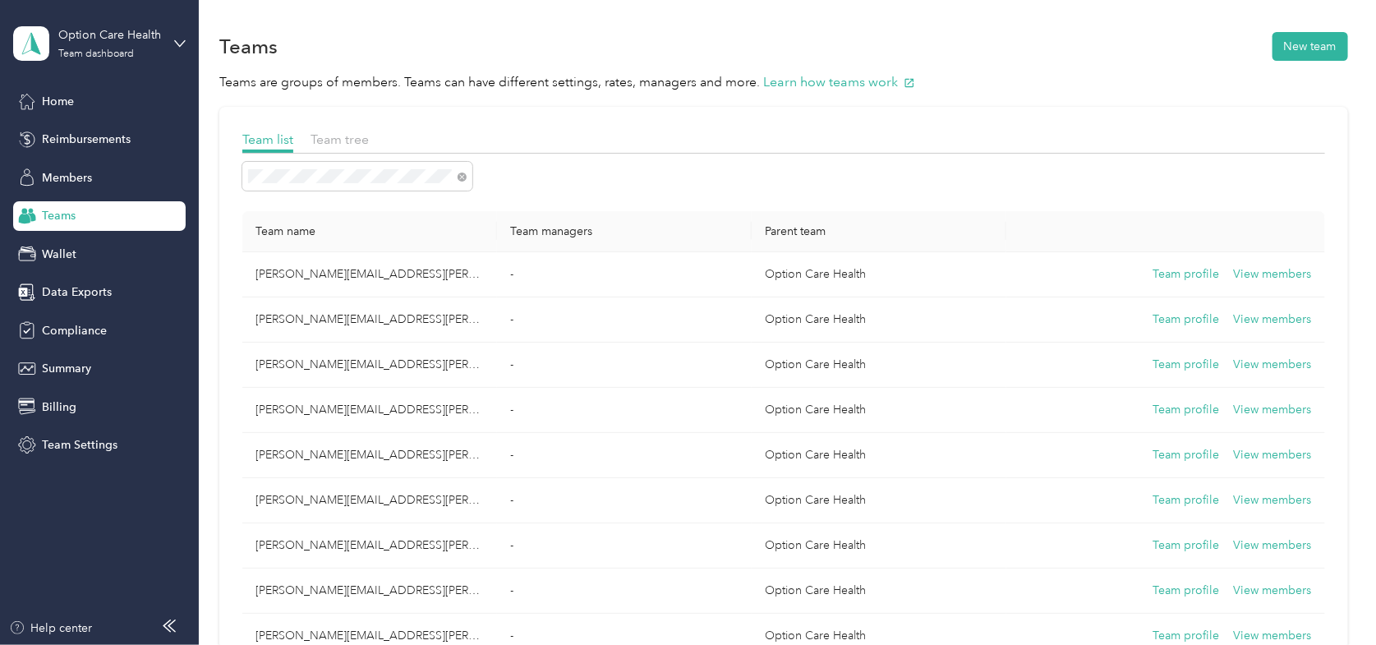
click at [42, 211] on span "Teams" at bounding box center [59, 215] width 34 height 17
click at [459, 179] on icon at bounding box center [461, 176] width 9 height 9
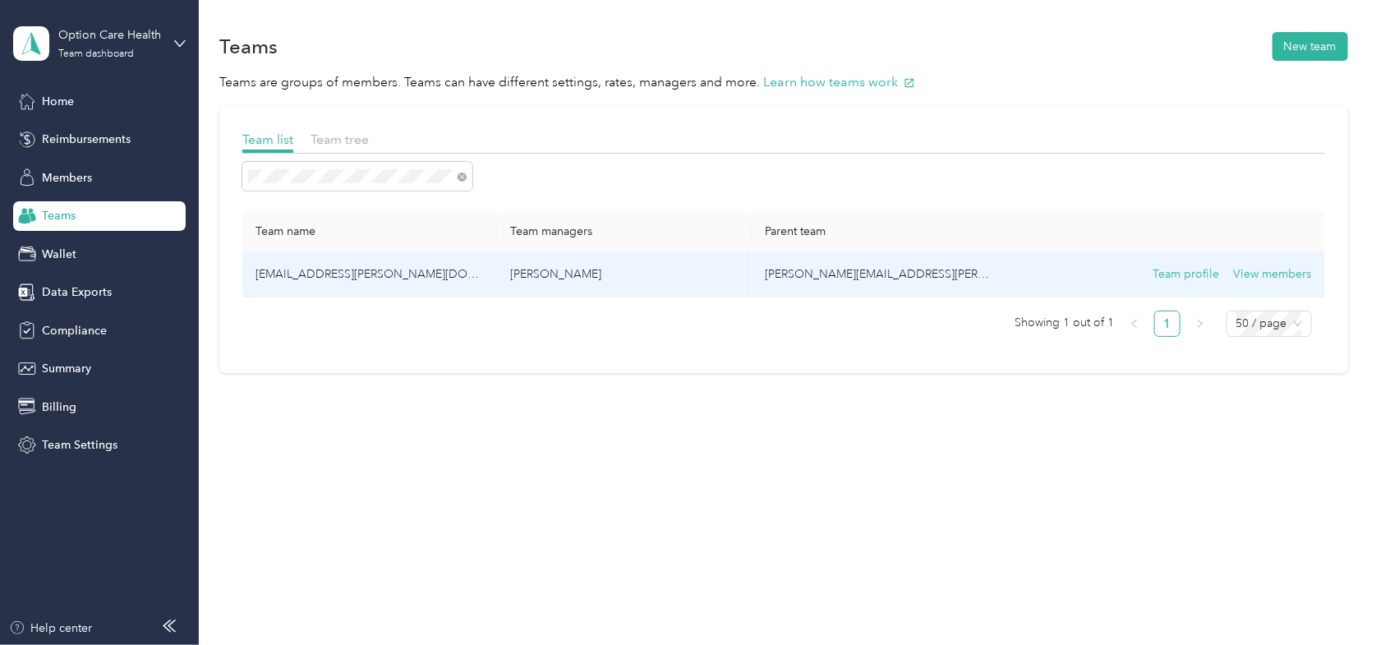
click at [332, 274] on td "[EMAIL_ADDRESS][PERSON_NAME][DOMAIN_NAME]" at bounding box center [369, 274] width 255 height 45
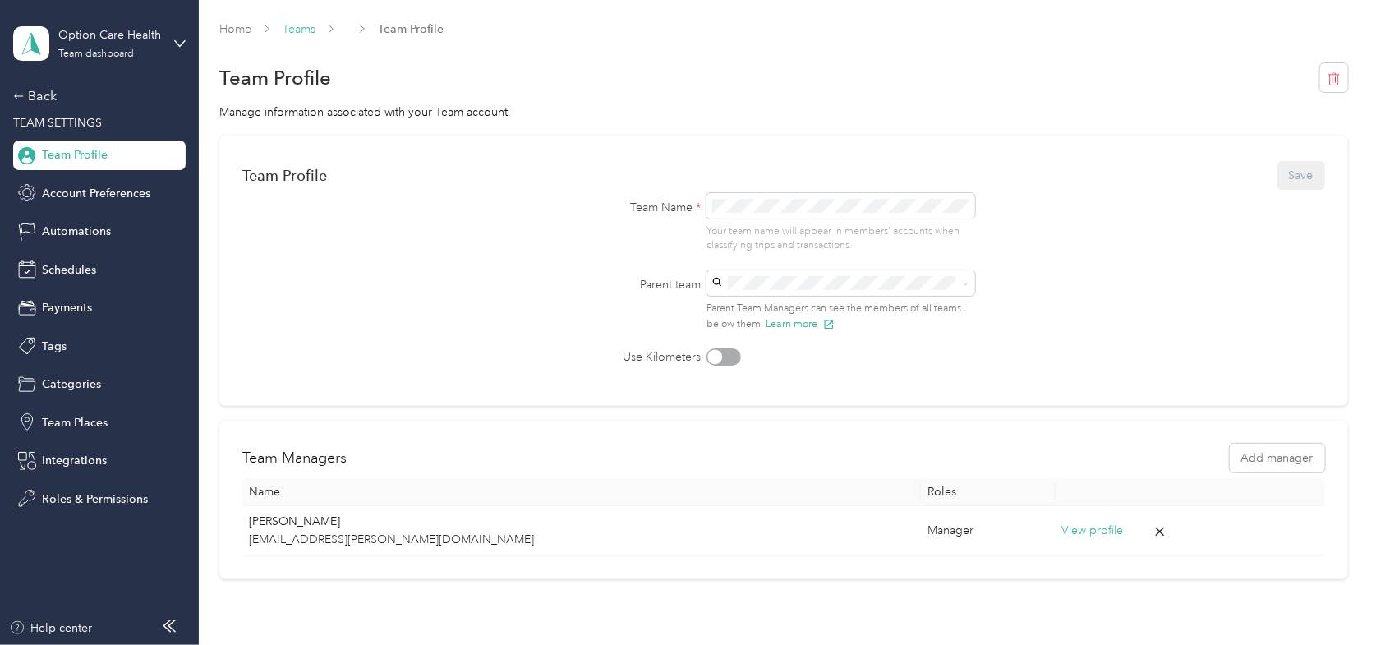
click at [301, 31] on link "Teams" at bounding box center [299, 29] width 33 height 14
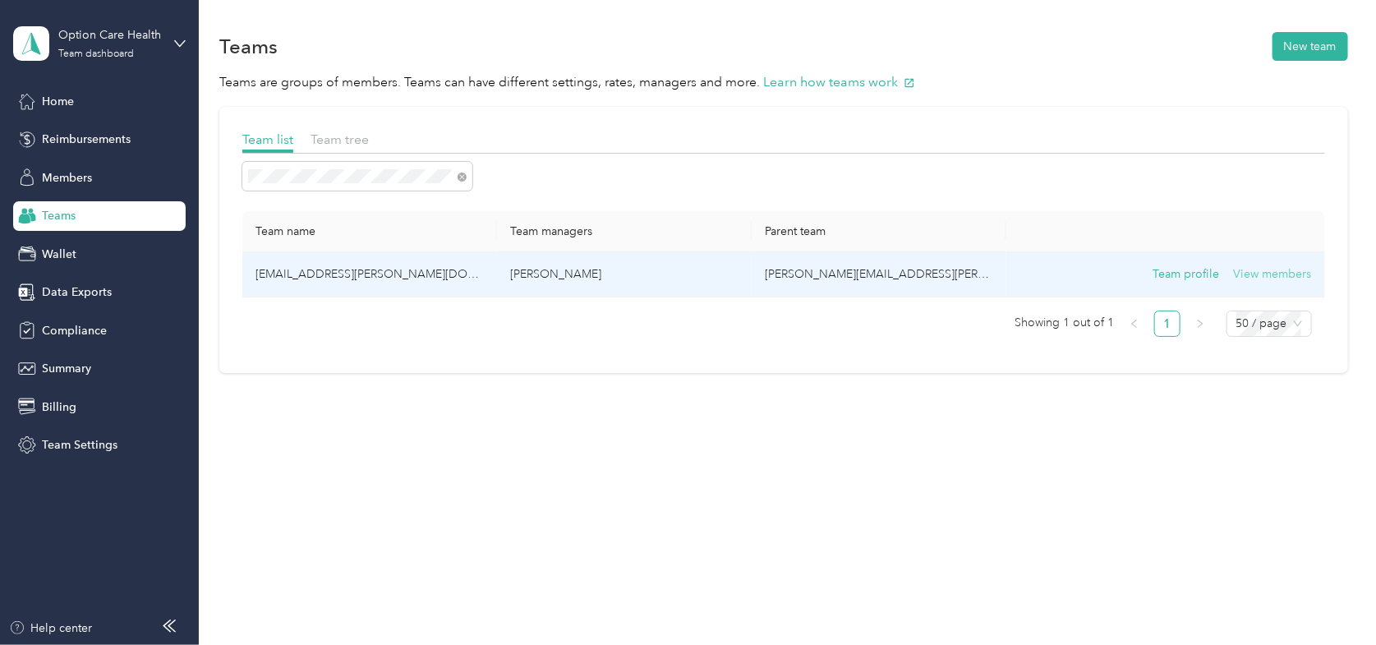
click at [1264, 276] on button "View members" at bounding box center [1273, 274] width 78 height 18
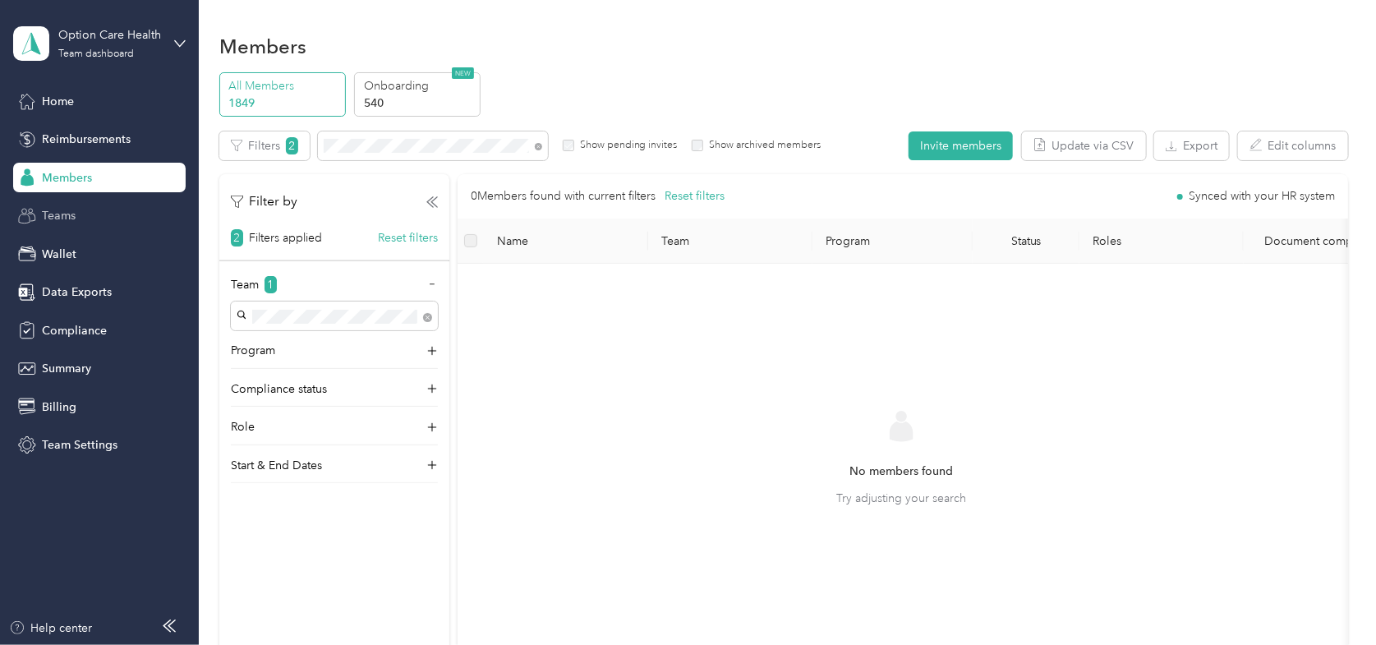
click at [53, 207] on span "Teams" at bounding box center [59, 215] width 34 height 17
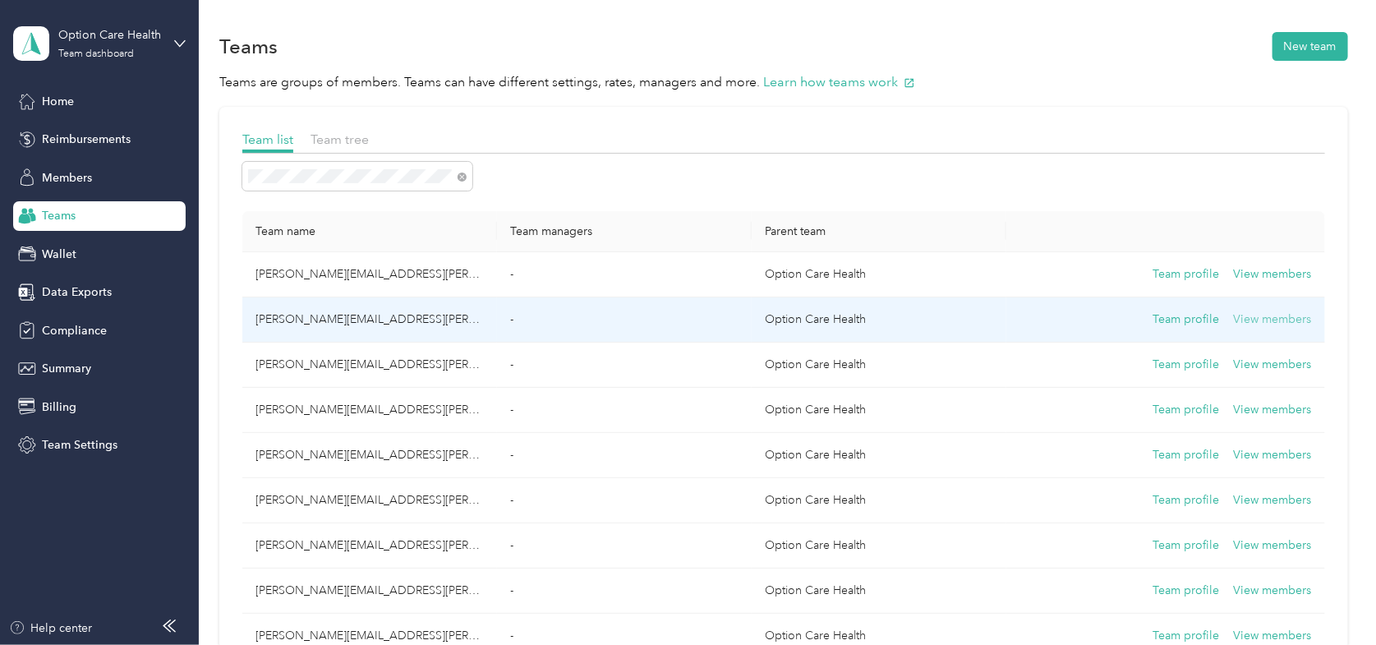
click at [1279, 320] on button "View members" at bounding box center [1273, 319] width 78 height 18
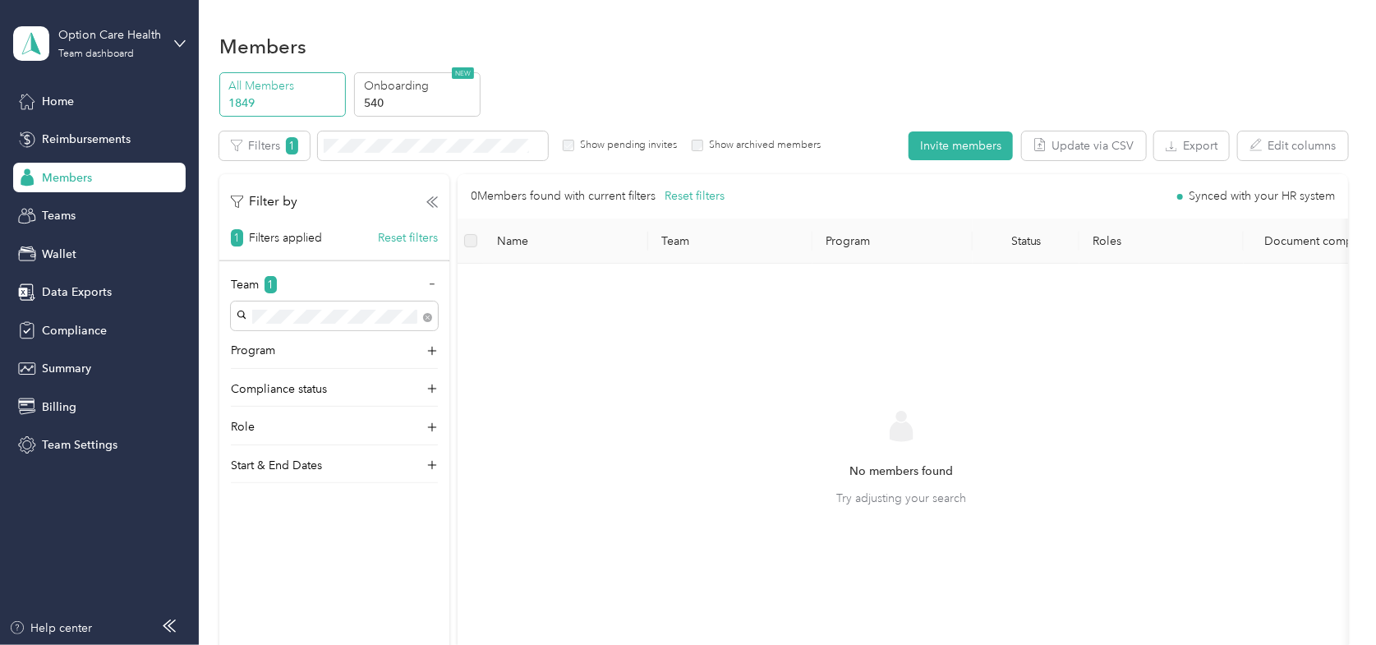
click at [618, 43] on div "Members" at bounding box center [783, 46] width 1129 height 34
click at [80, 210] on div "Teams" at bounding box center [99, 216] width 172 height 30
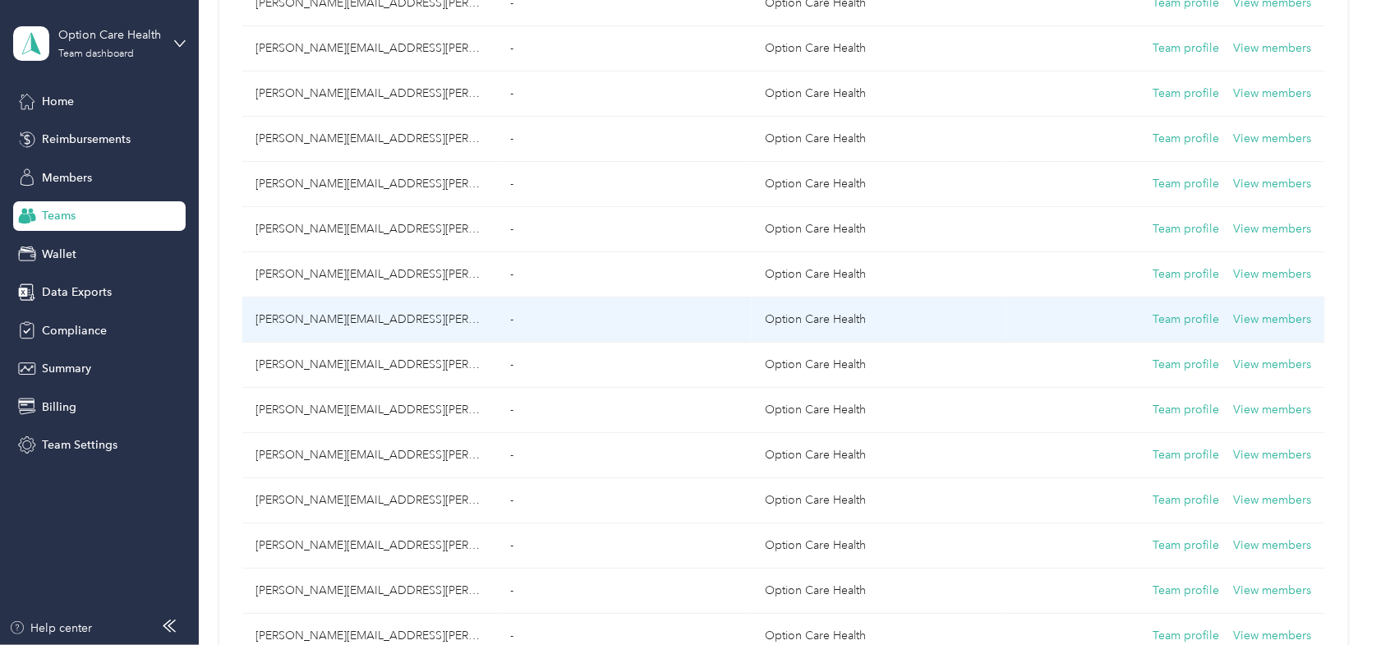
scroll to position [2113, 0]
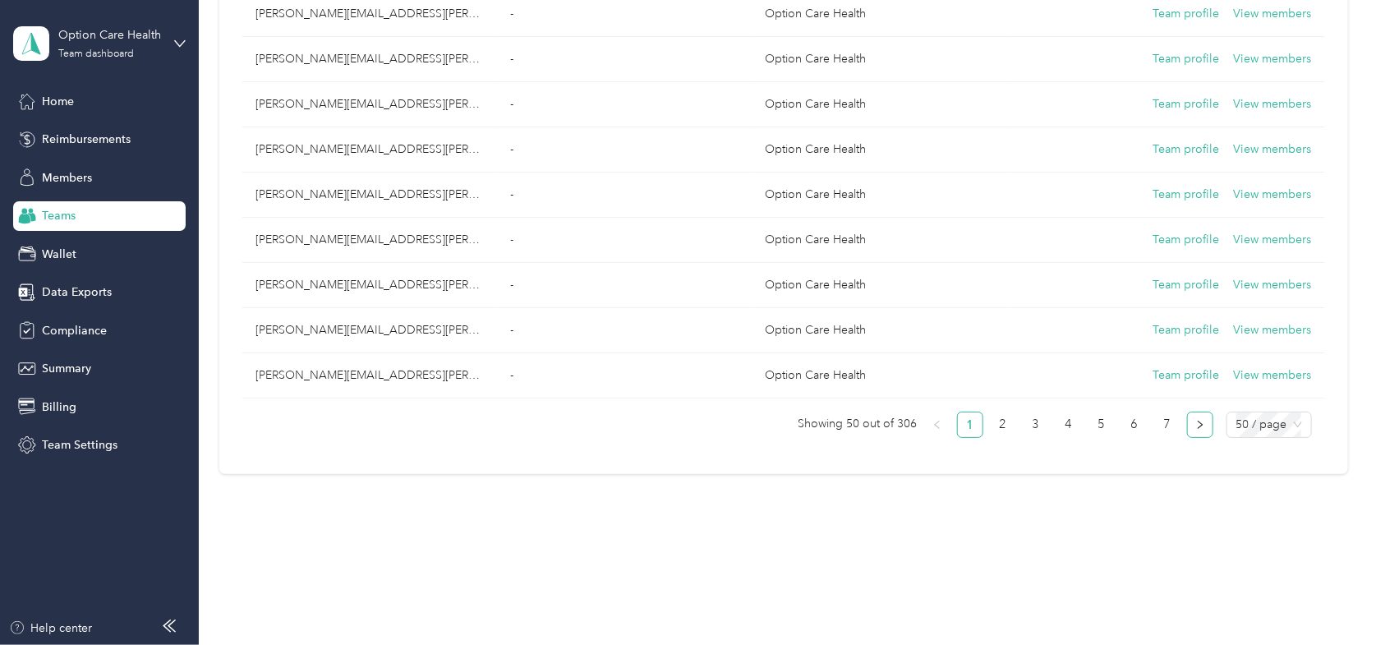
click at [1197, 420] on icon "right" at bounding box center [1200, 425] width 10 height 10
click at [1165, 413] on link "7" at bounding box center [1167, 424] width 25 height 25
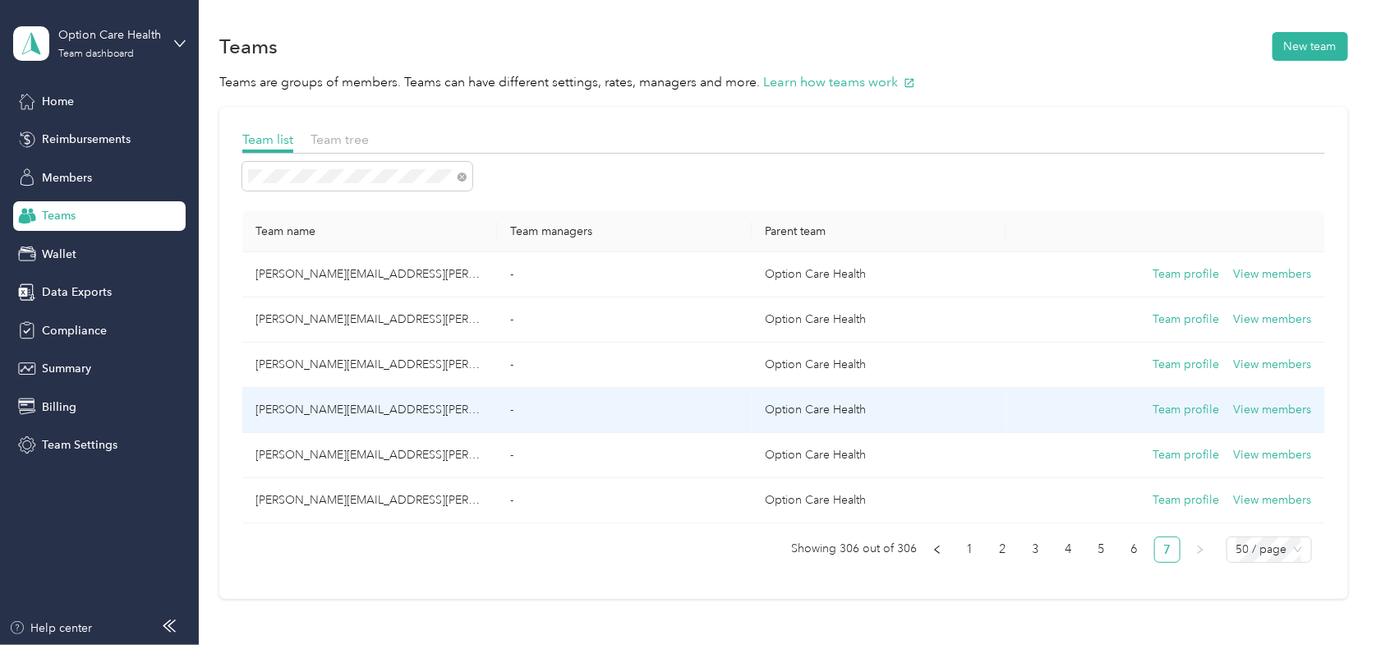
scroll to position [131, 0]
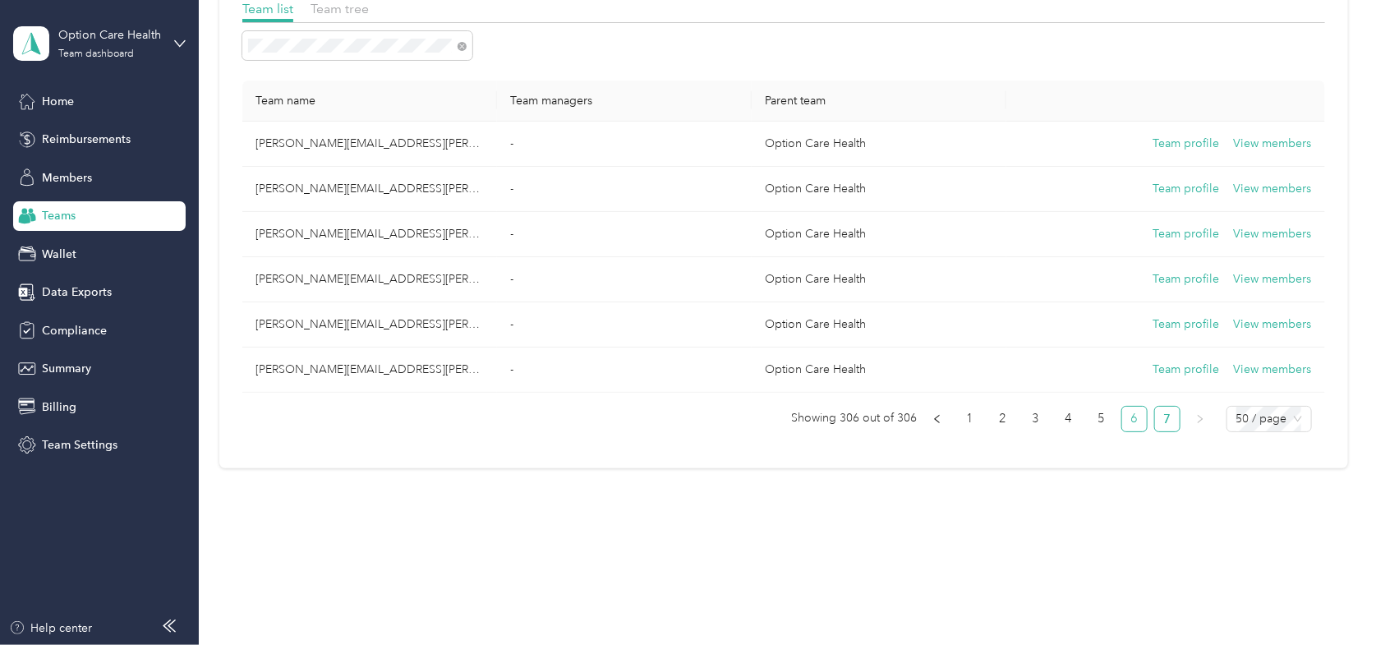
click at [1124, 418] on link "6" at bounding box center [1134, 419] width 25 height 25
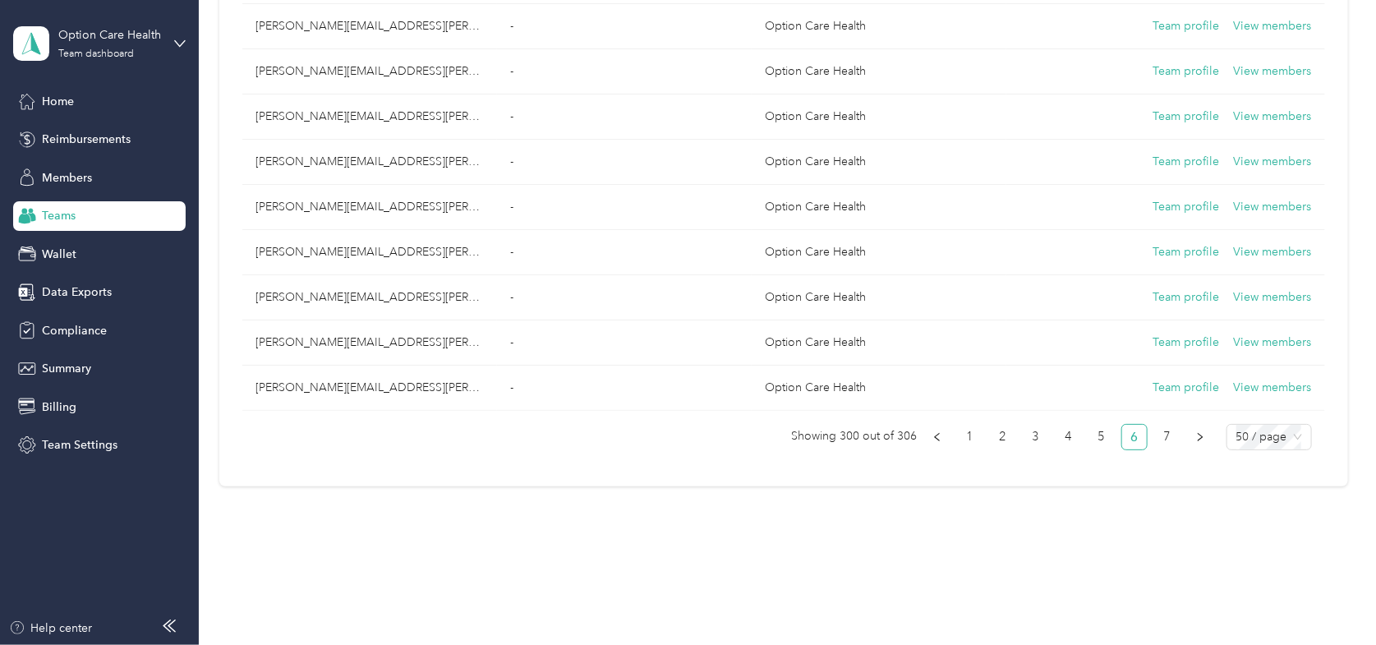
scroll to position [2113, 0]
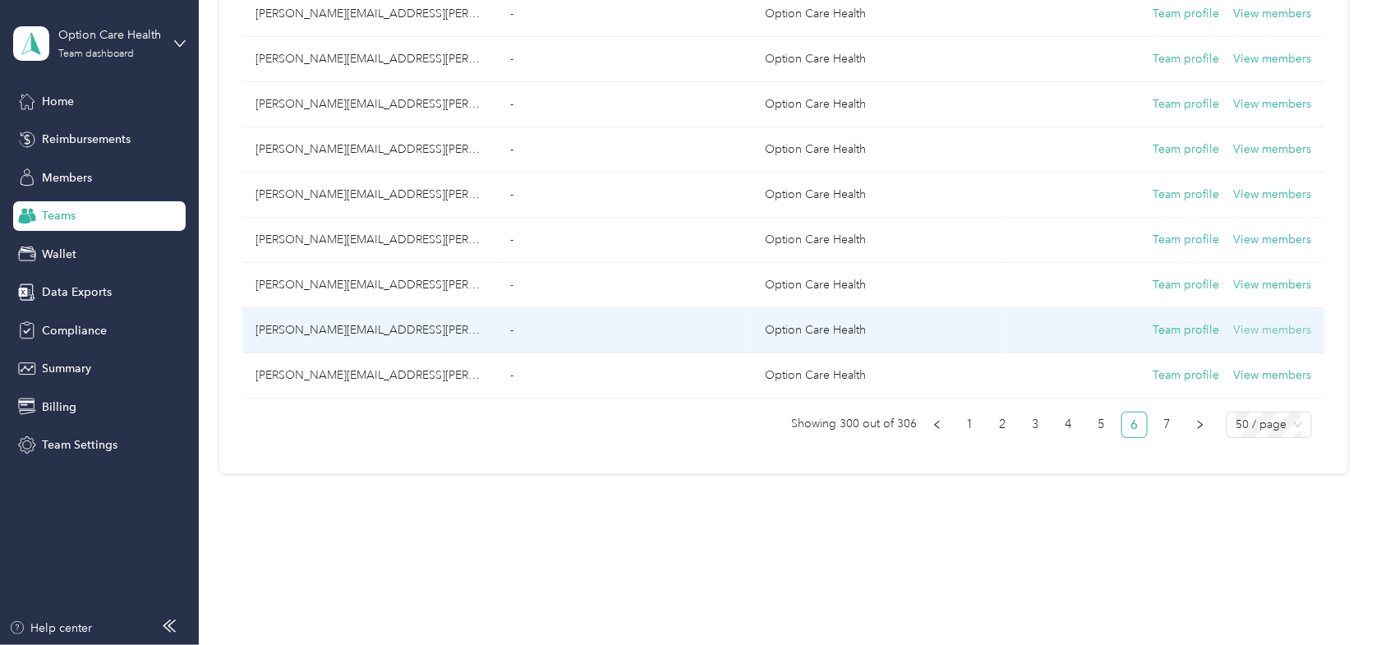
click at [1264, 321] on button "View members" at bounding box center [1273, 330] width 78 height 18
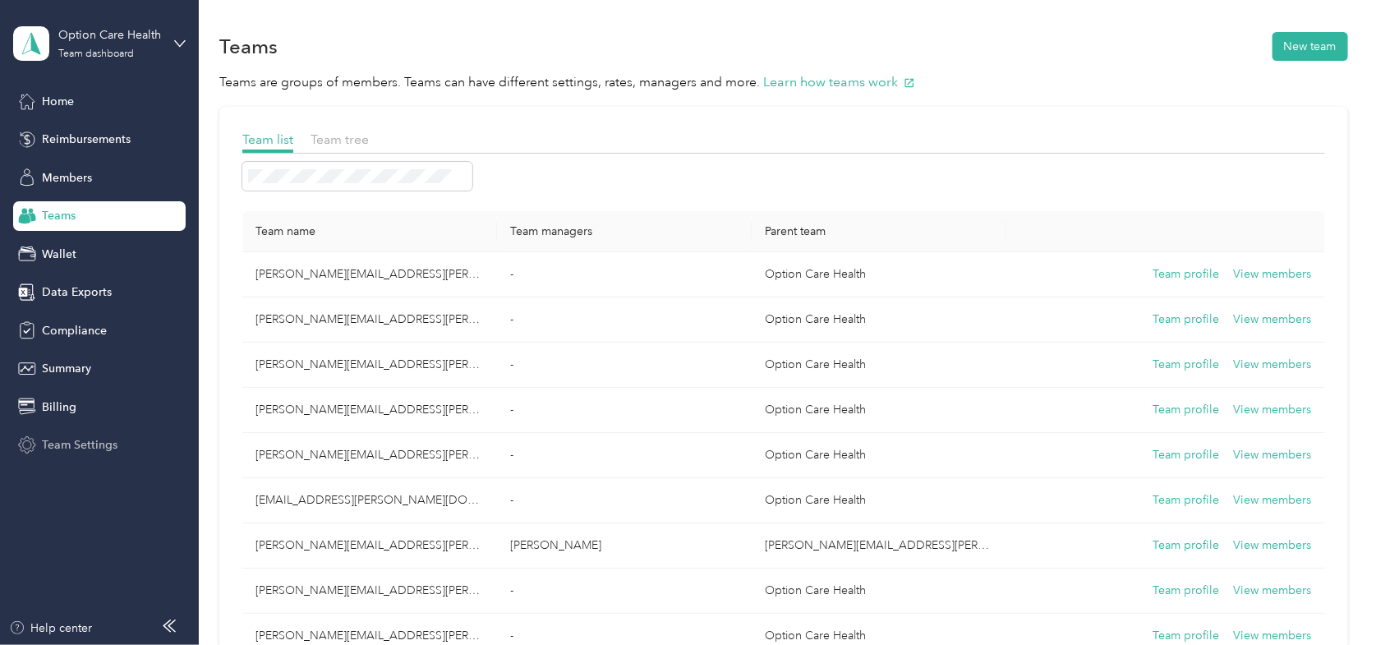
click at [85, 446] on span "Team Settings" at bounding box center [80, 444] width 76 height 17
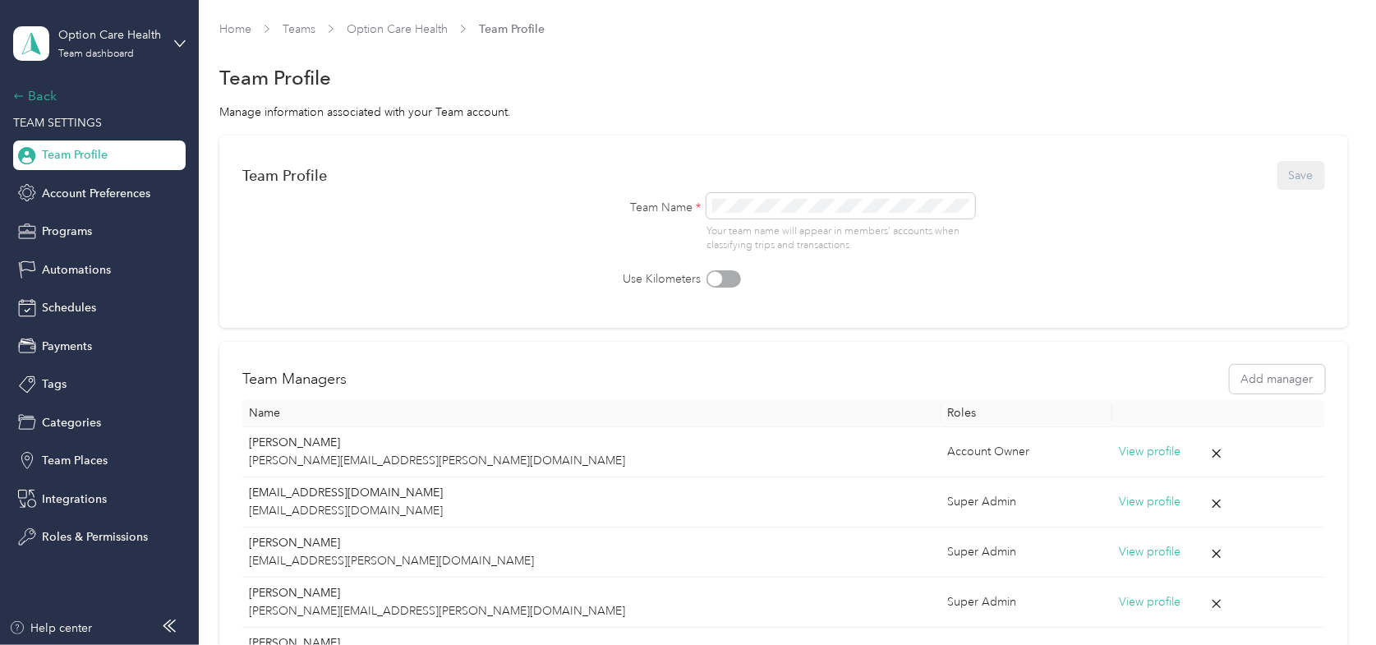
click at [39, 91] on div "Back" at bounding box center [95, 96] width 164 height 20
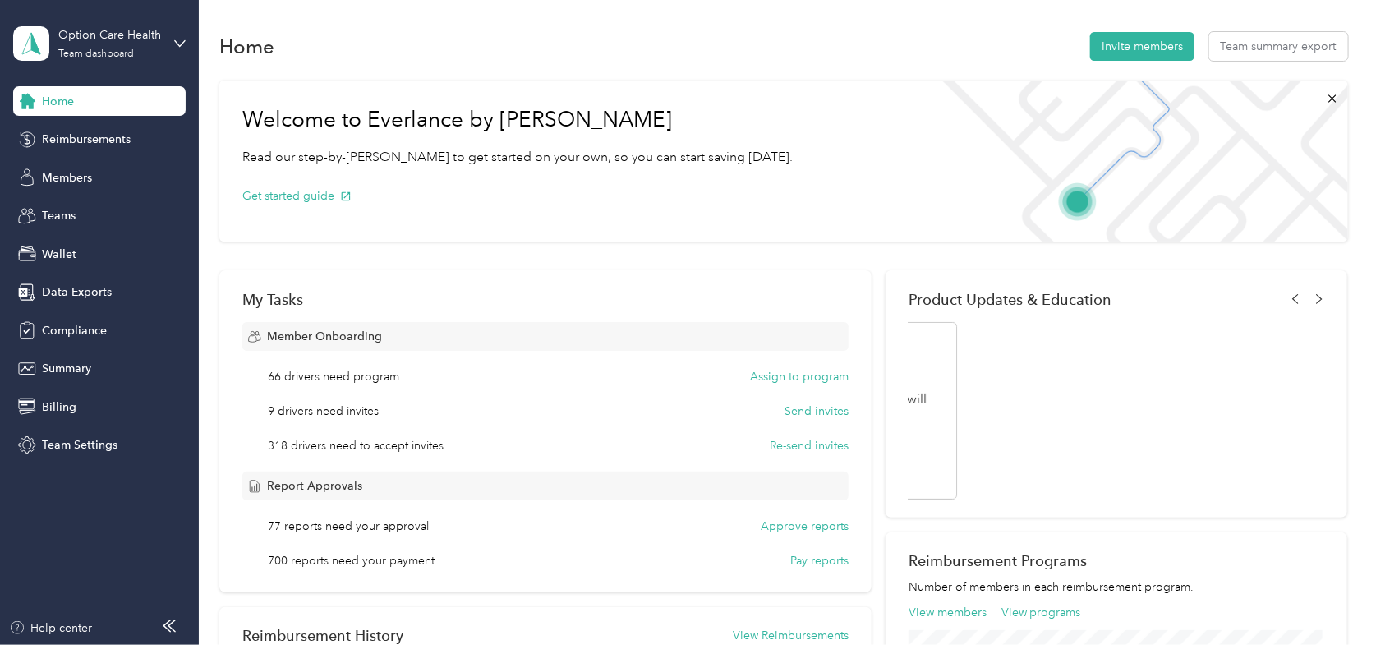
click at [269, 49] on h1 "Home" at bounding box center [246, 46] width 55 height 17
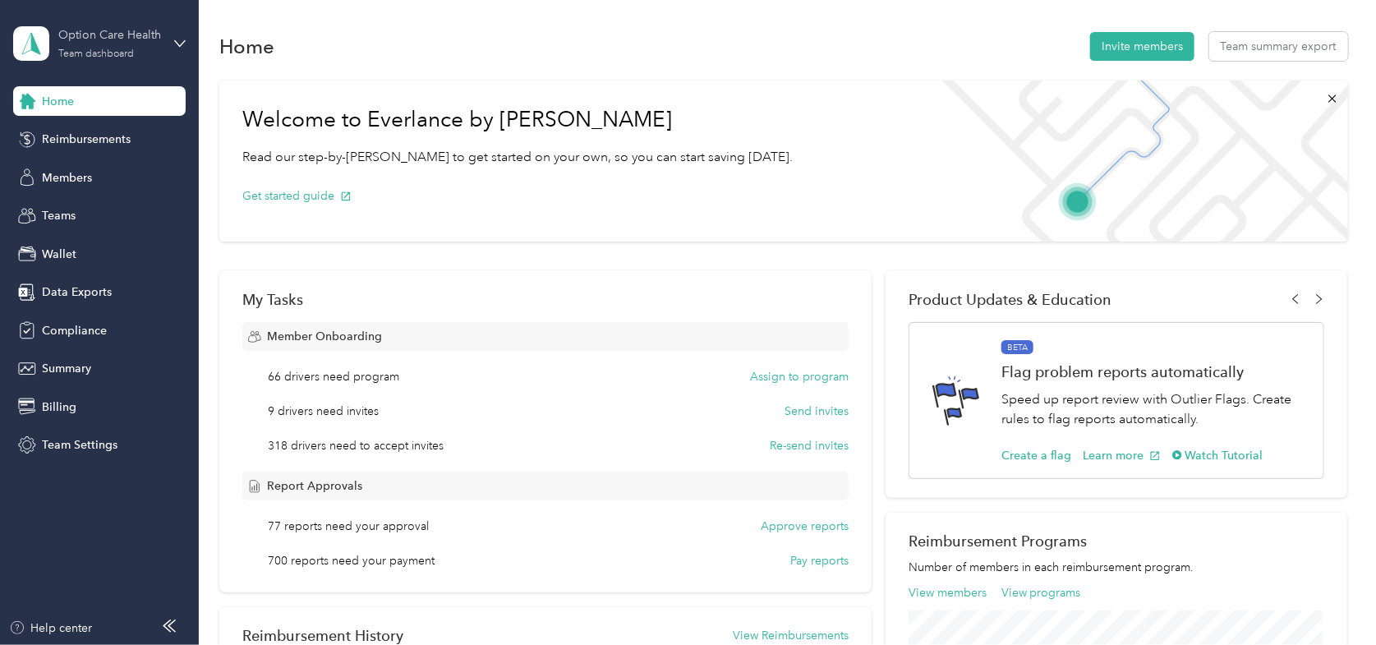
click at [90, 54] on div "Team dashboard" at bounding box center [96, 54] width 76 height 10
click at [63, 210] on div "Log out" at bounding box center [279, 203] width 508 height 29
